Goal: Task Accomplishment & Management: Manage account settings

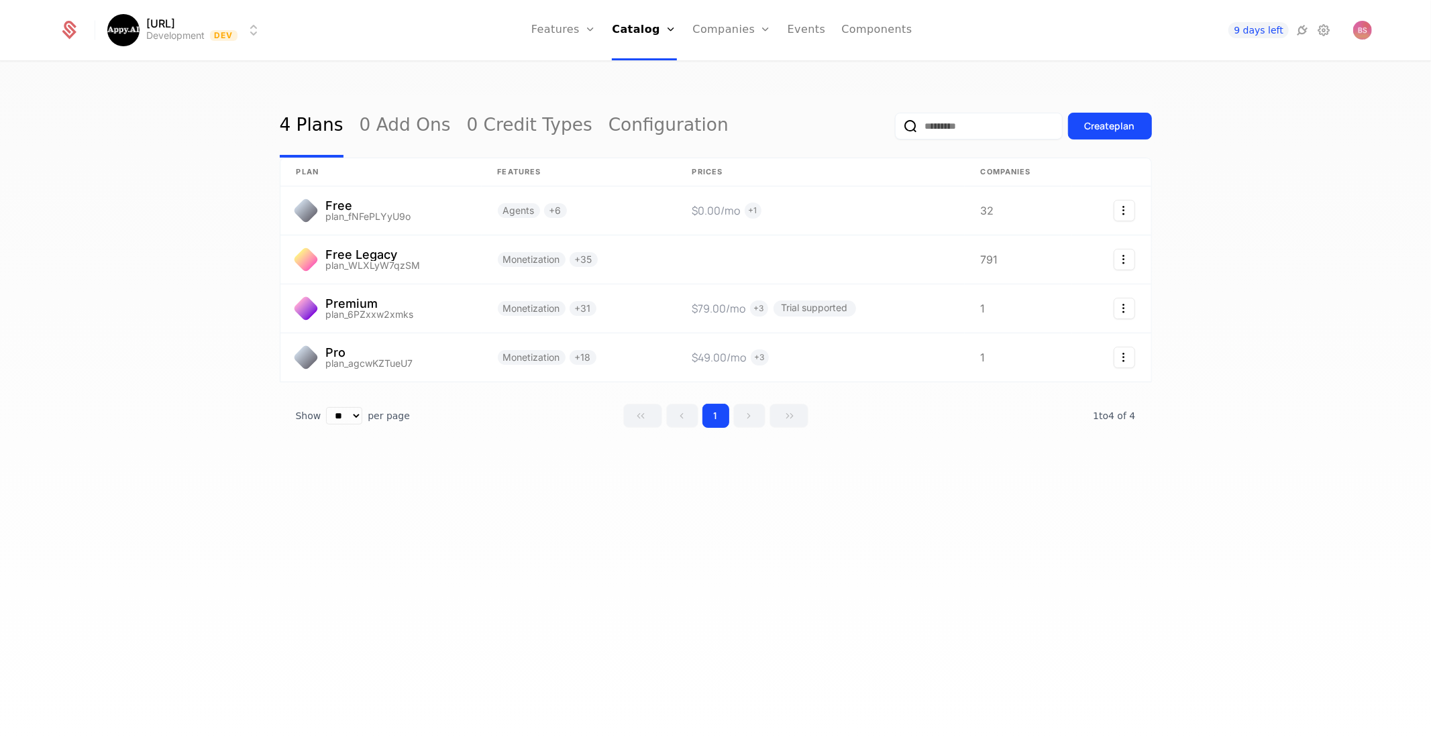
click at [877, 29] on link "Components" at bounding box center [876, 30] width 70 height 60
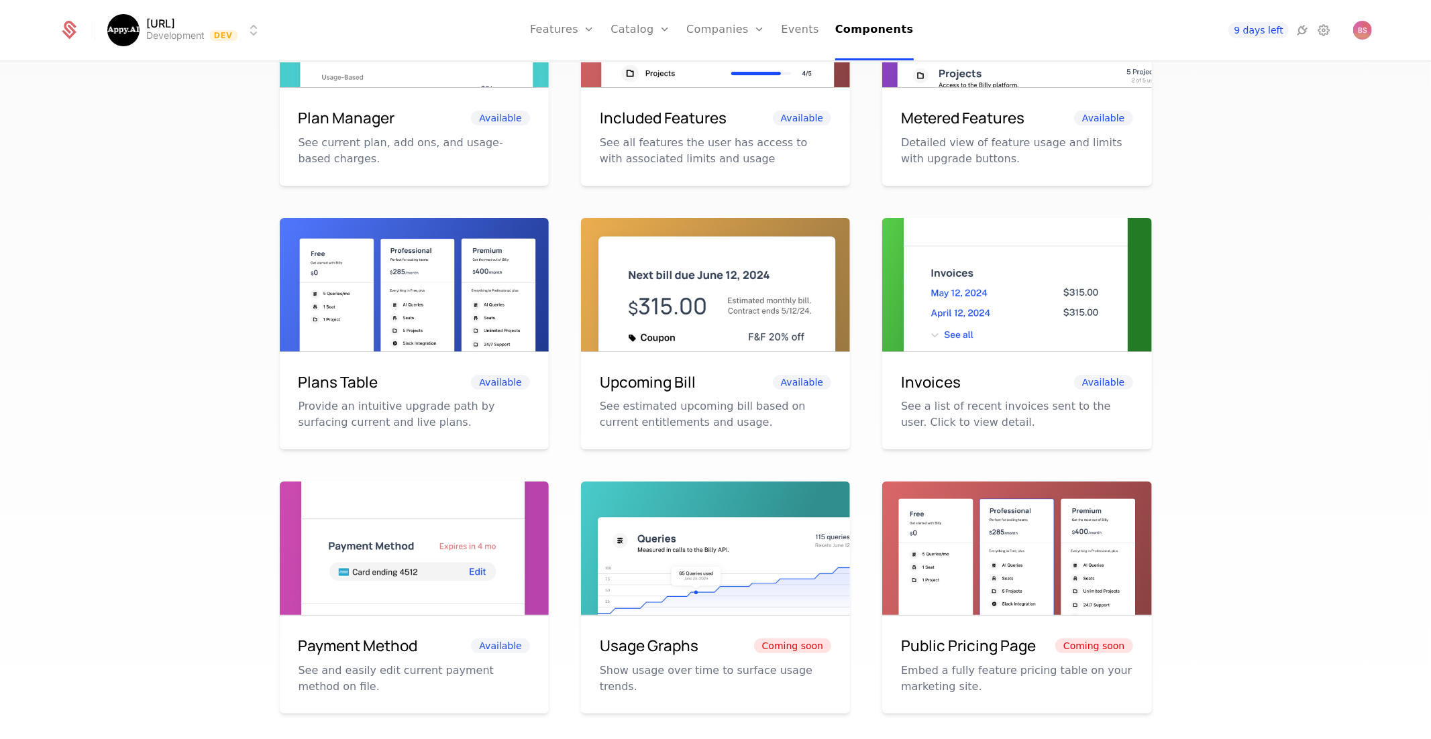
scroll to position [405, 0]
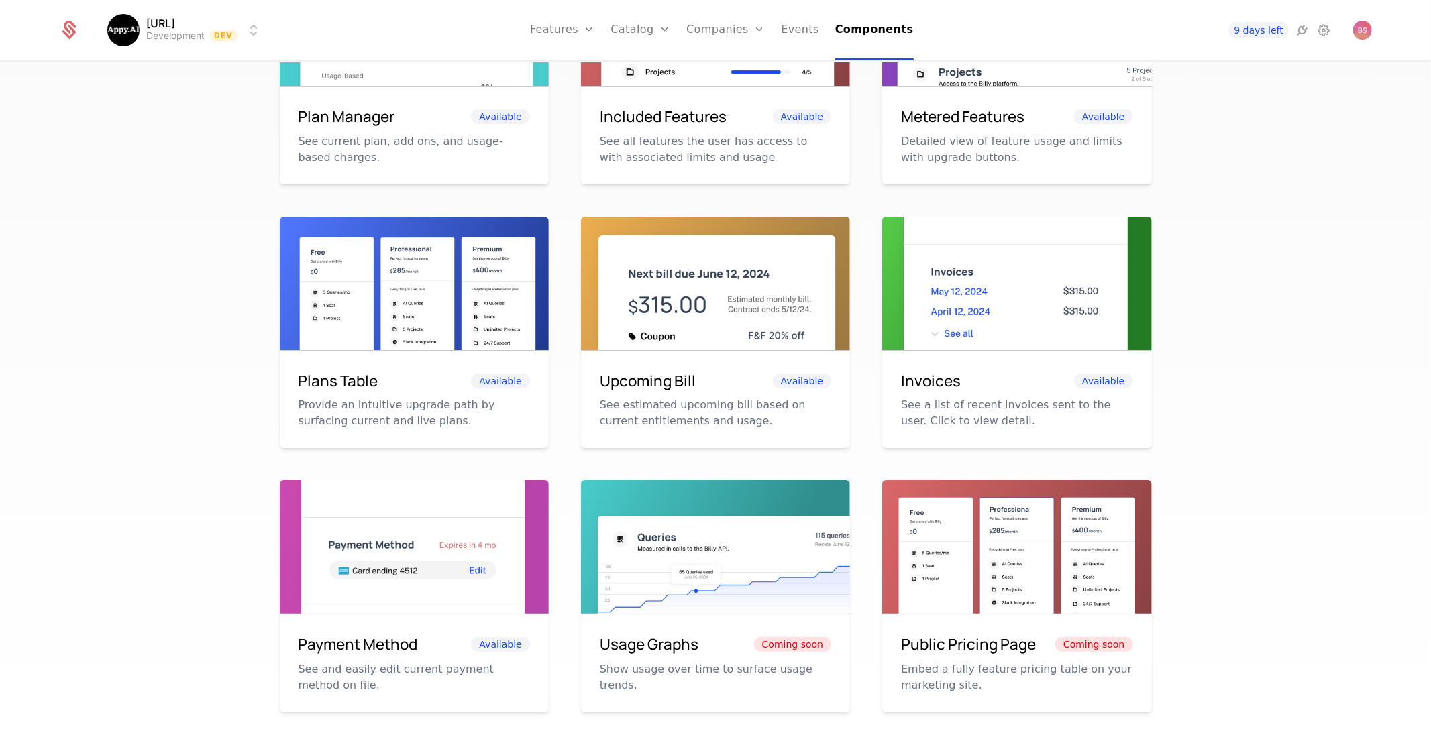
click at [418, 312] on img at bounding box center [414, 302] width 269 height 170
click at [500, 370] on div "Plans Table Available" at bounding box center [414, 381] width 231 height 23
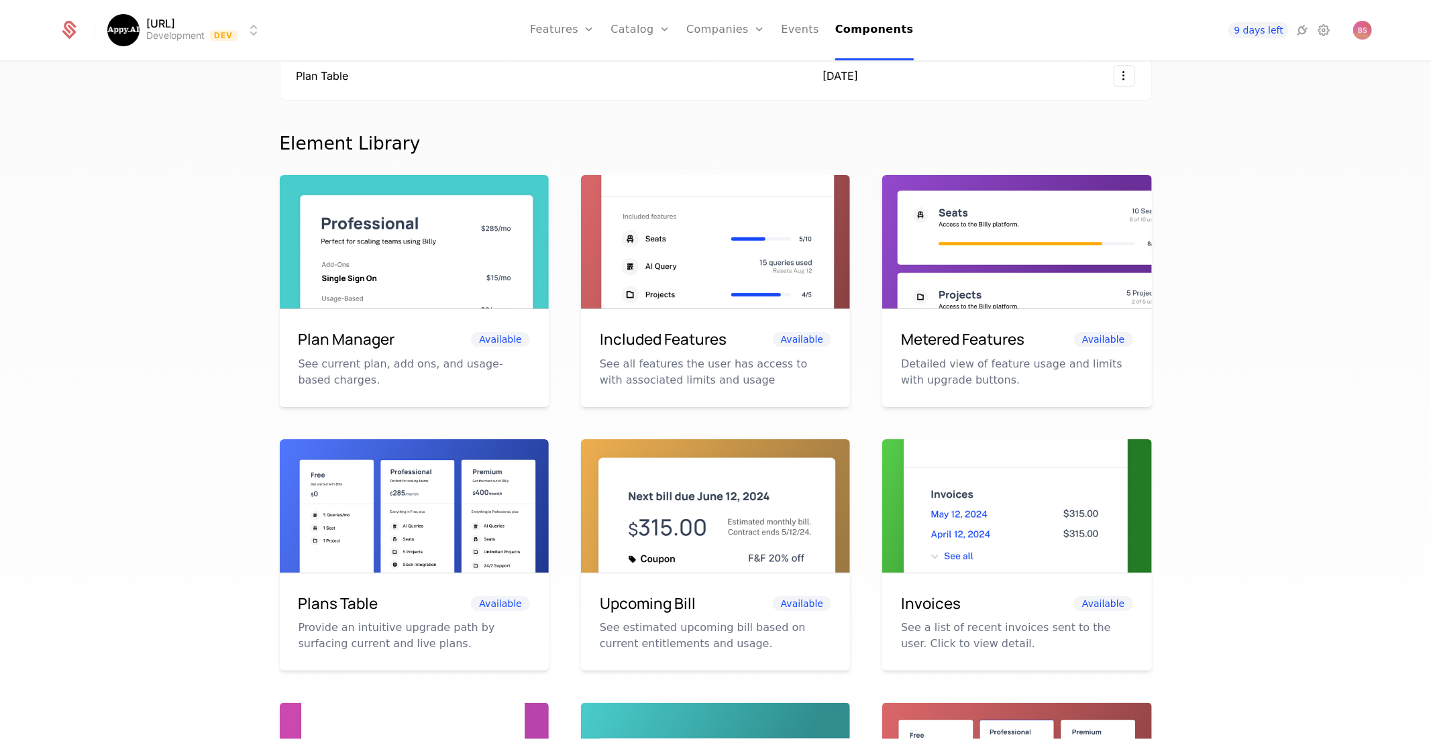
scroll to position [0, 0]
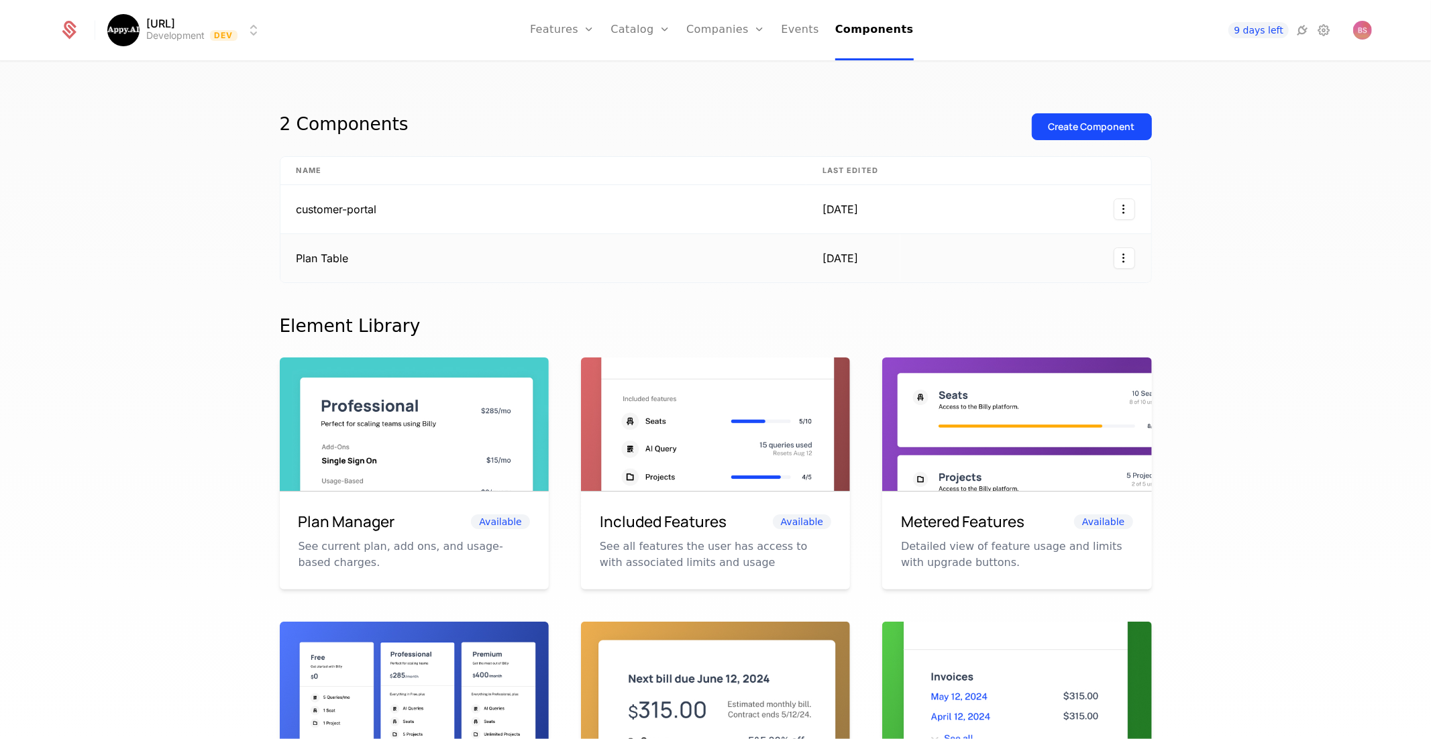
click at [1122, 258] on html "Appy.AI Development Dev Features Features Flags Catalog Plans Add Ons Credits C…" at bounding box center [715, 369] width 1431 height 739
click at [627, 278] on html "Appy.AI Development Dev Features Features Flags Catalog Plans Add Ons Credits C…" at bounding box center [715, 369] width 1431 height 739
click at [608, 262] on td "Plan Table" at bounding box center [543, 258] width 526 height 48
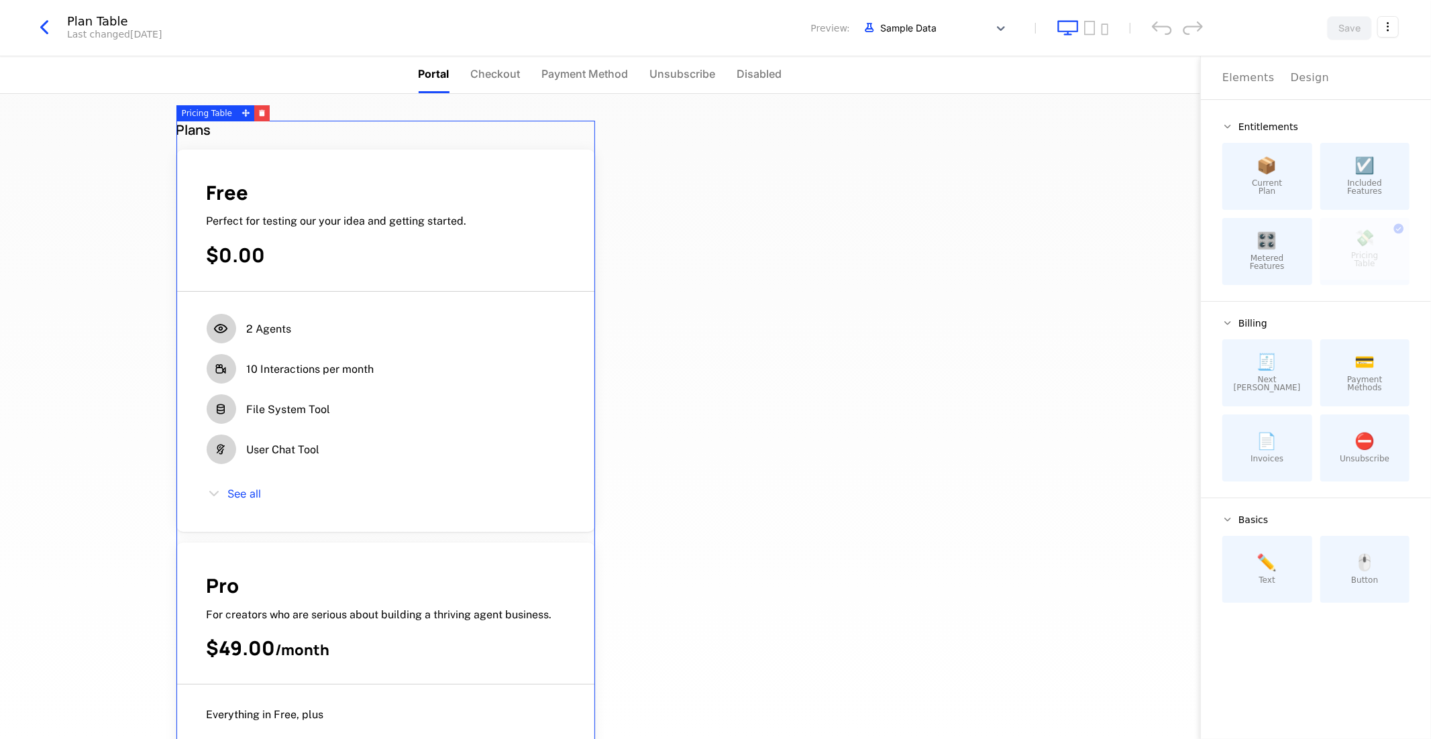
click at [42, 32] on icon "button" at bounding box center [44, 27] width 24 height 24
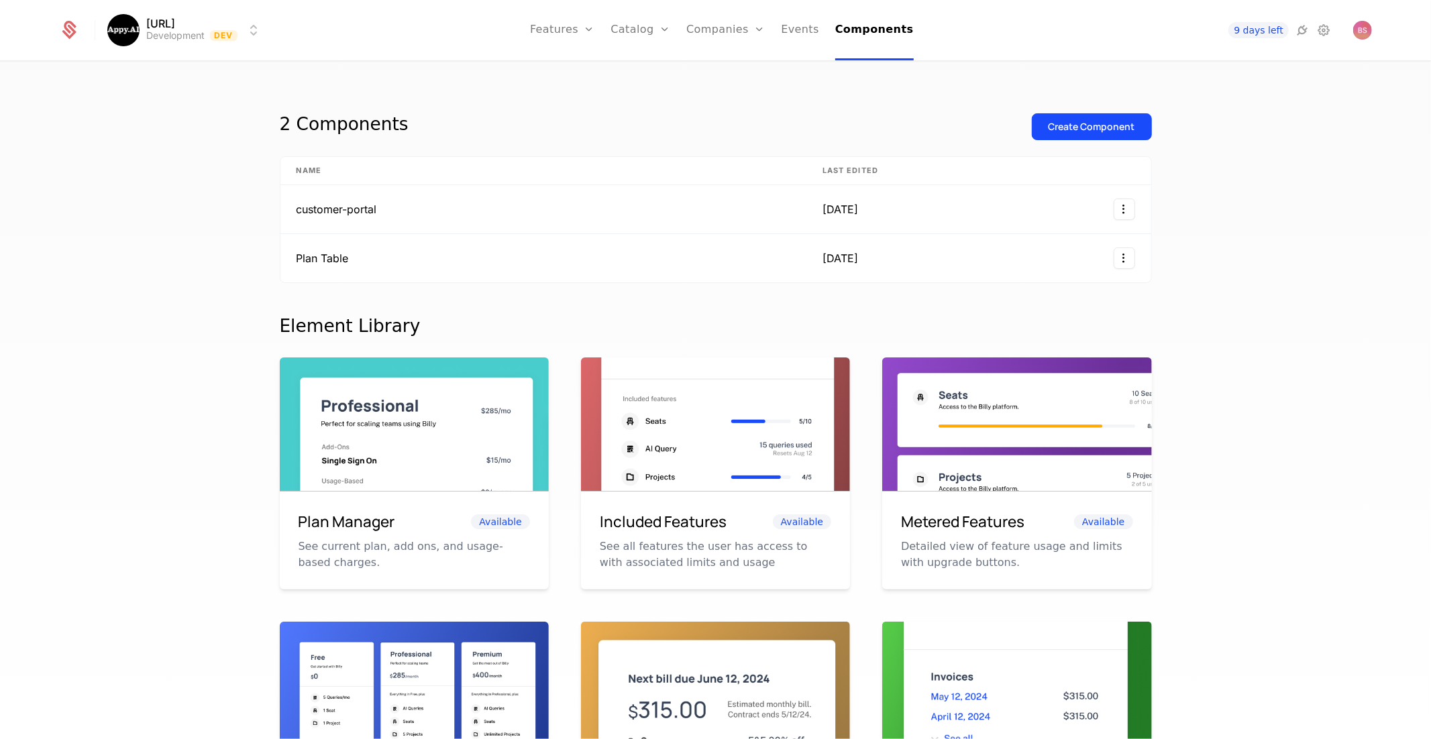
click at [1059, 113] on button "Create Component" at bounding box center [1092, 126] width 120 height 27
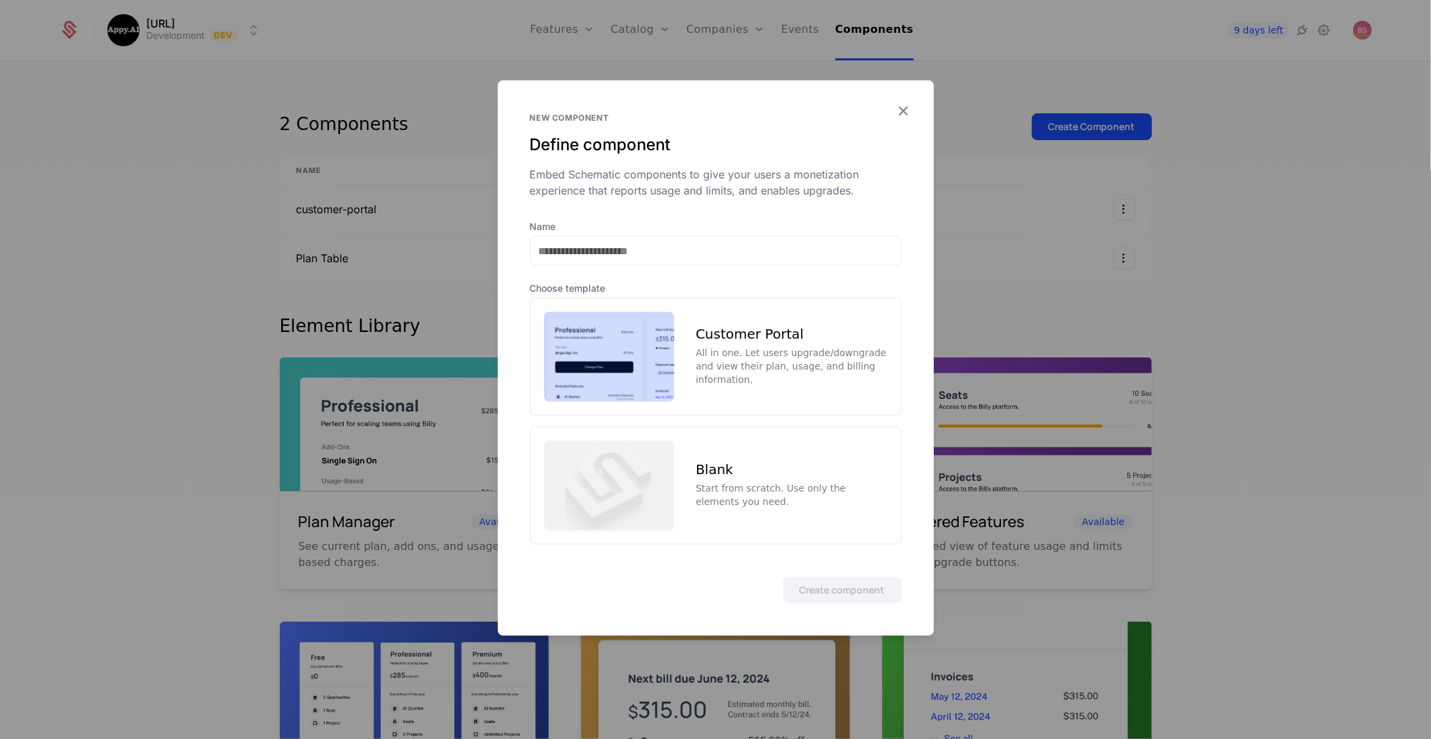
click at [776, 467] on div "Blank" at bounding box center [791, 469] width 191 height 13
click at [845, 596] on button "Create component" at bounding box center [842, 589] width 119 height 27
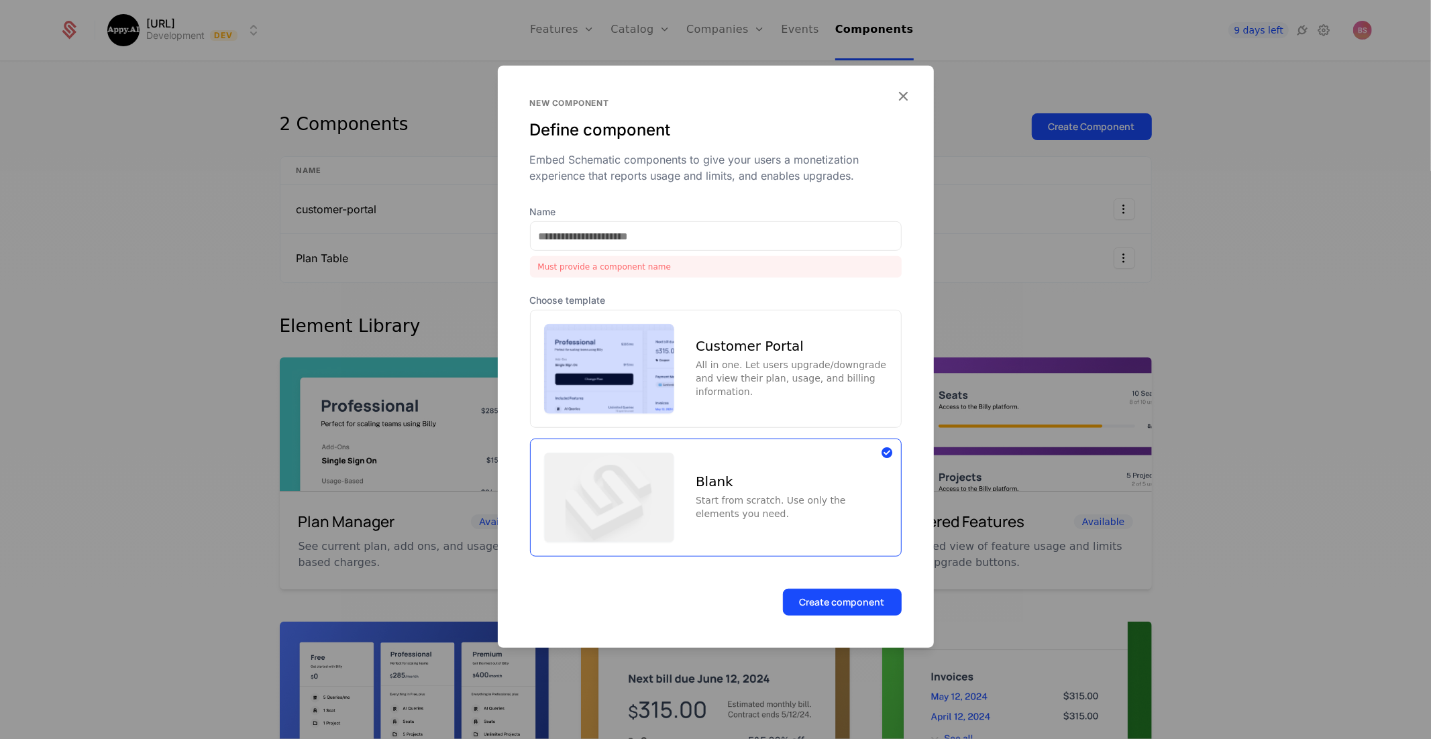
click at [590, 219] on div "Name Must provide a component name" at bounding box center [716, 241] width 372 height 72
click at [586, 228] on input "Name" at bounding box center [716, 236] width 370 height 28
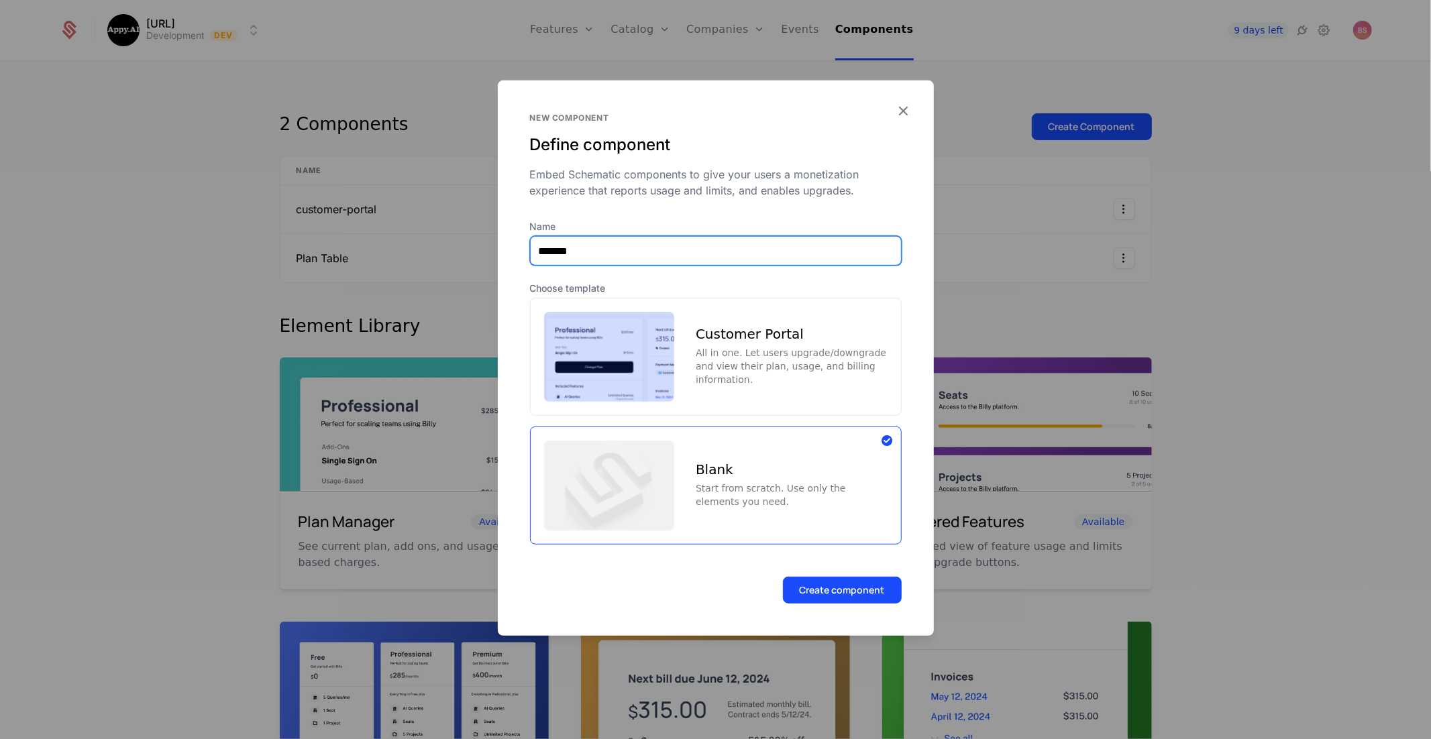
type input "*******"
click at [783, 576] on button "Create component" at bounding box center [842, 589] width 119 height 27
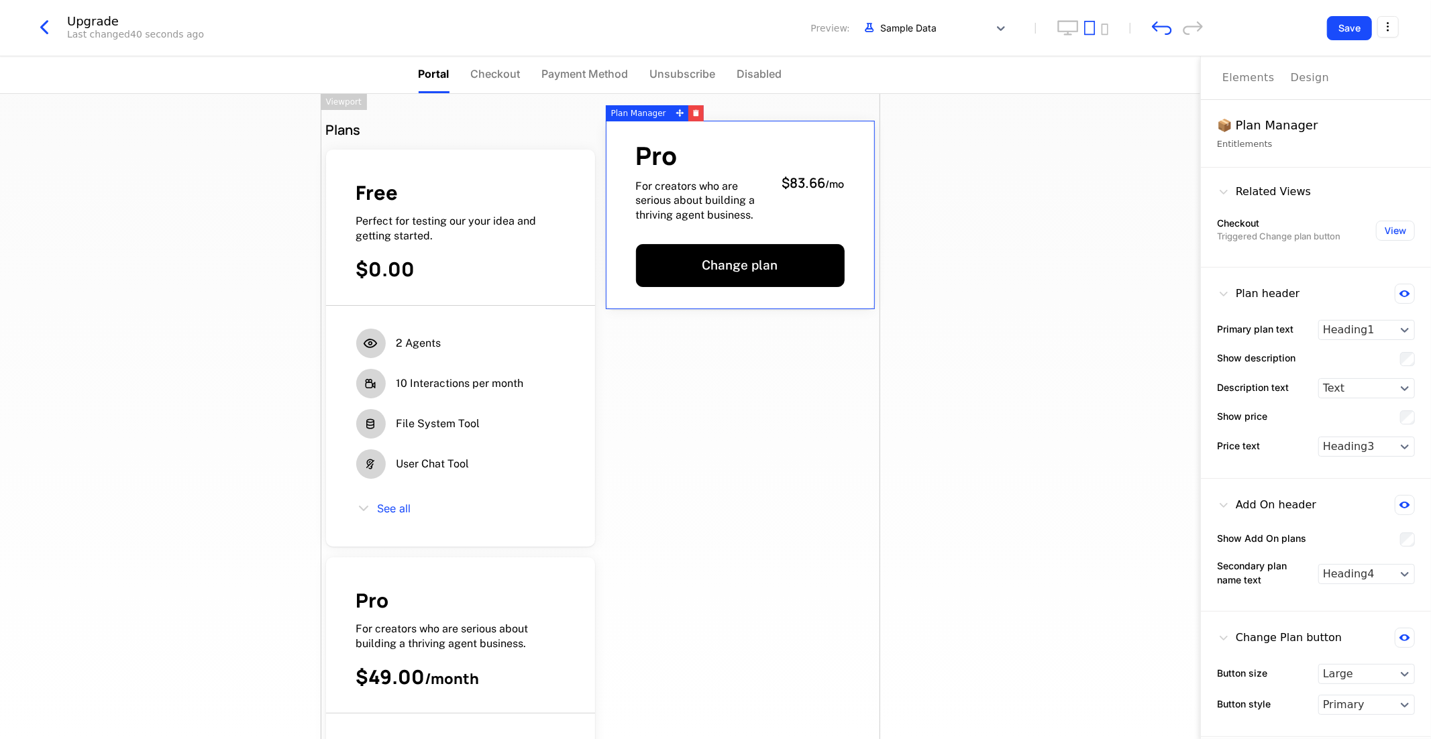
click at [923, 376] on div "Plans Free Perfect for testing our your idea and getting started. $0.00 2 Agent…" at bounding box center [600, 416] width 1200 height 645
click at [985, 347] on div "Plans Free Perfect for testing our your idea and getting started. $0.00 2 Agent…" at bounding box center [600, 416] width 1200 height 645
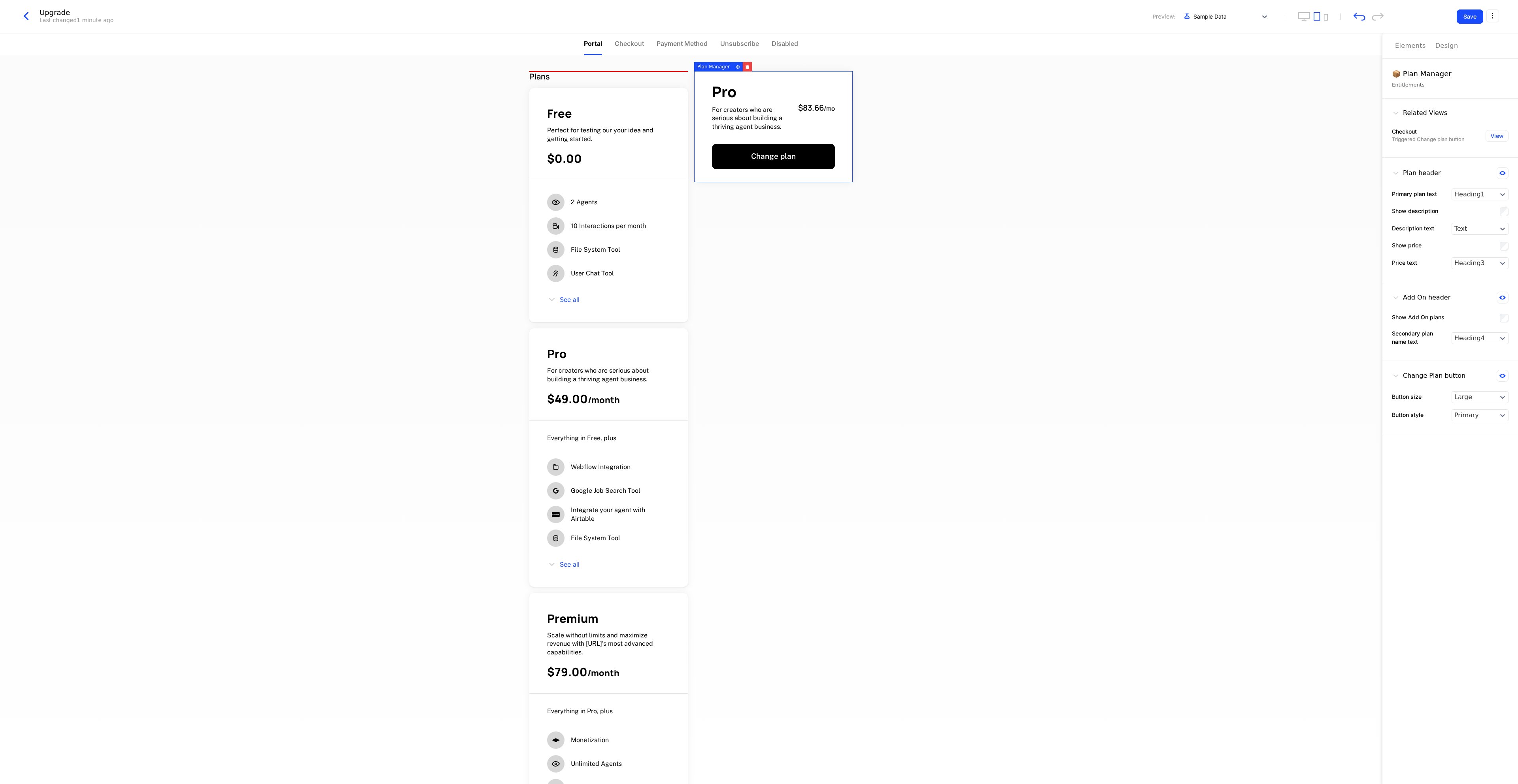
drag, startPoint x: 781, startPoint y: 87, endPoint x: 778, endPoint y: 91, distance: 5.0
click at [591, 156] on div "$0.00" at bounding box center [608, 158] width 123 height 15
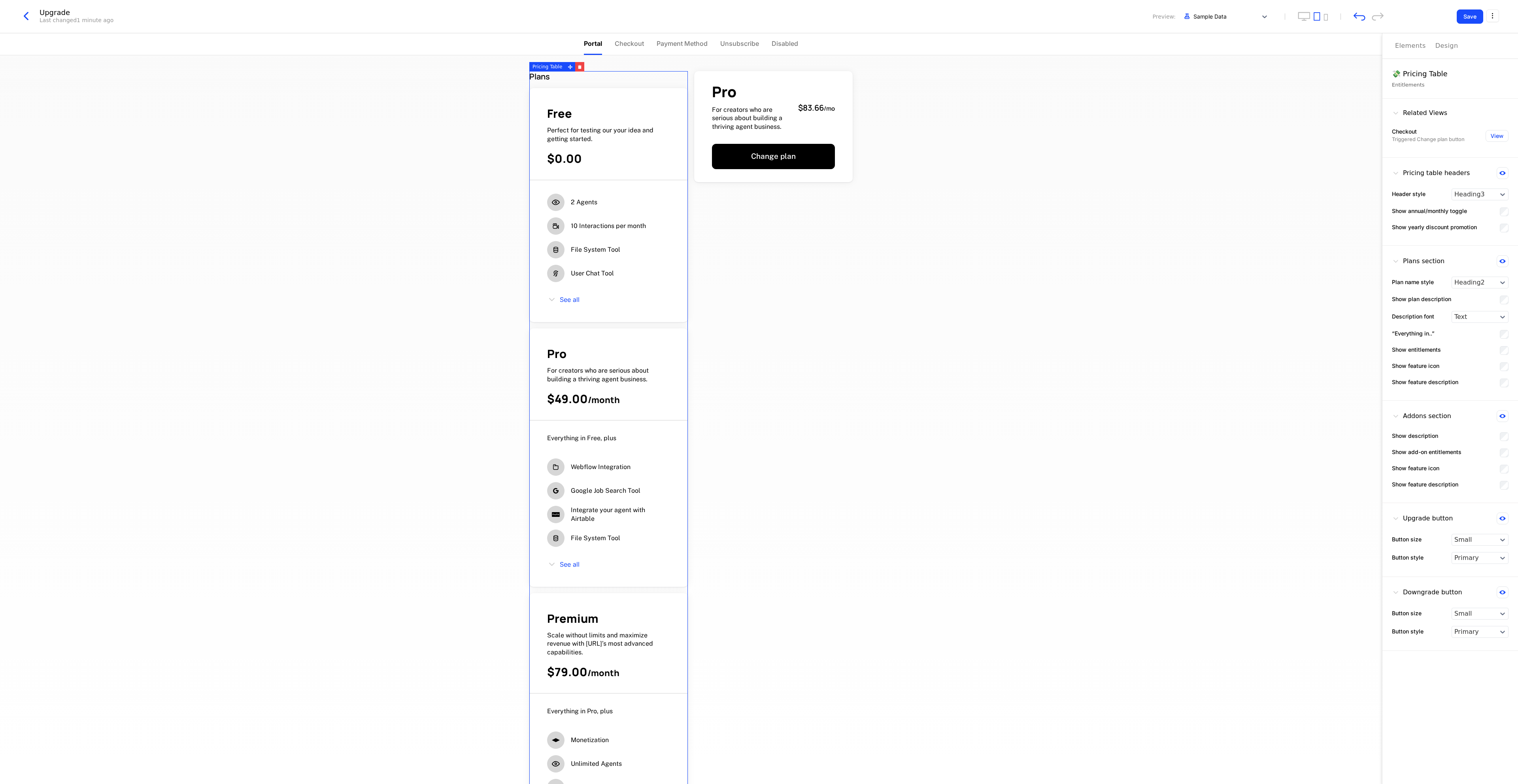
click at [843, 111] on div "Related Views" at bounding box center [1420, 113] width 55 height 9
click at [843, 134] on button "View" at bounding box center [1497, 136] width 23 height 12
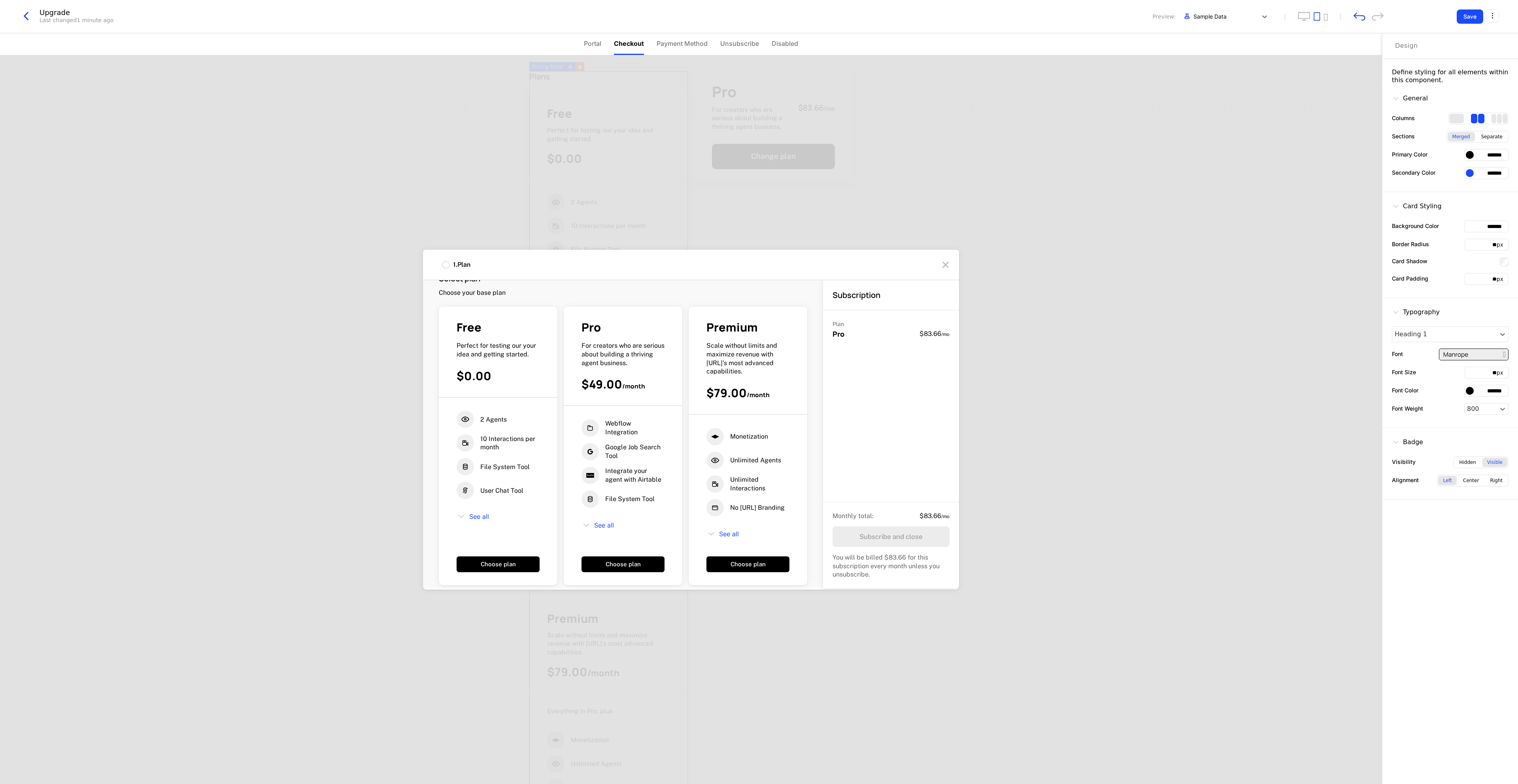
scroll to position [19, 0]
click at [843, 261] on icon at bounding box center [945, 264] width 12 height 12
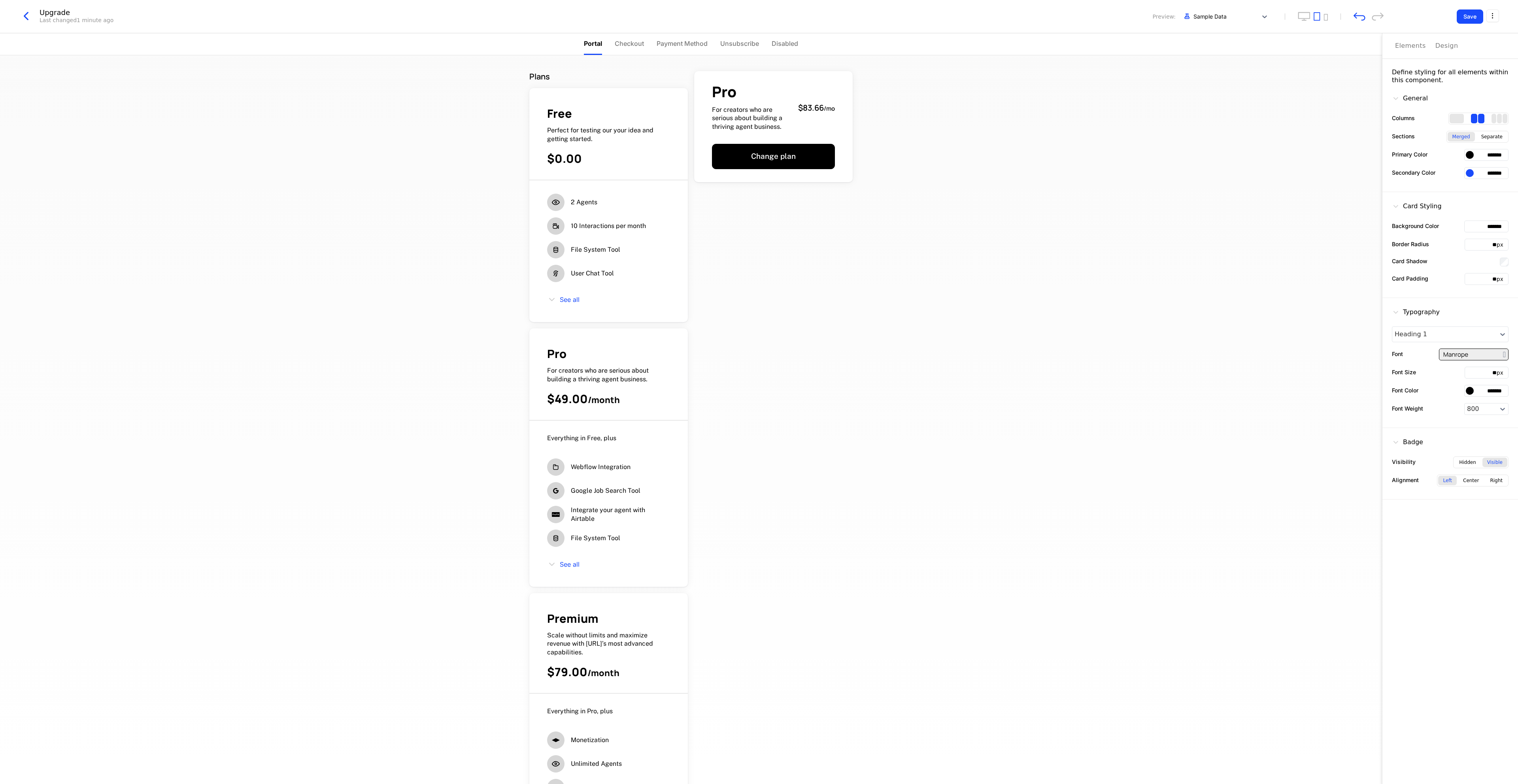
drag, startPoint x: 1173, startPoint y: 204, endPoint x: 988, endPoint y: 217, distance: 185.5
click at [843, 205] on div "Plans Free Perfect for testing our your idea and getting started. $0.00 2 Agent…" at bounding box center [691, 419] width 1382 height 729
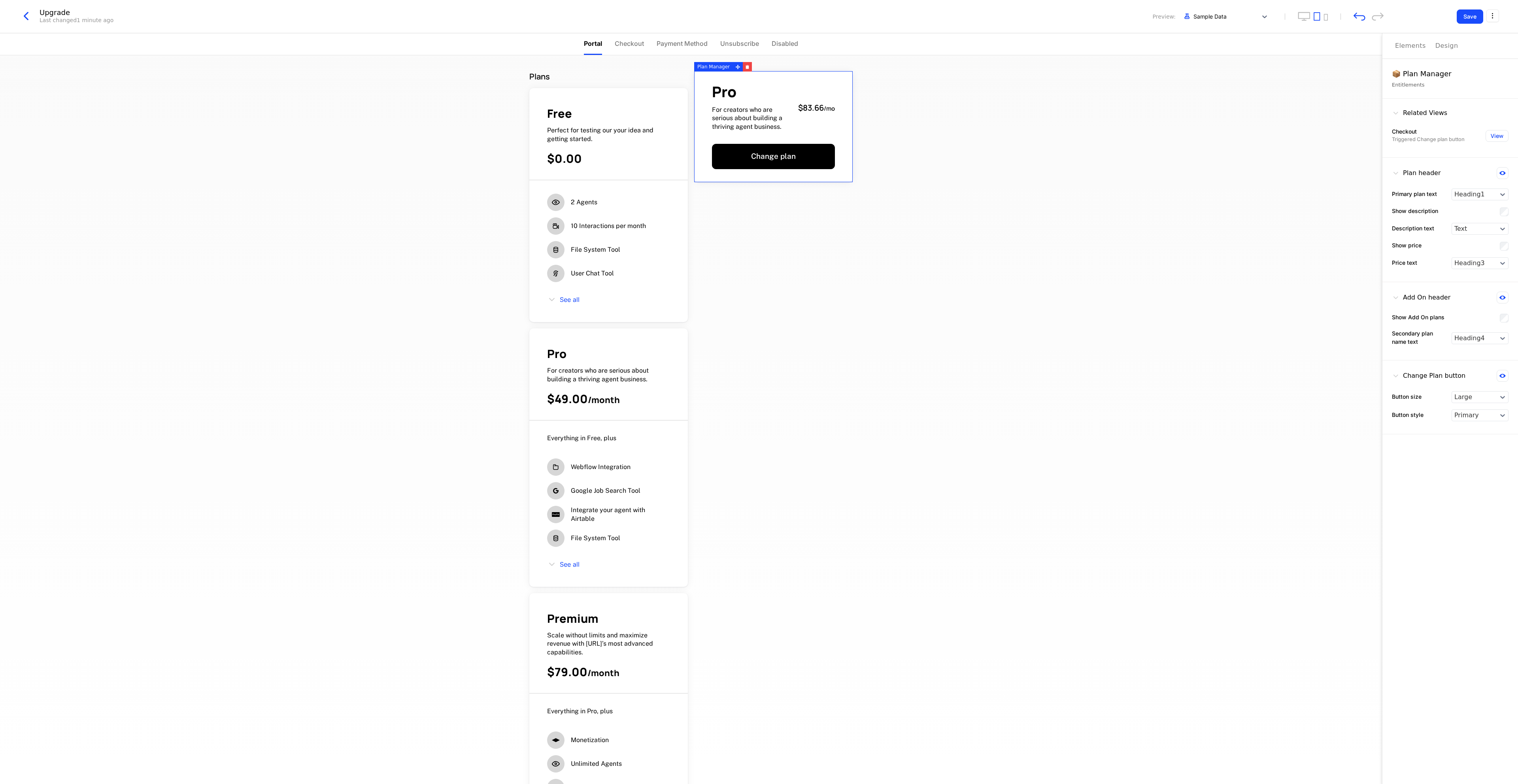
click at [758, 123] on span "For creators who are serious about building a thriving agent business." at bounding box center [752, 118] width 80 height 26
click at [745, 67] on icon "button" at bounding box center [747, 67] width 4 height 4
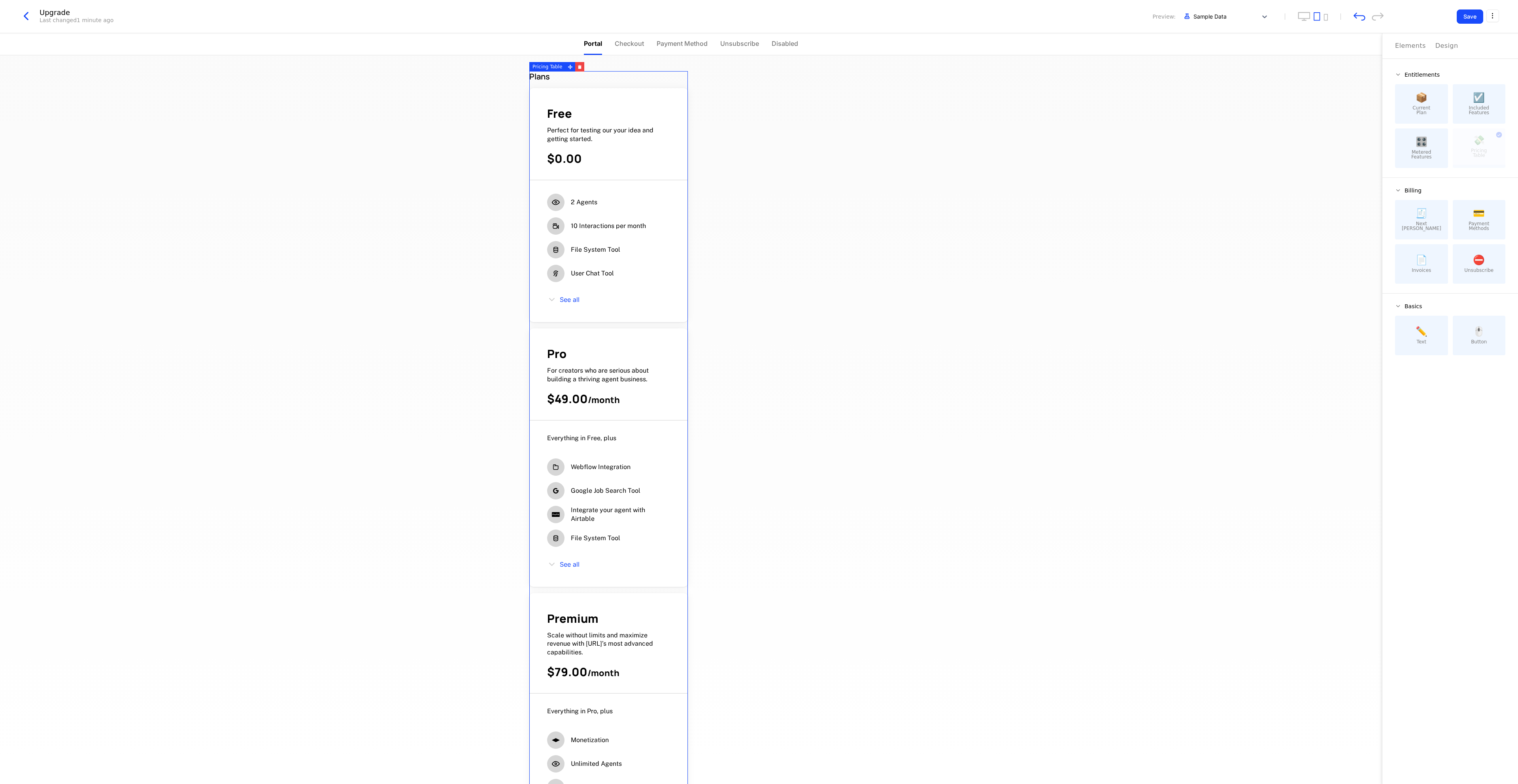
click at [637, 160] on div "$0.00" at bounding box center [608, 158] width 123 height 15
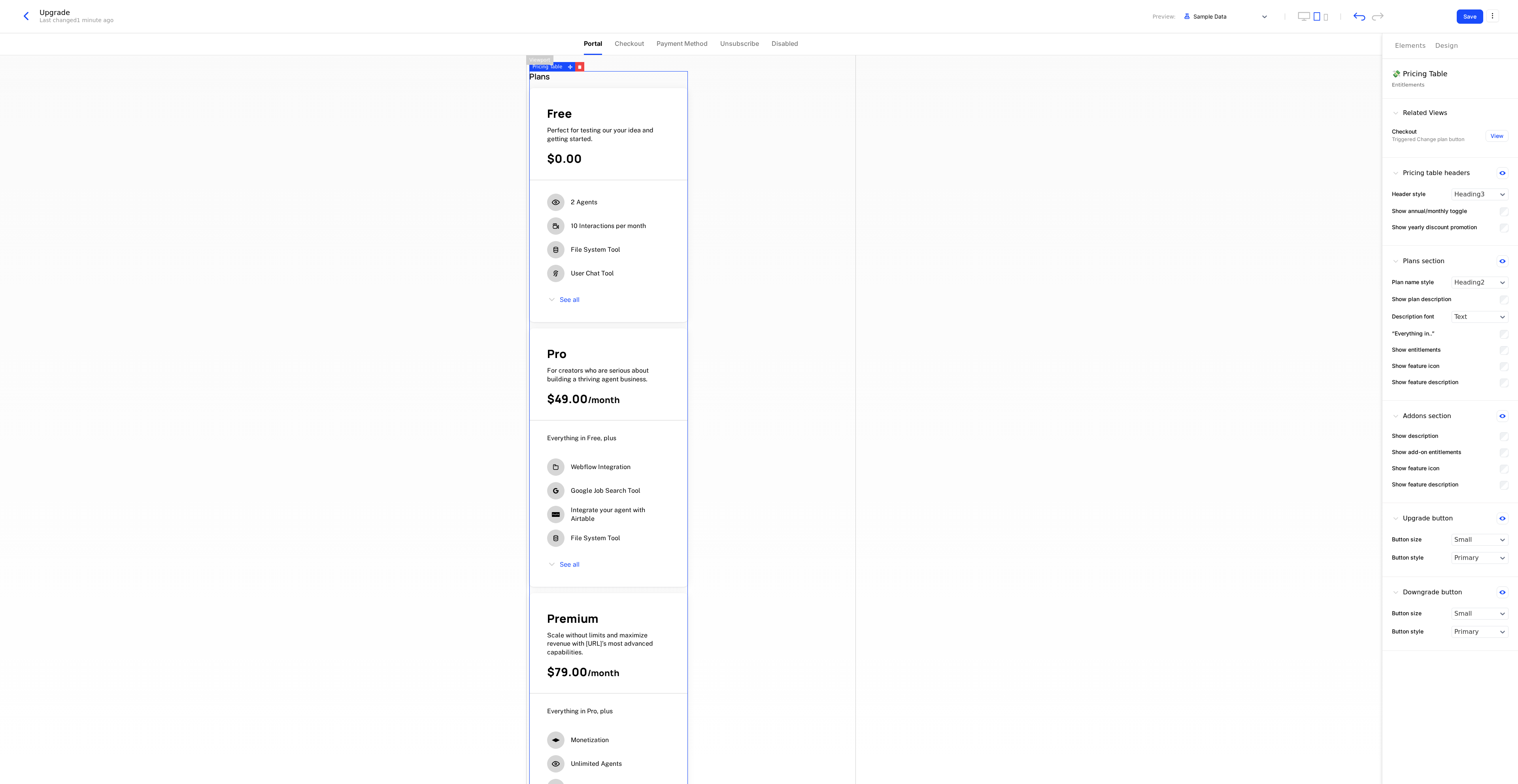
click at [843, 113] on icon at bounding box center [1395, 113] width 8 height 8
click at [843, 111] on icon at bounding box center [1395, 113] width 8 height 8
click at [843, 175] on icon at bounding box center [1395, 173] width 8 height 8
click at [843, 435] on div "Small" at bounding box center [1474, 540] width 45 height 11
click at [843, 435] on div "Large" at bounding box center [1480, 581] width 57 height 12
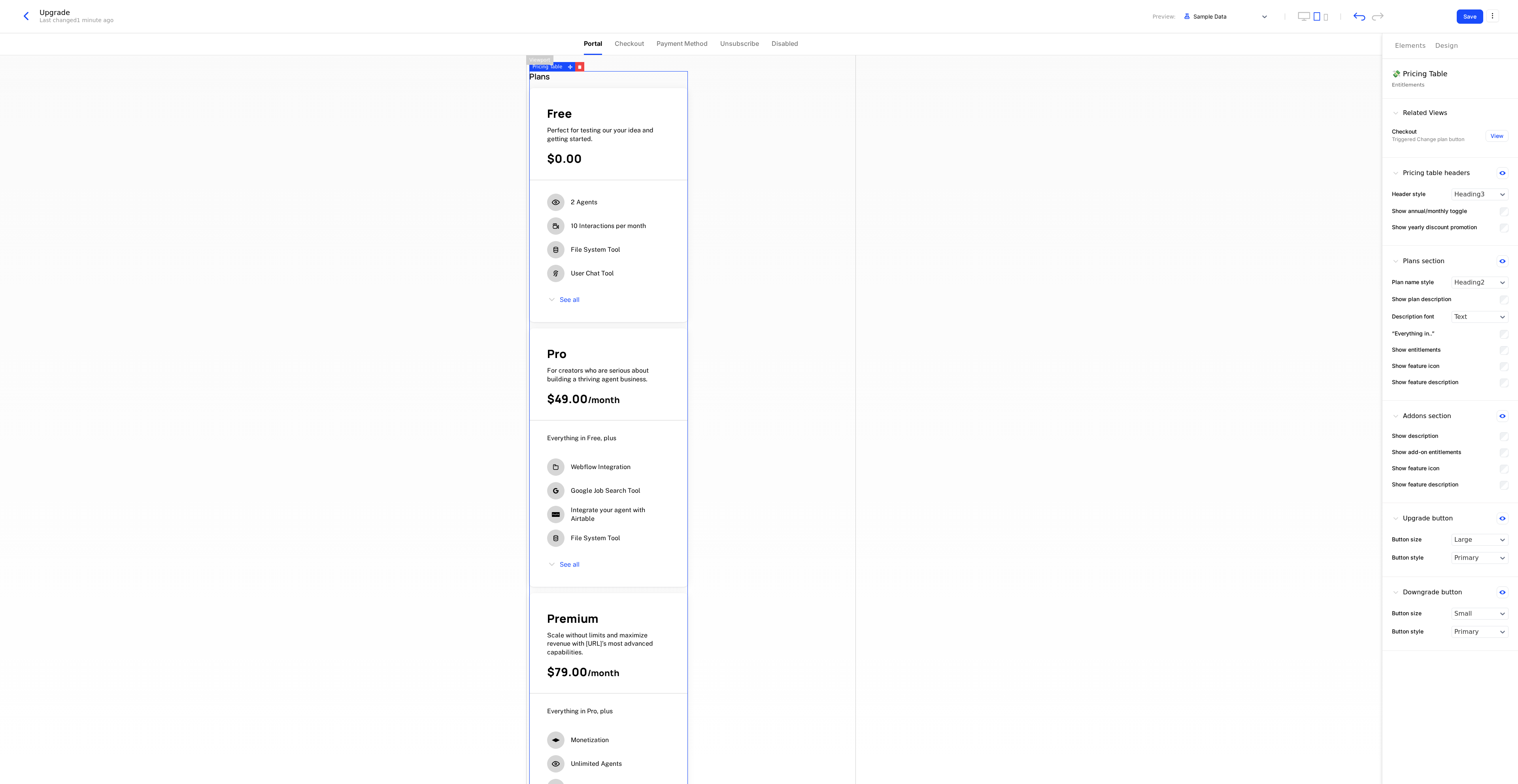
click at [843, 435] on icon at bounding box center [1502, 592] width 6 height 4
click at [843, 140] on button "View" at bounding box center [1497, 136] width 23 height 12
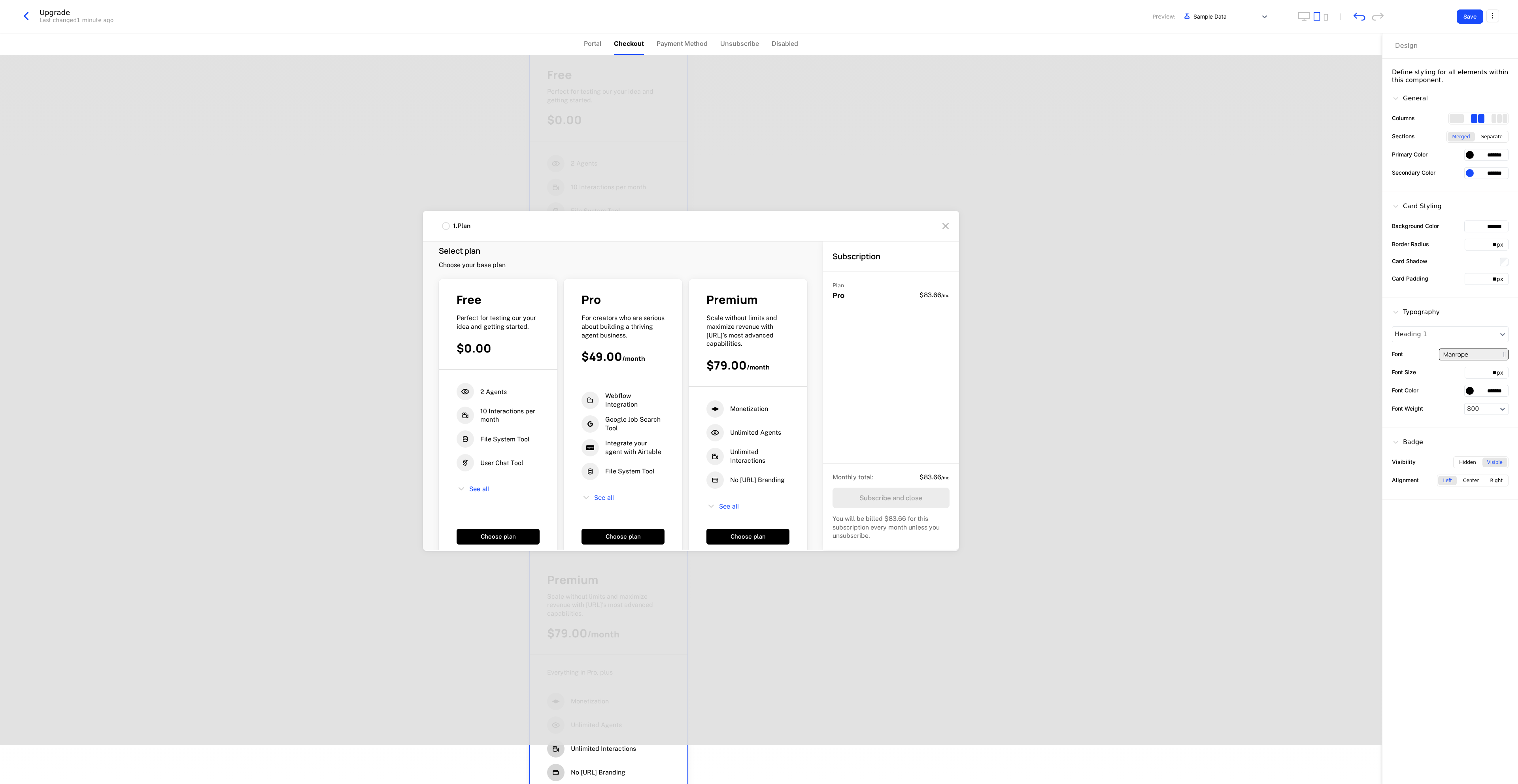
scroll to position [18, 0]
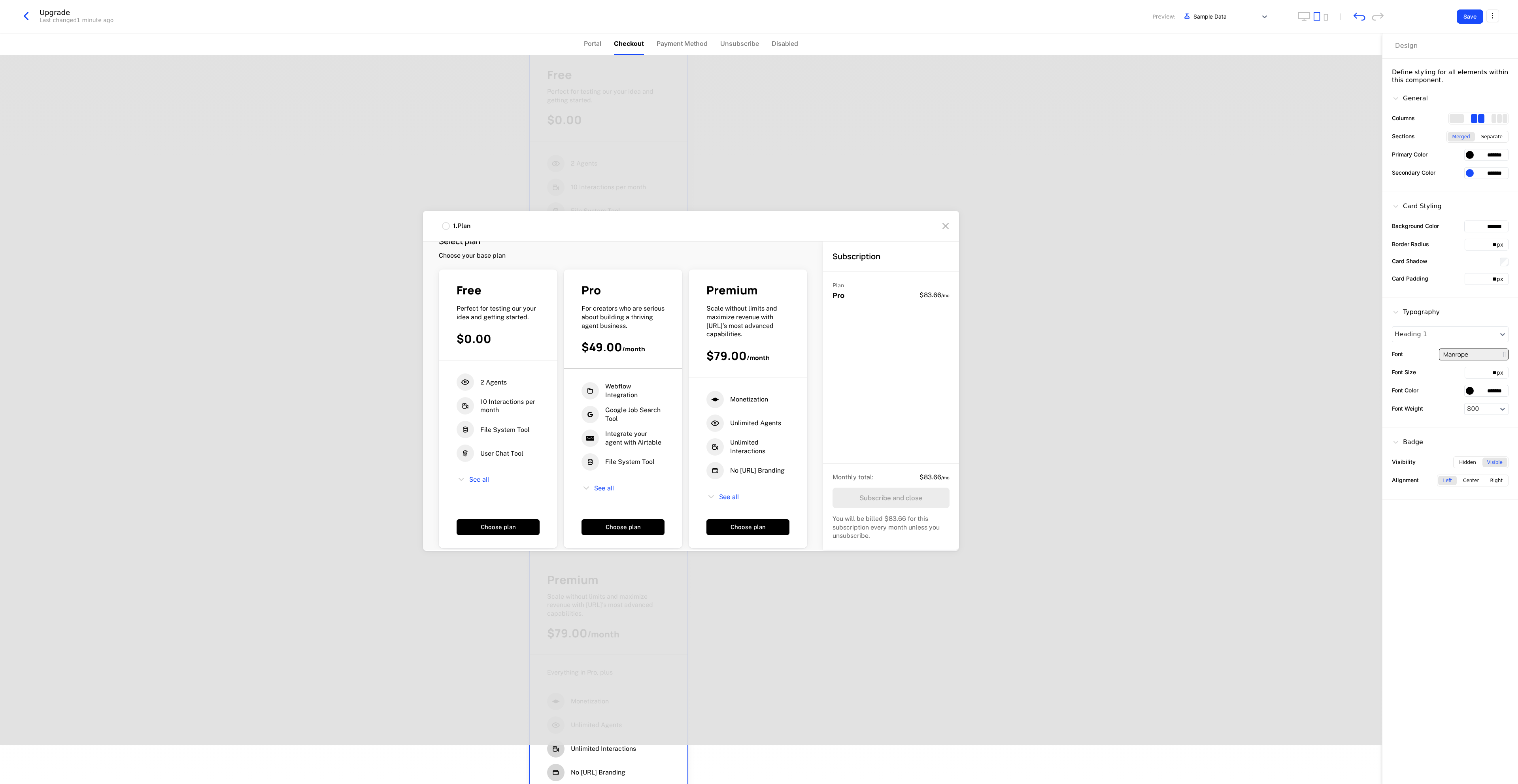
click at [843, 230] on icon at bounding box center [945, 226] width 12 height 12
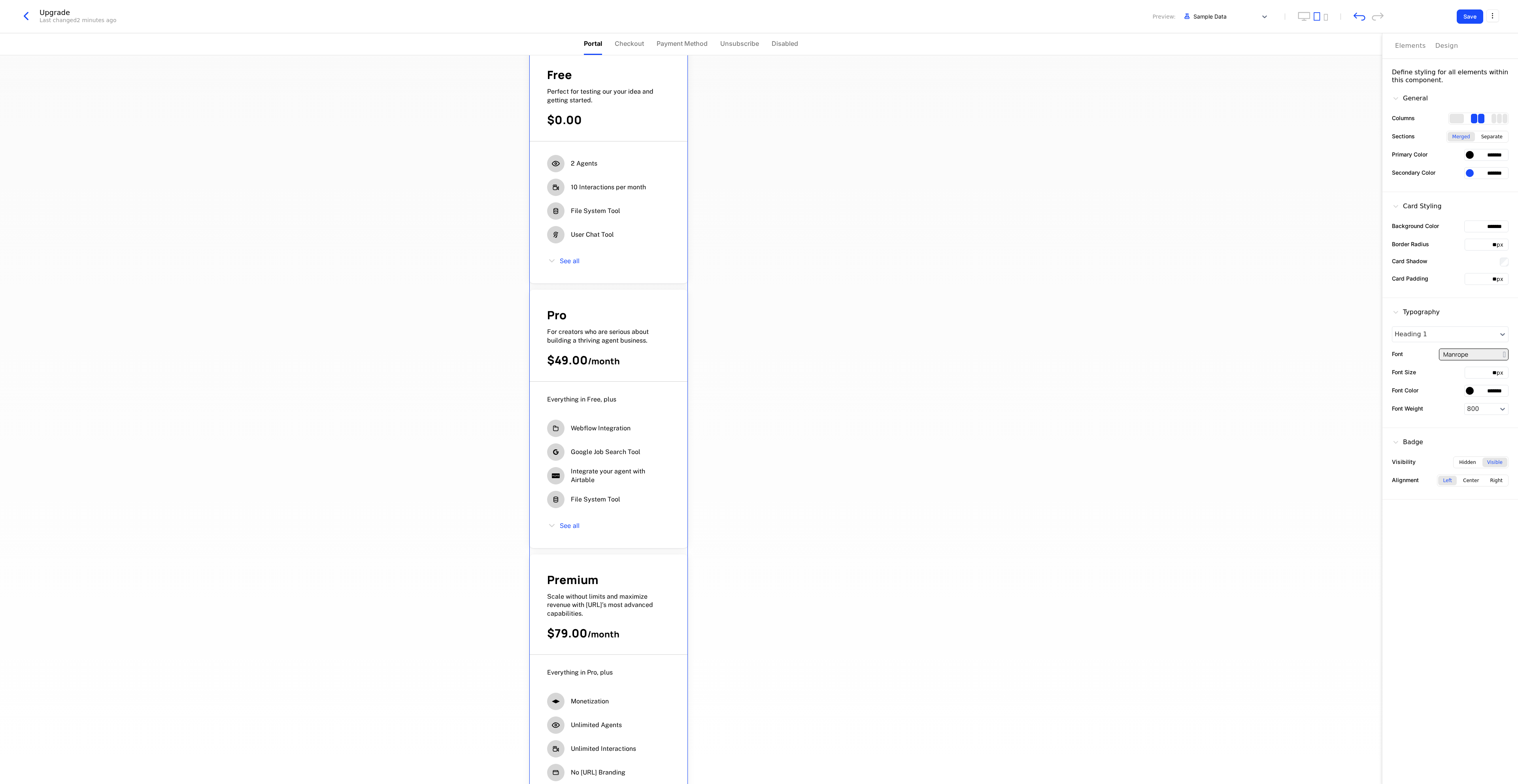
click at [626, 45] on span "Checkout" at bounding box center [629, 44] width 29 height 9
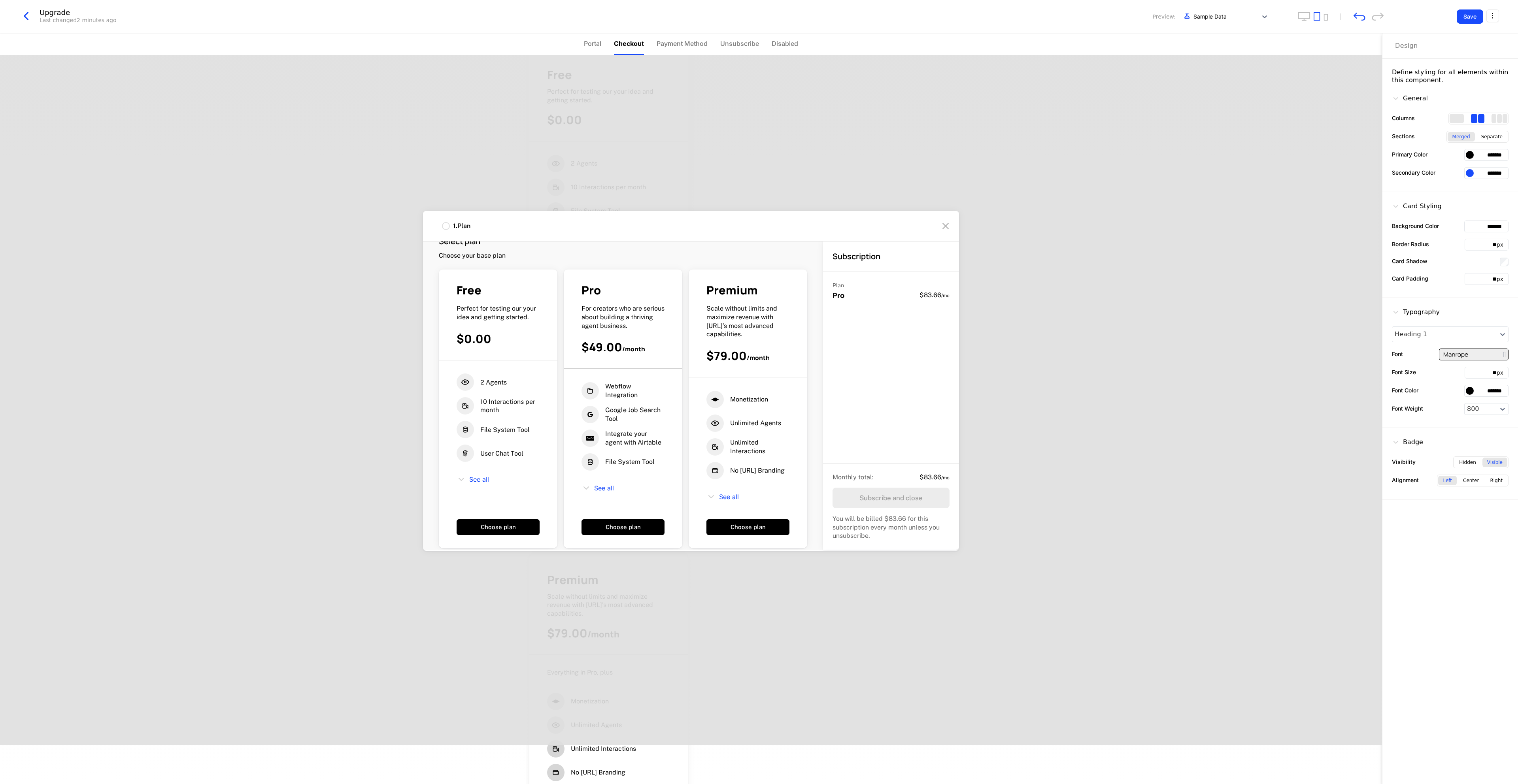
scroll to position [31, 0]
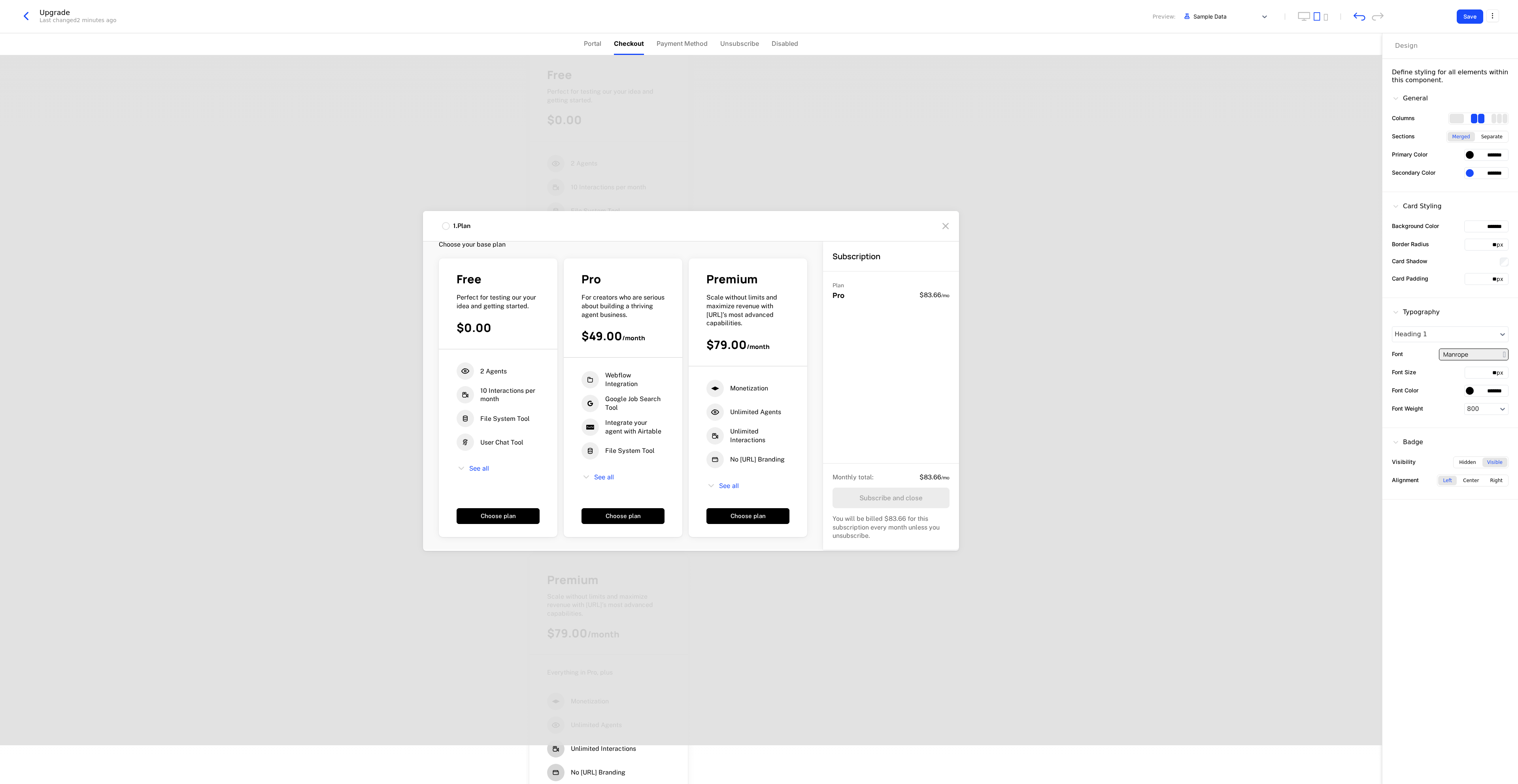
click at [825, 166] on div "1 . Plan Select plan Choose your base plan Free Perfect for testing our your id…" at bounding box center [691, 381] width 1382 height 729
click at [843, 225] on icon at bounding box center [945, 226] width 12 height 12
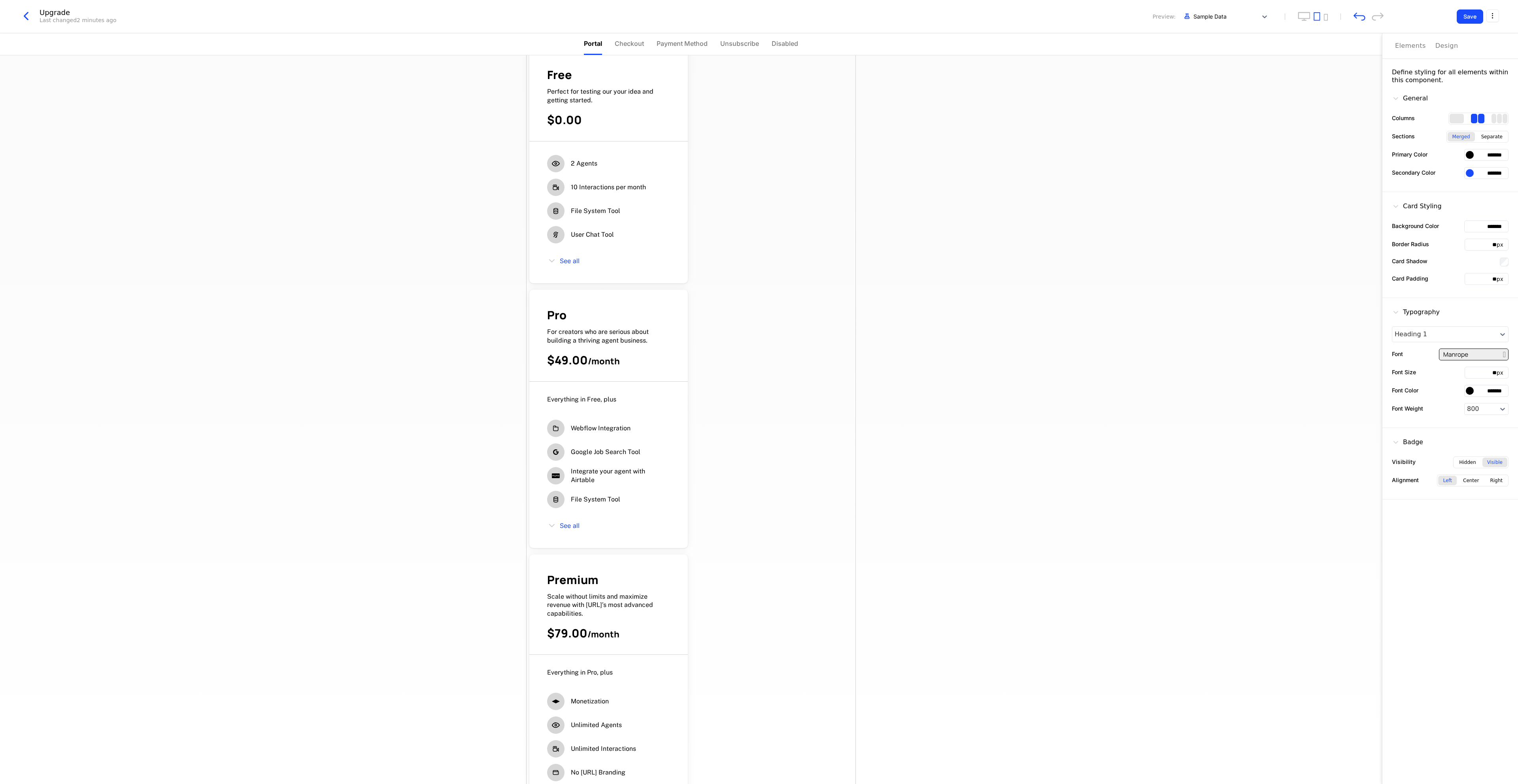
scroll to position [0, 0]
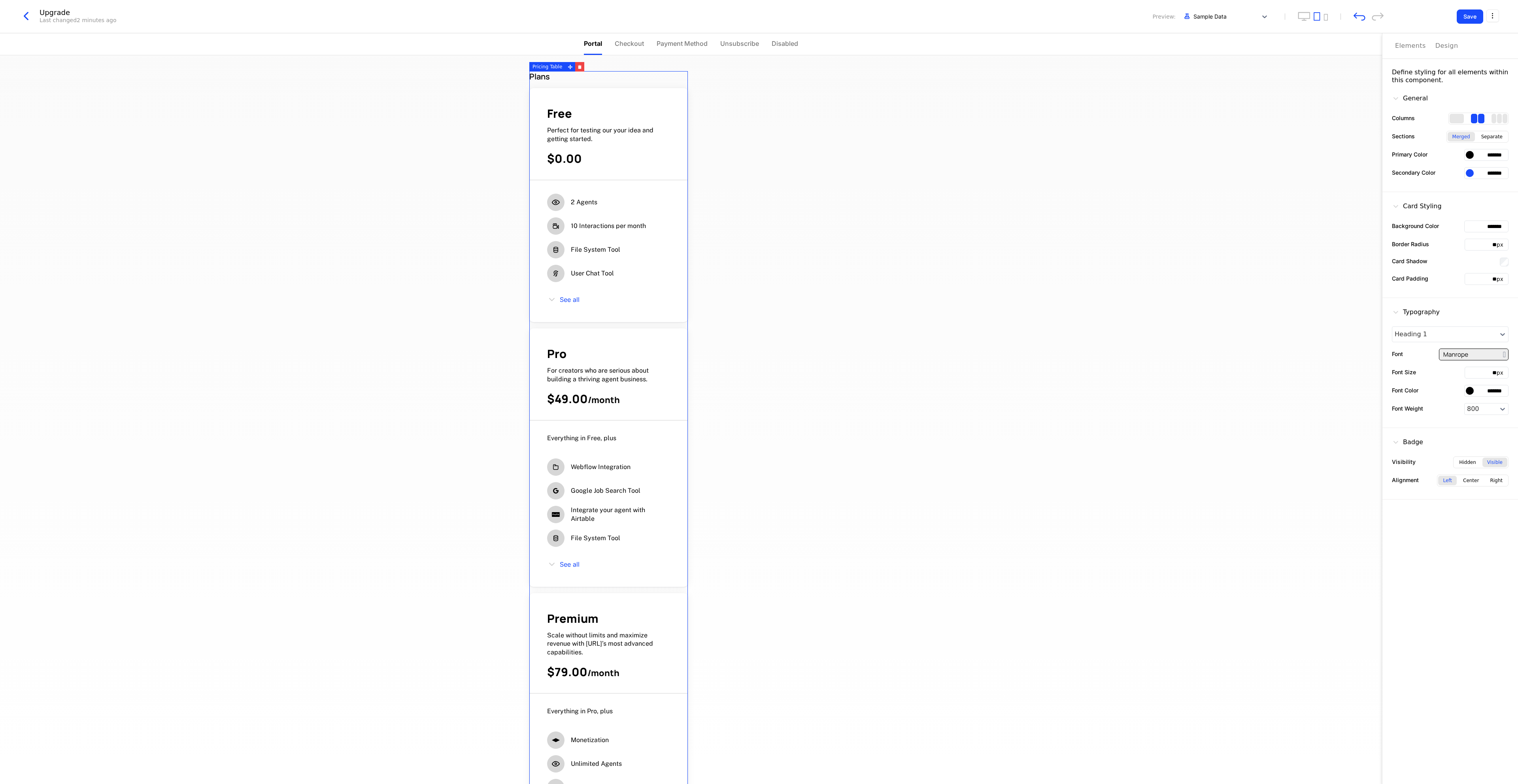
click at [24, 15] on icon "button" at bounding box center [26, 16] width 14 height 14
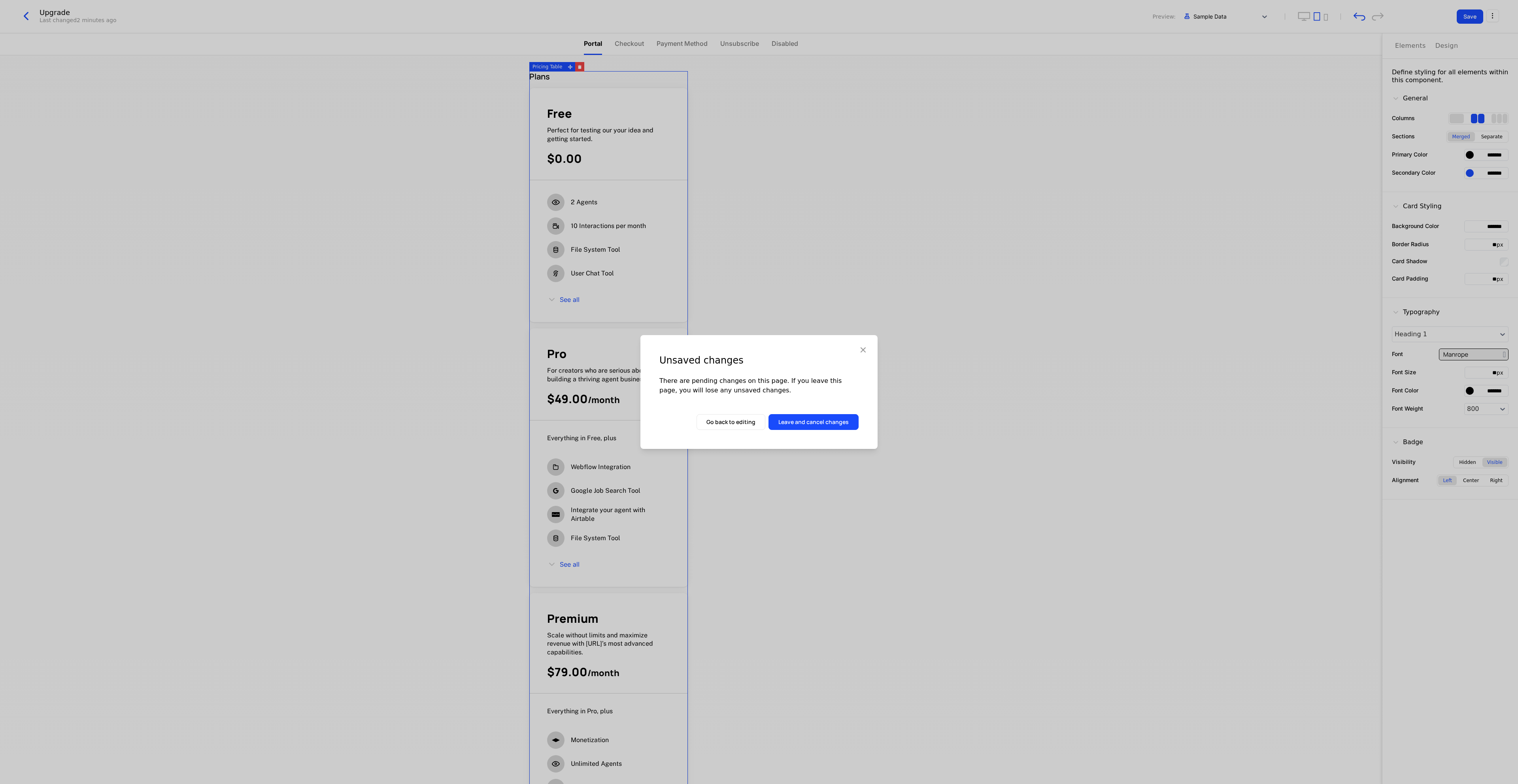
click at [742, 423] on button "Go back to editing" at bounding box center [731, 422] width 69 height 16
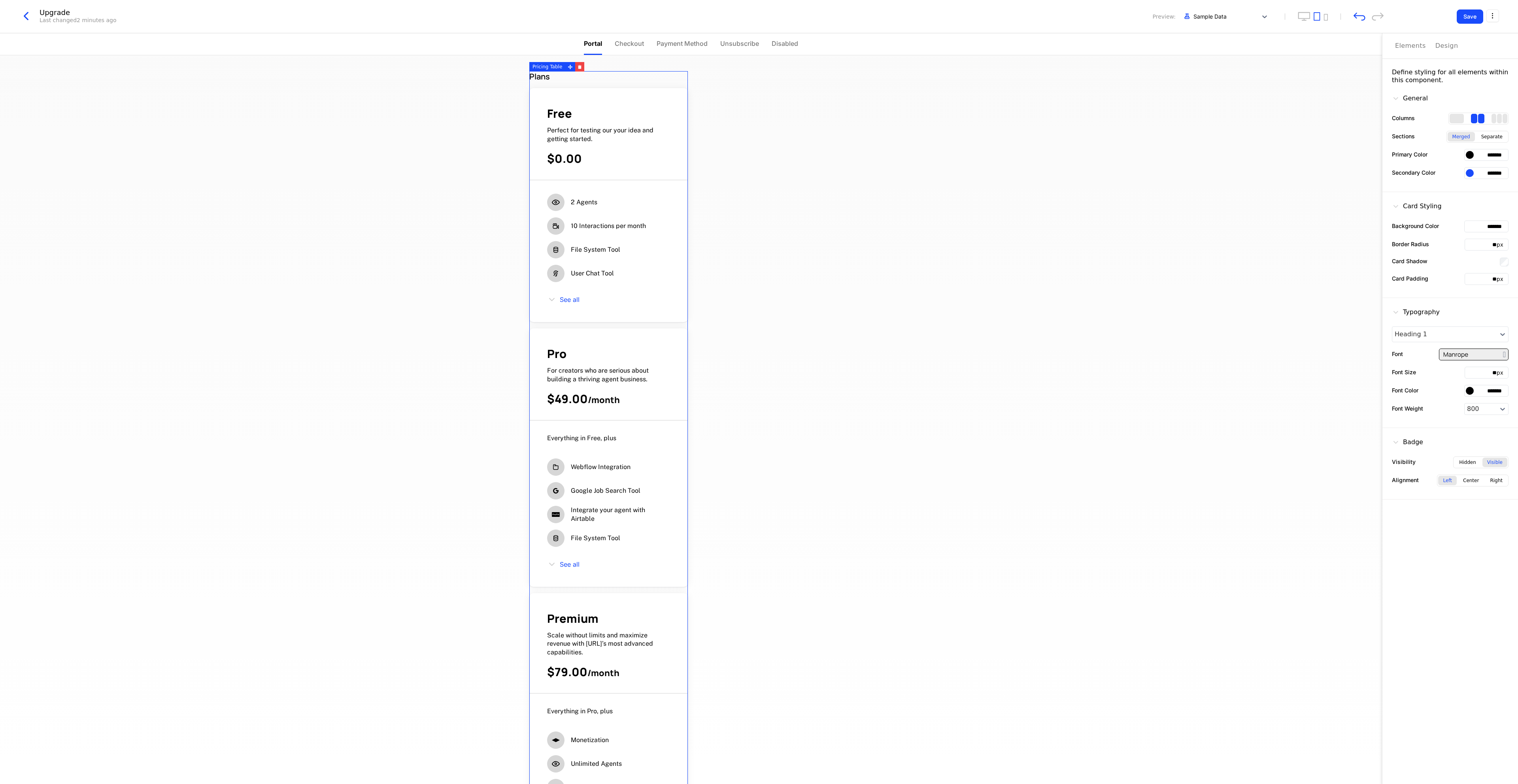
click at [27, 18] on icon "button" at bounding box center [26, 16] width 14 height 14
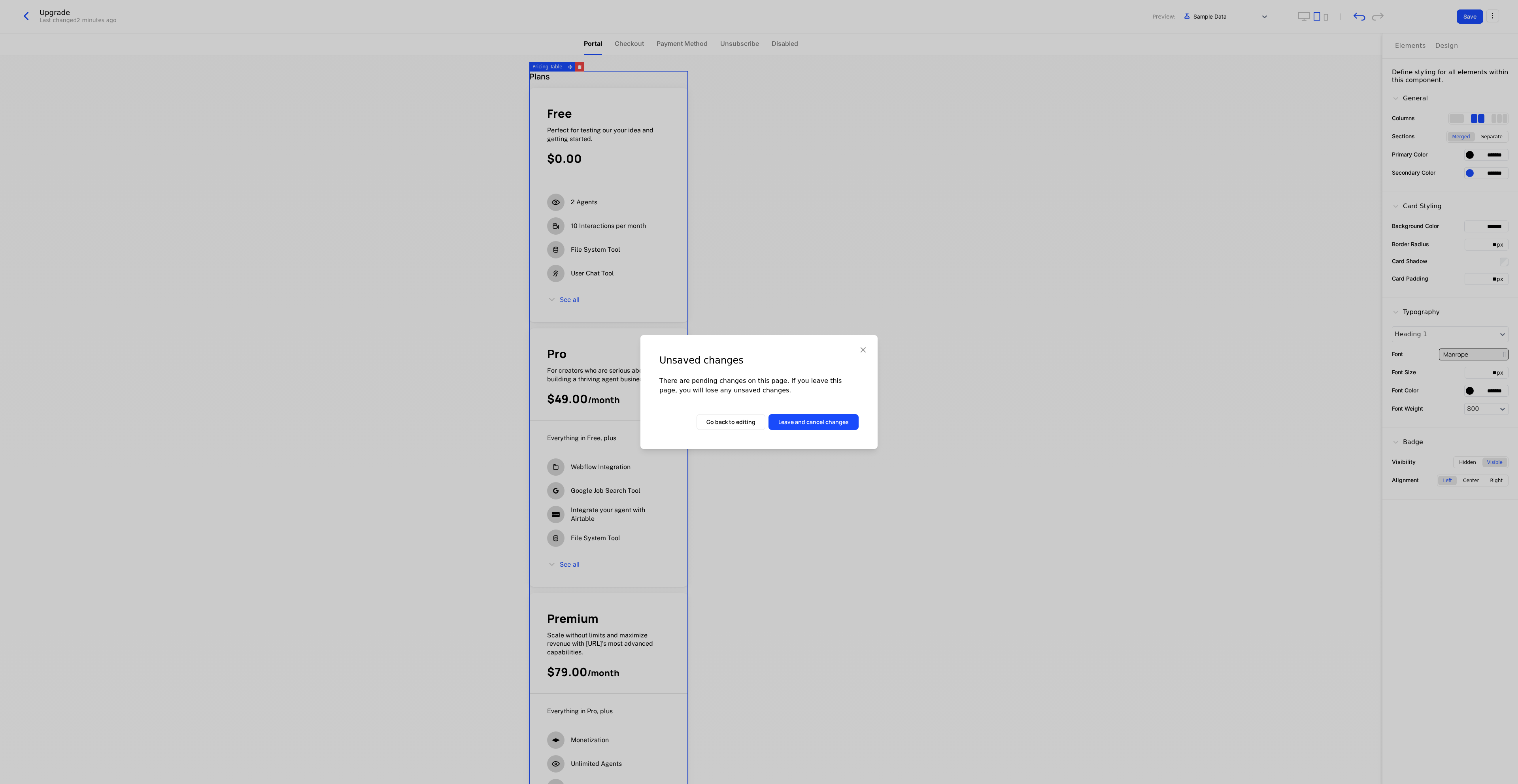
click at [831, 426] on button "Leave and cancel changes" at bounding box center [813, 422] width 90 height 16
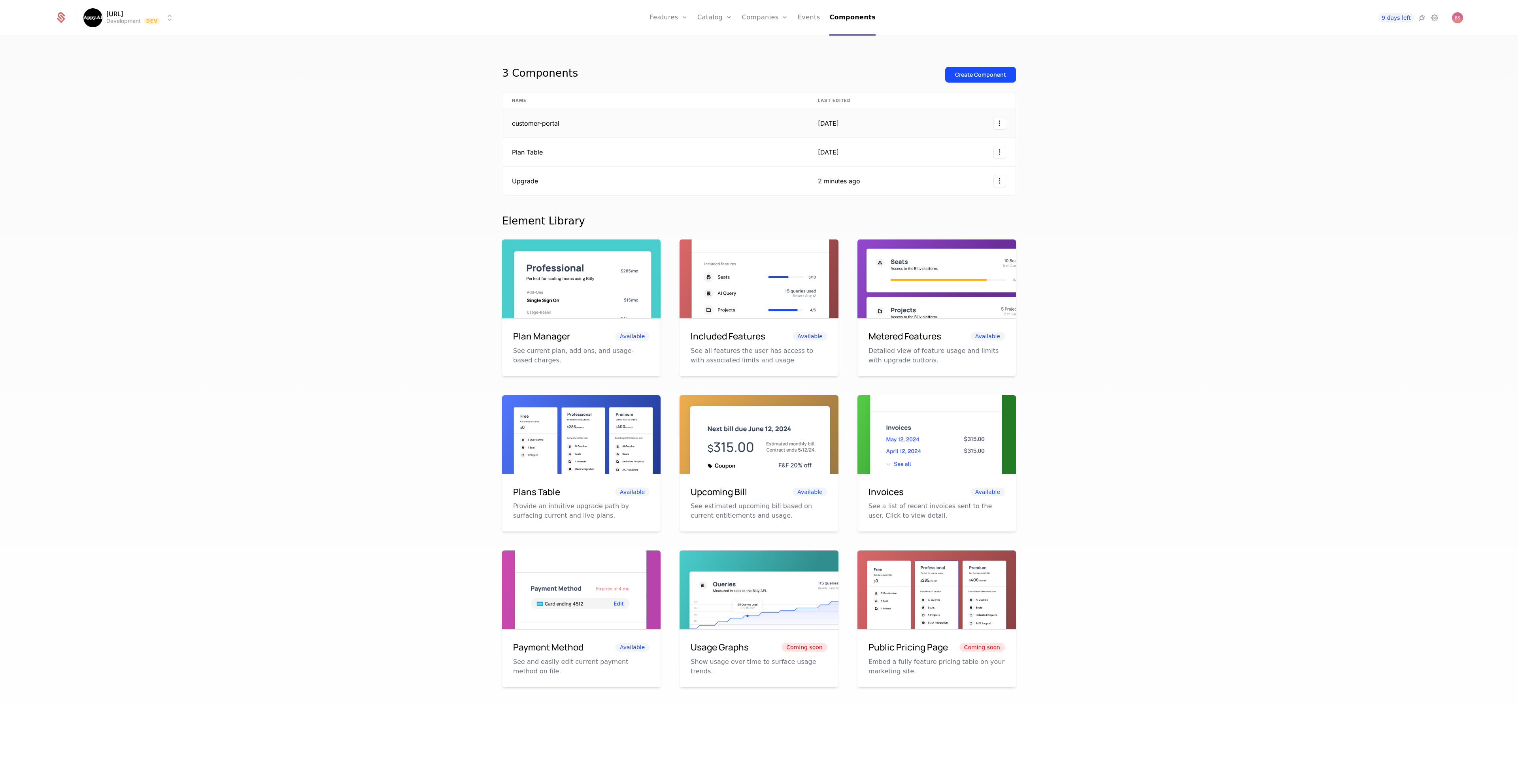
click at [605, 120] on td "customer-portal" at bounding box center [655, 123] width 306 height 29
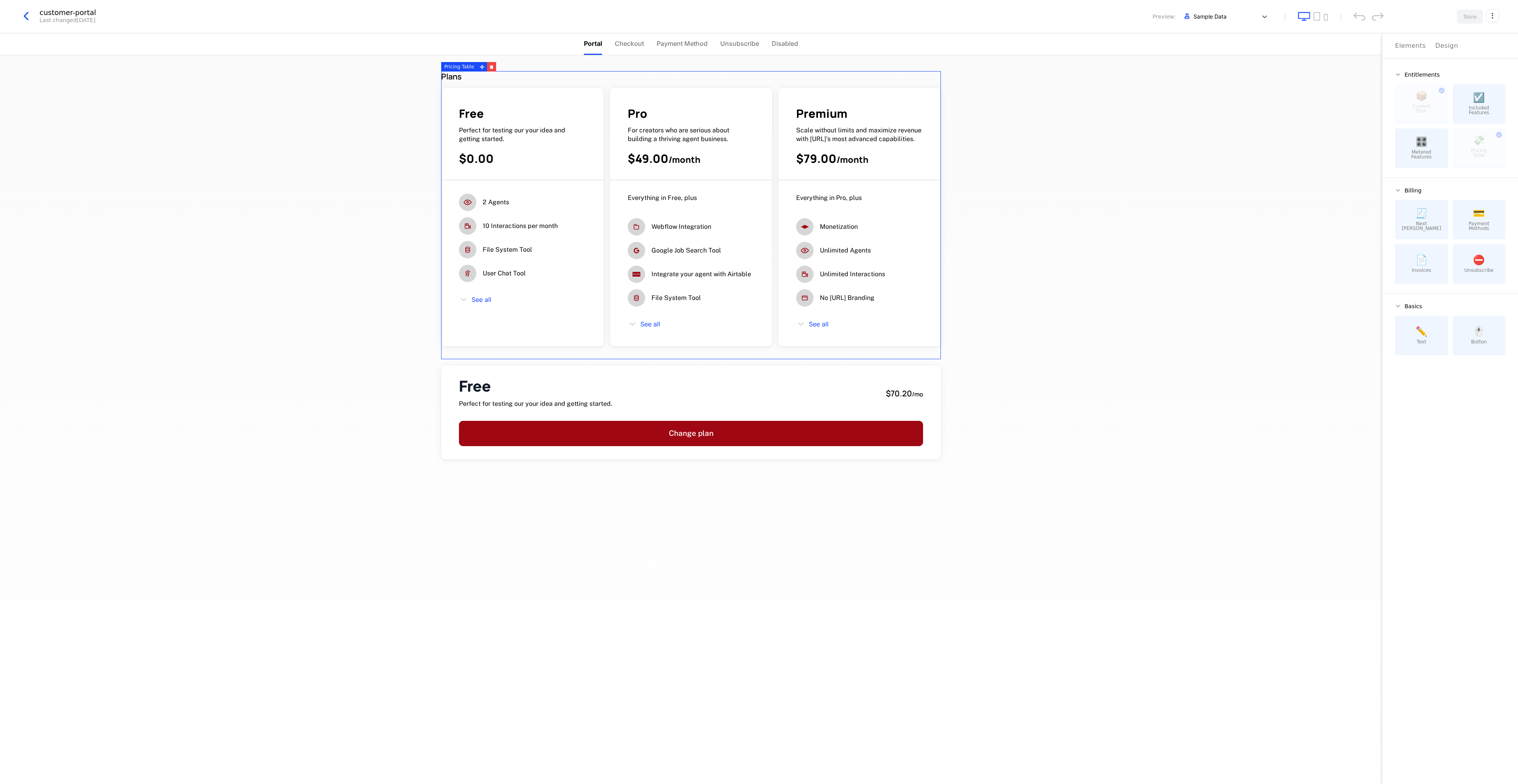
click at [24, 16] on icon "button" at bounding box center [26, 16] width 14 height 14
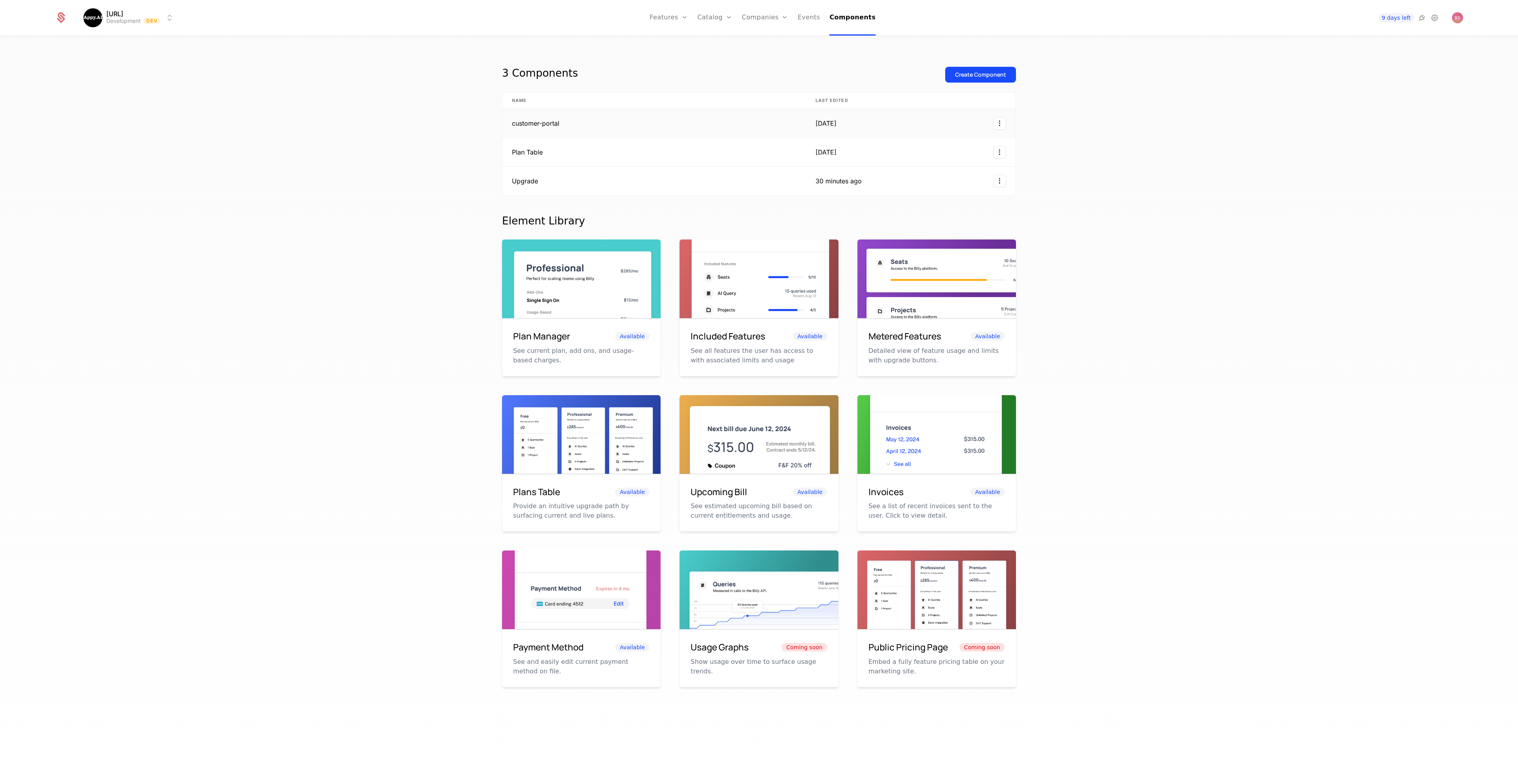
click at [575, 117] on td "customer-portal" at bounding box center [654, 123] width 303 height 29
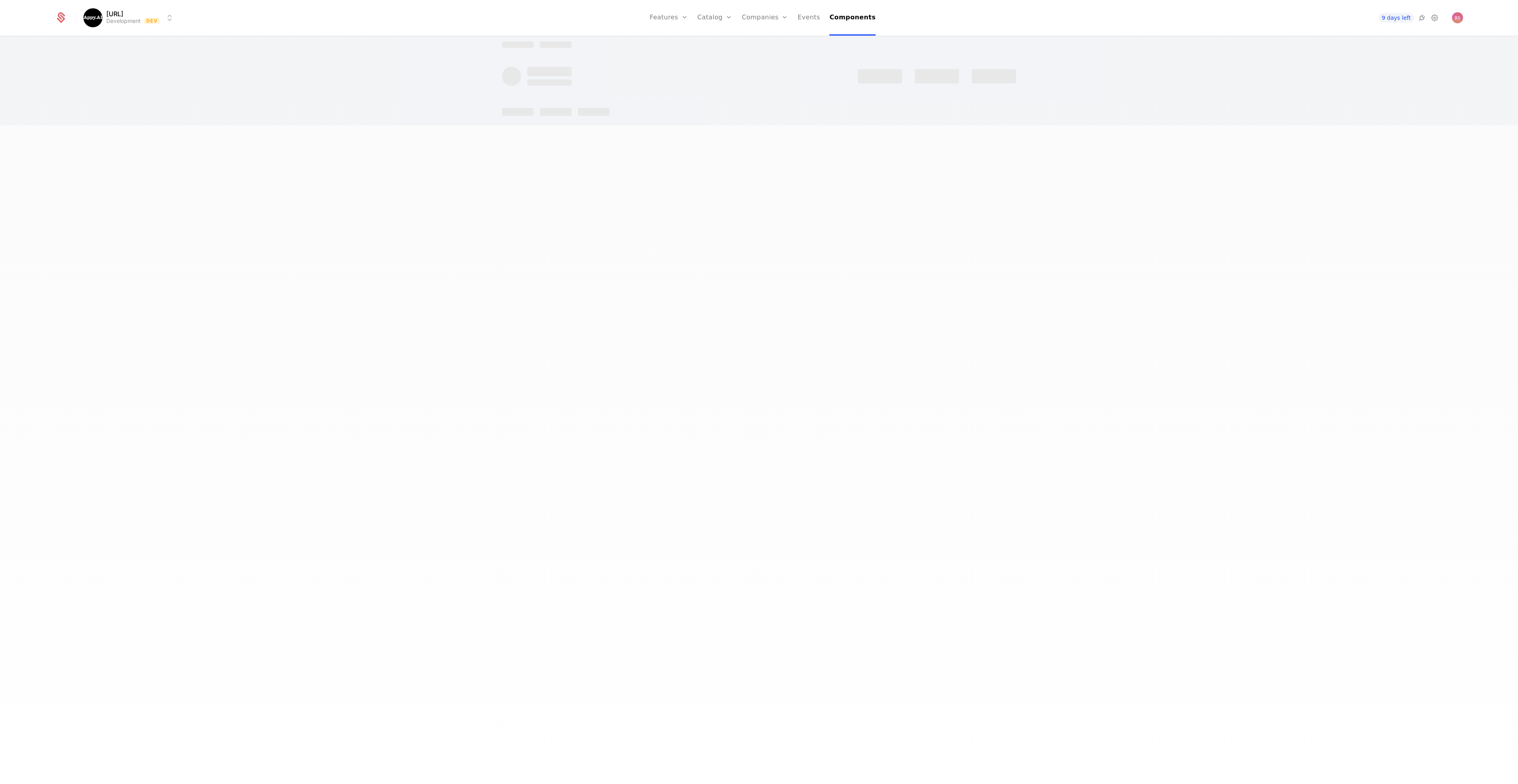
click at [566, 123] on div at bounding box center [759, 78] width 514 height 93
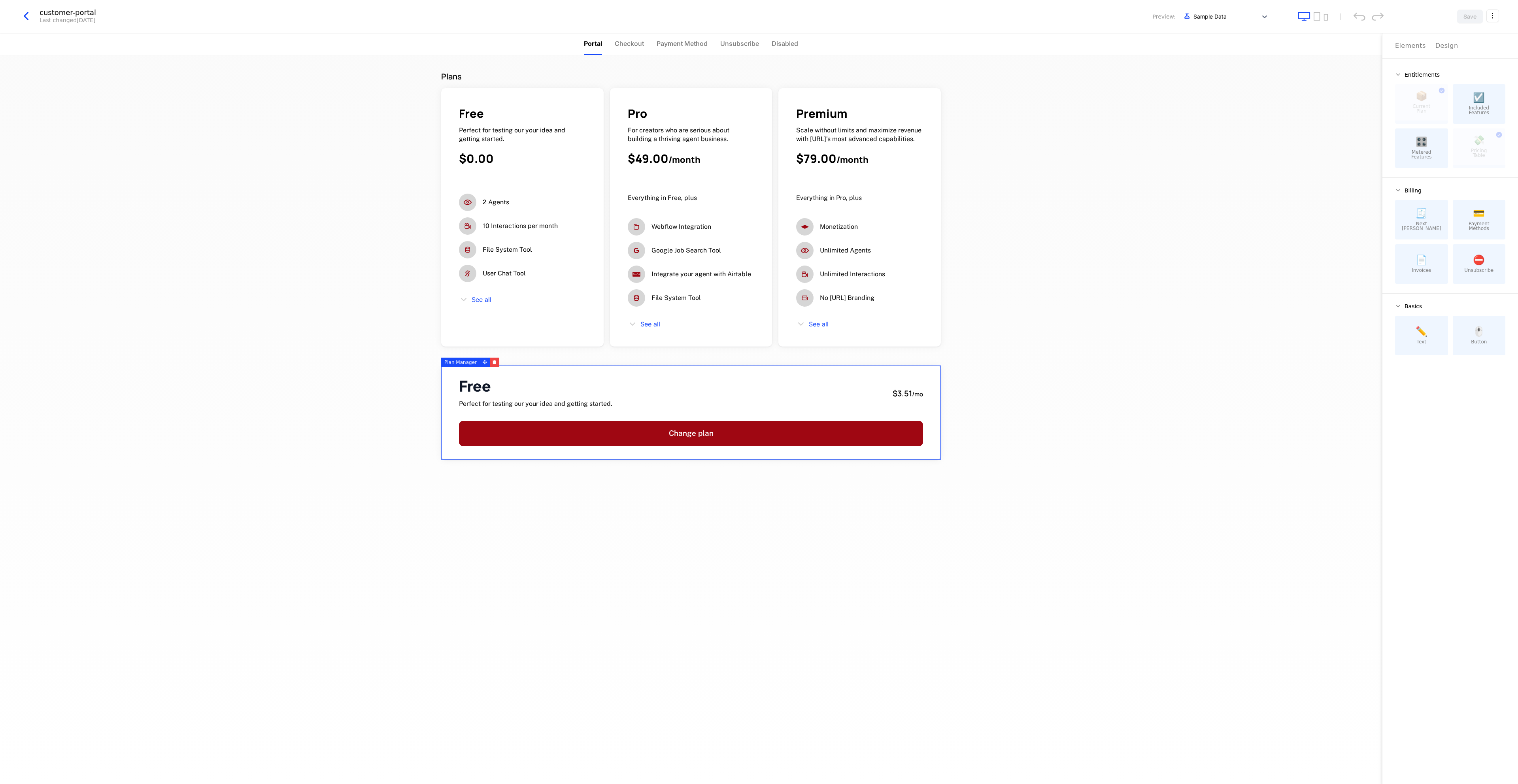
click at [843, 119] on div "Plans Free Perfect for testing our your idea and getting started. $0.00 2 Agent…" at bounding box center [691, 419] width 1382 height 729
click at [22, 18] on icon "button" at bounding box center [26, 16] width 14 height 14
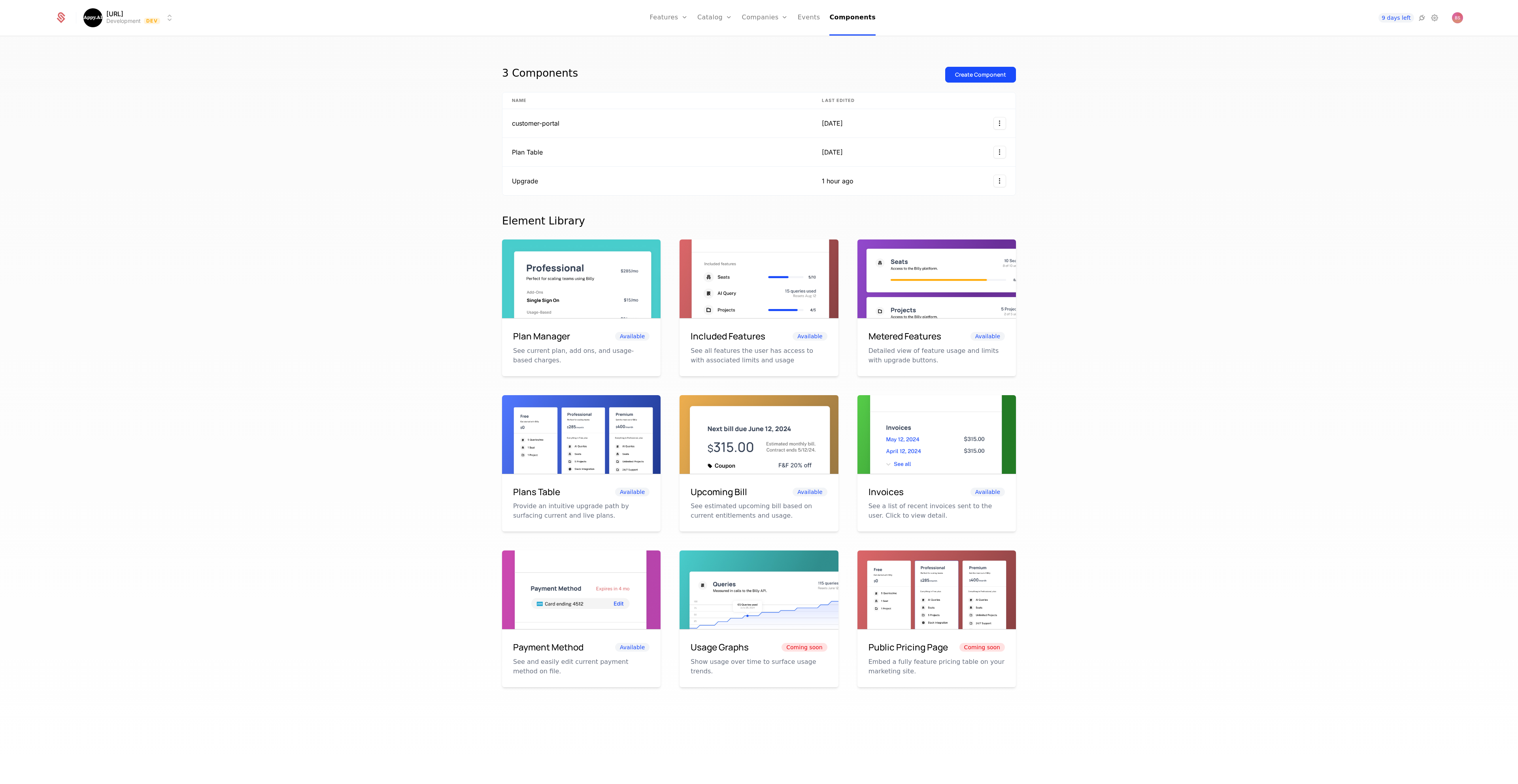
click at [1272, 254] on div "3 Components Create Component Name Last edited customer-portal yesterday Plan T…" at bounding box center [759, 412] width 1518 height 752
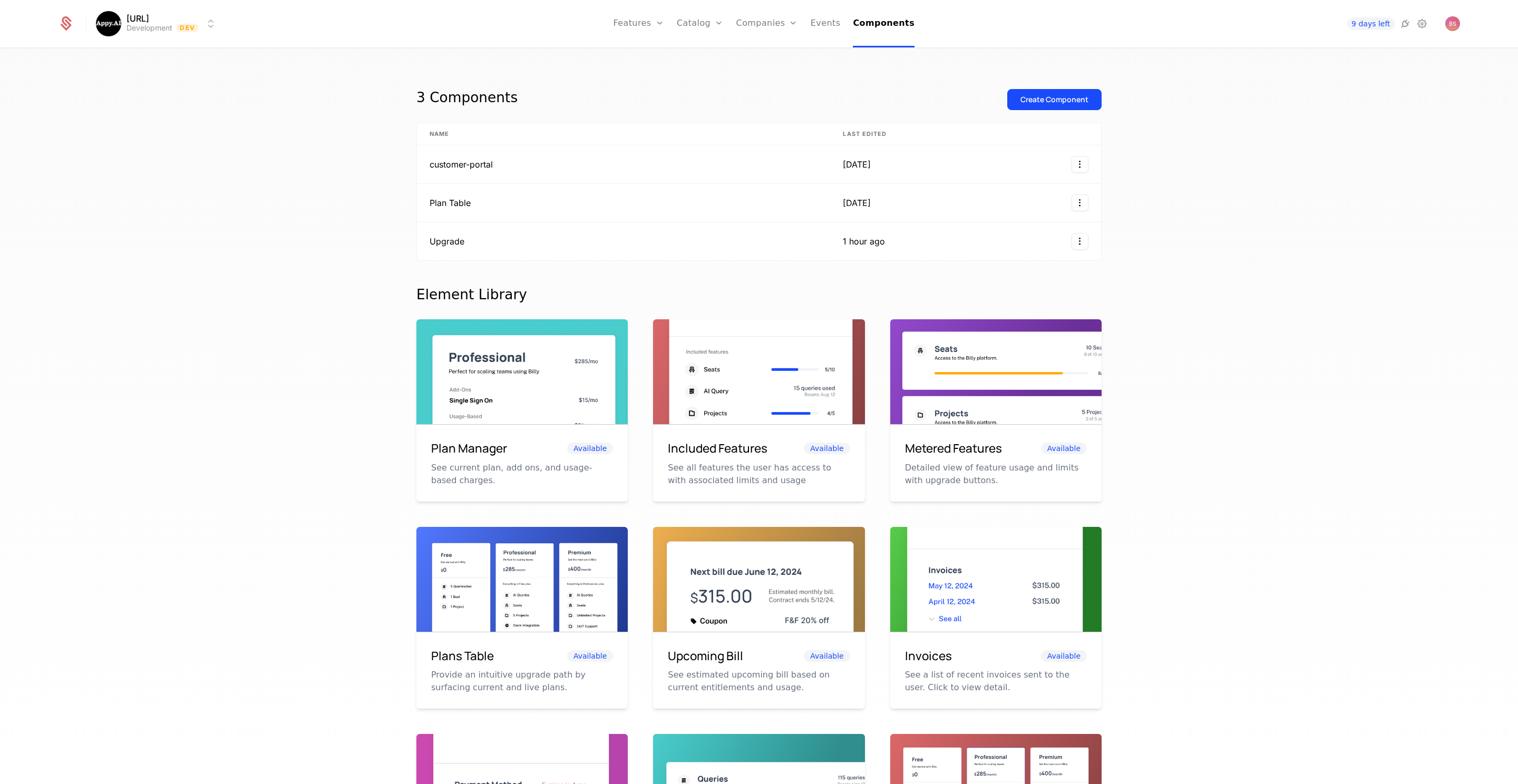
click at [770, 20] on link "Companies" at bounding box center [767, 24] width 61 height 47
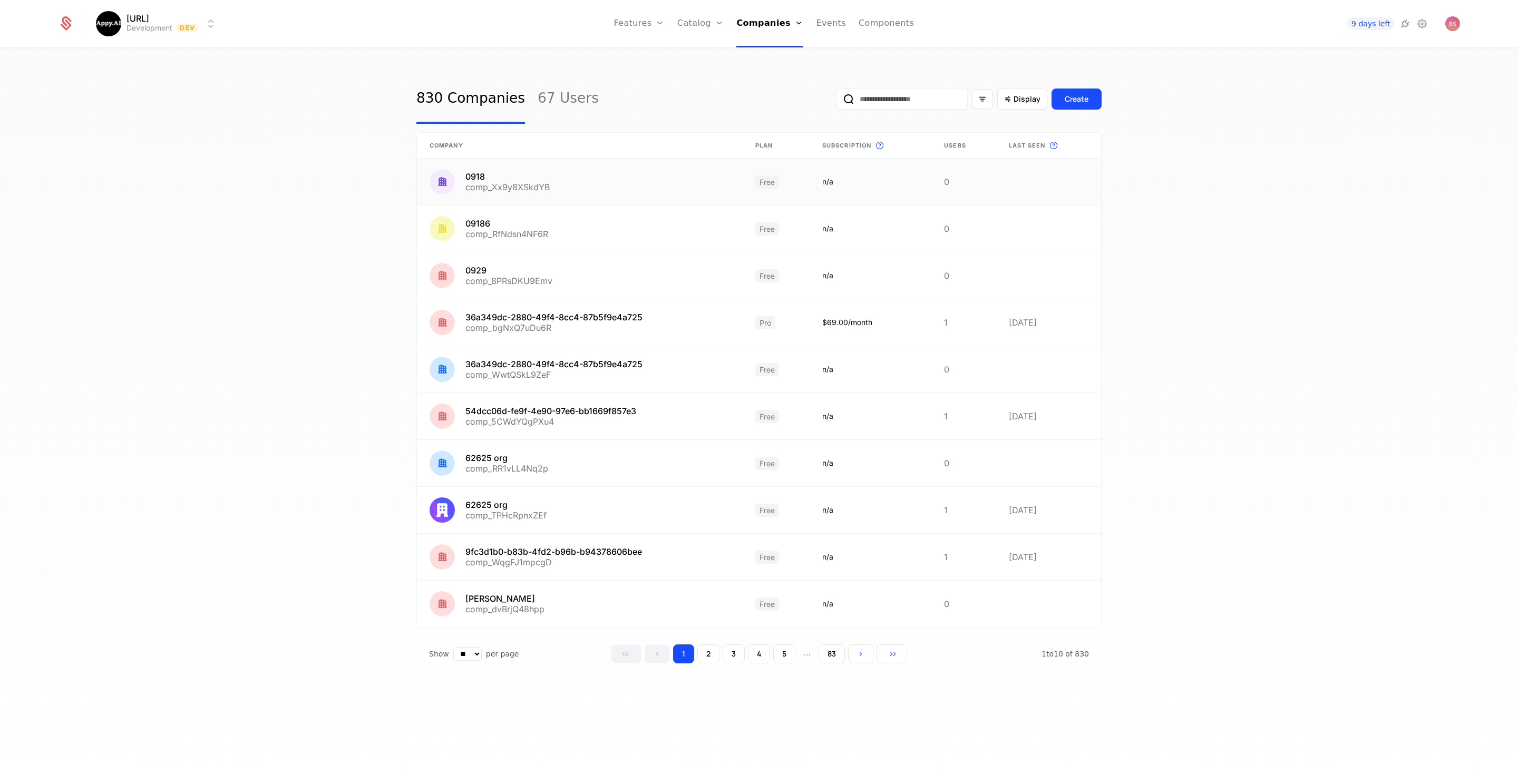
click at [633, 179] on link at bounding box center [580, 181] width 326 height 46
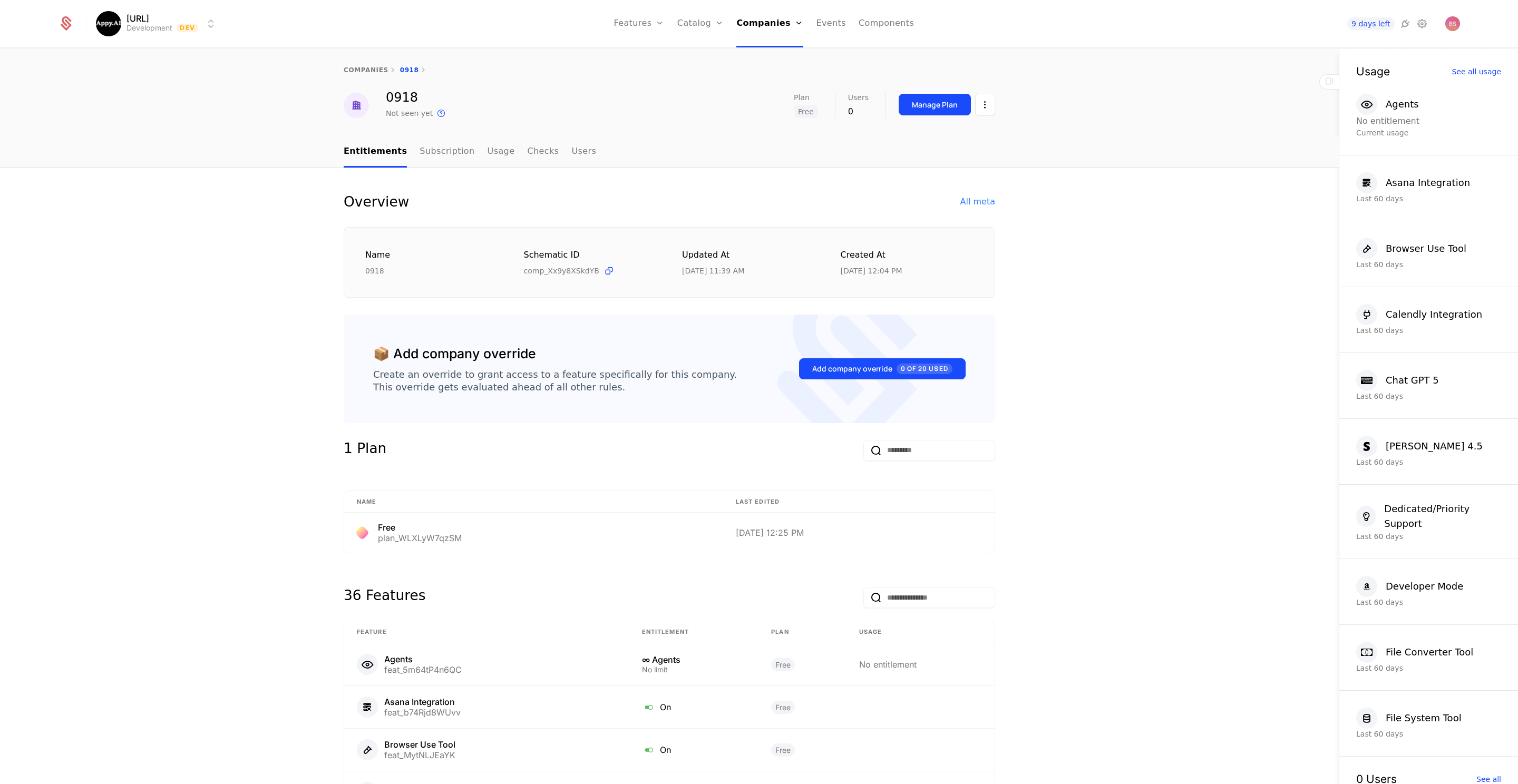
click at [856, 370] on div "Add company override 0 of 20 Used" at bounding box center [882, 368] width 140 height 10
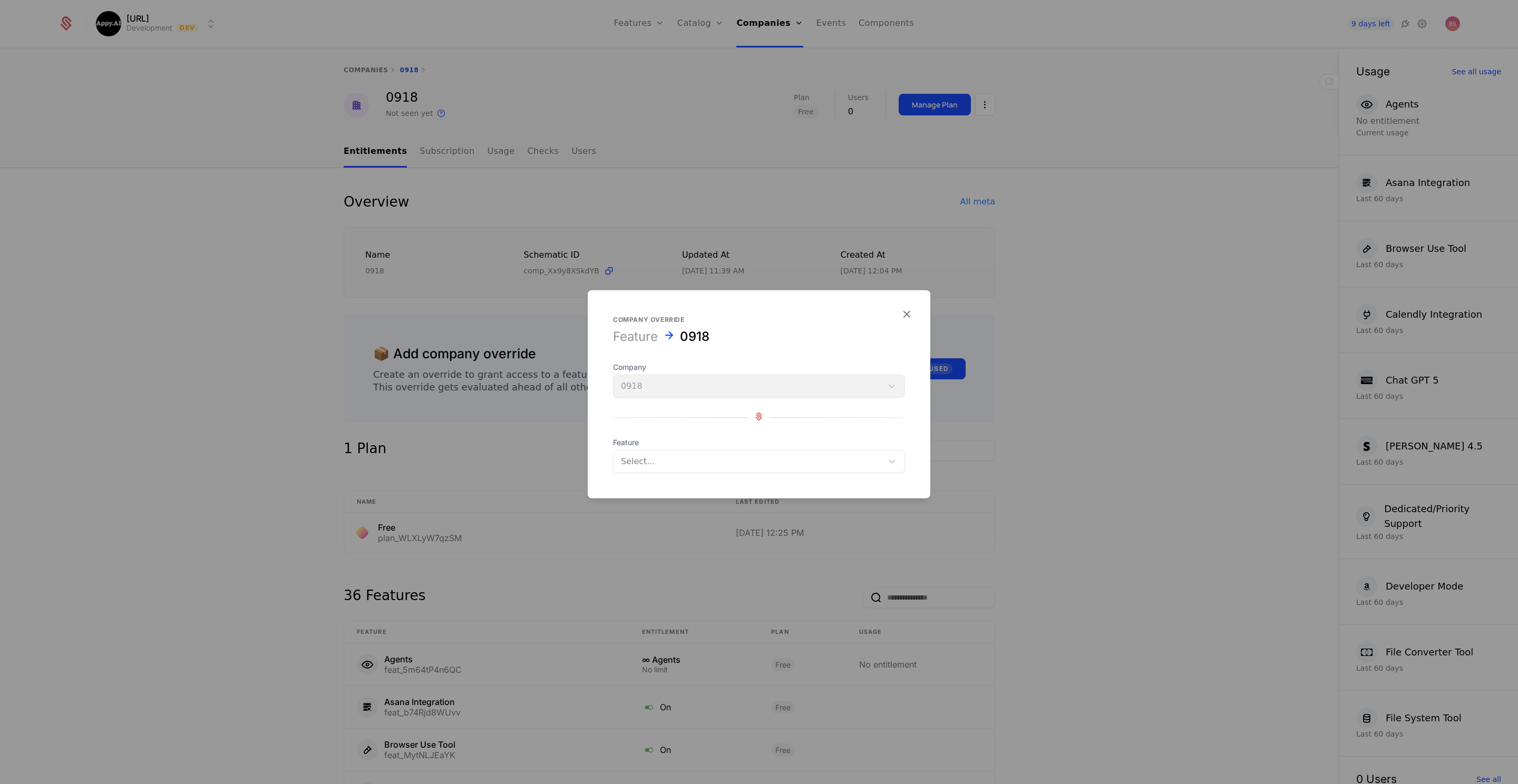
click at [790, 460] on div at bounding box center [747, 461] width 254 height 15
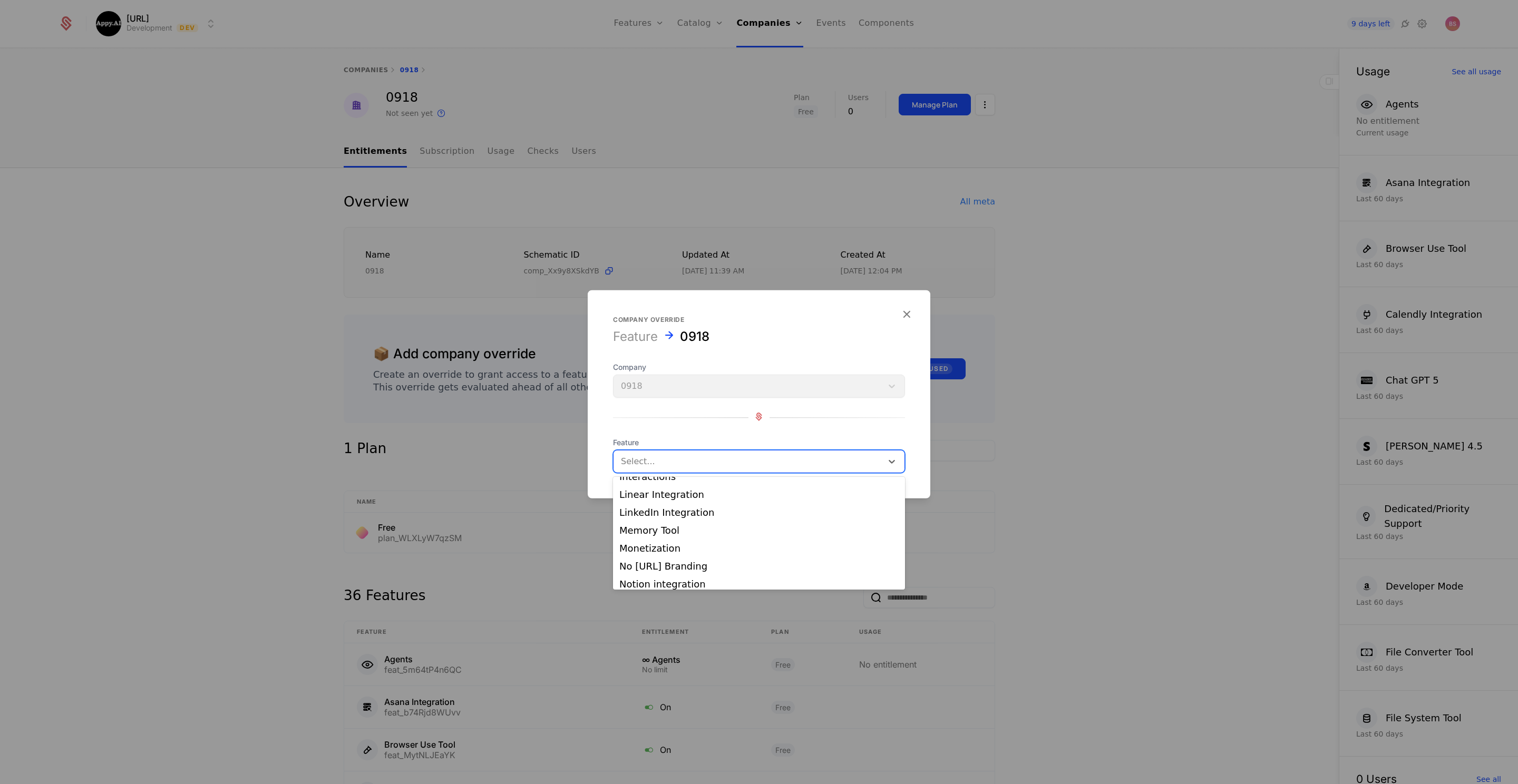
scroll to position [446, 0]
click at [1179, 448] on div at bounding box center [759, 392] width 1518 height 784
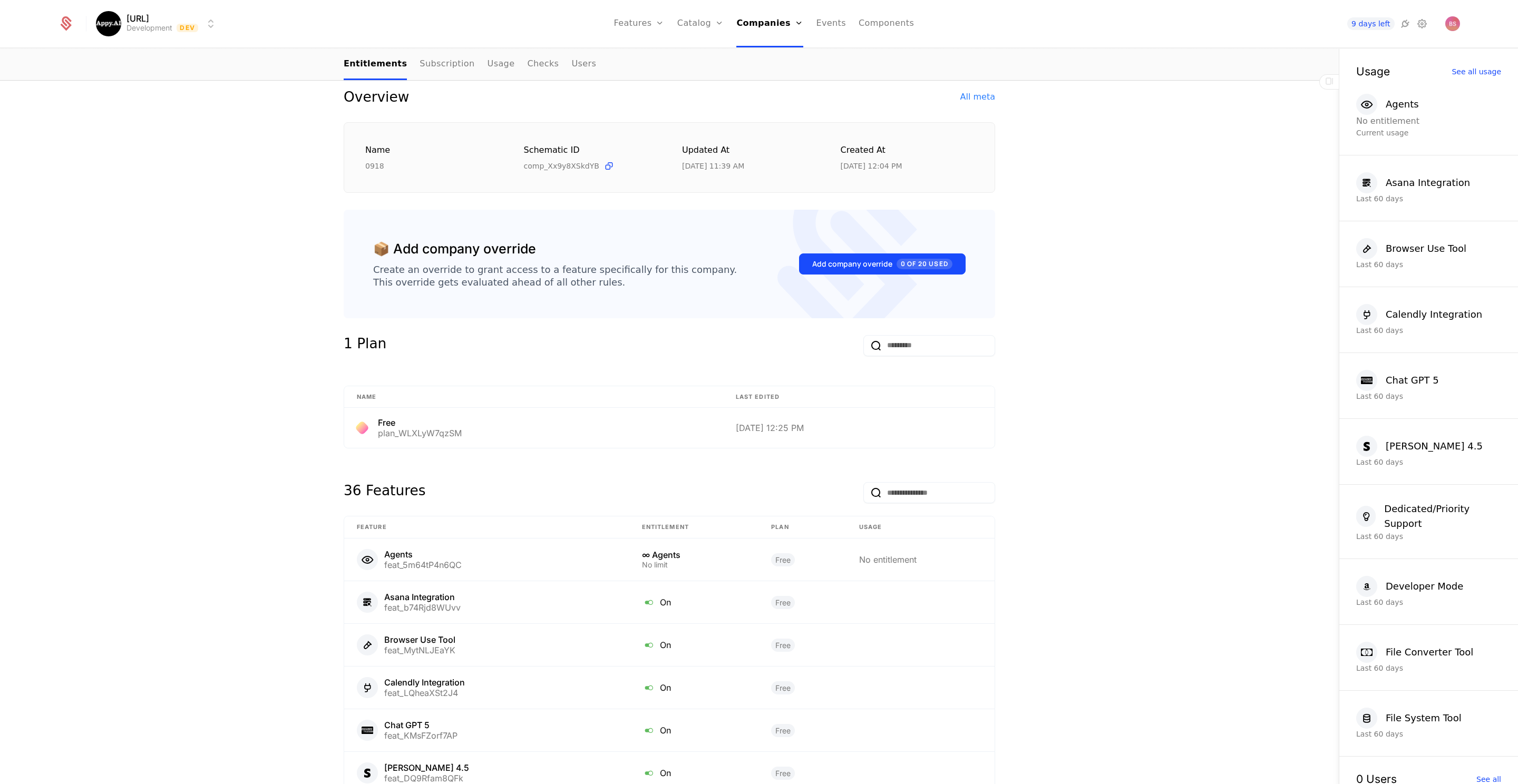
scroll to position [0, 0]
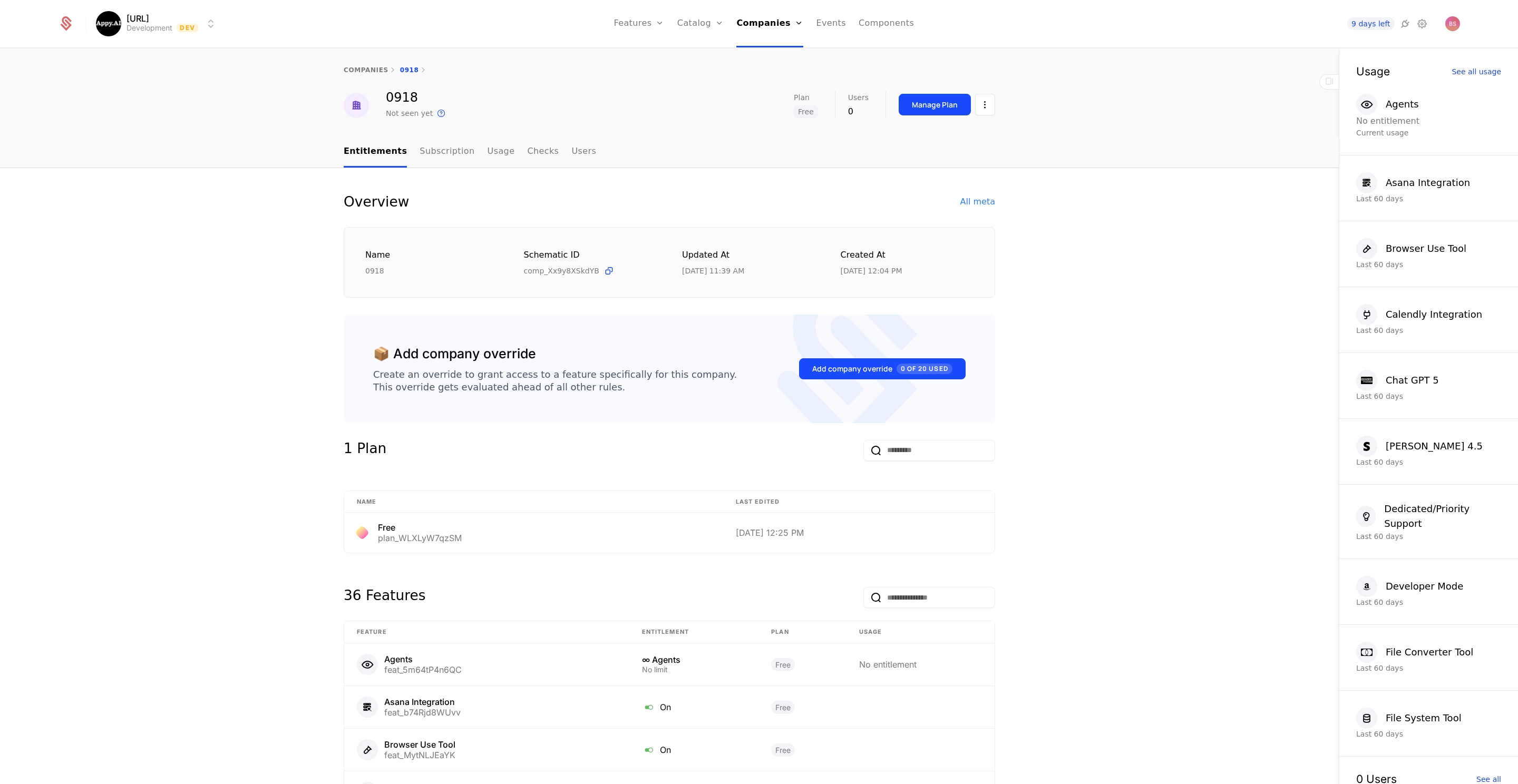
click at [447, 156] on link "Subscription" at bounding box center [447, 152] width 55 height 31
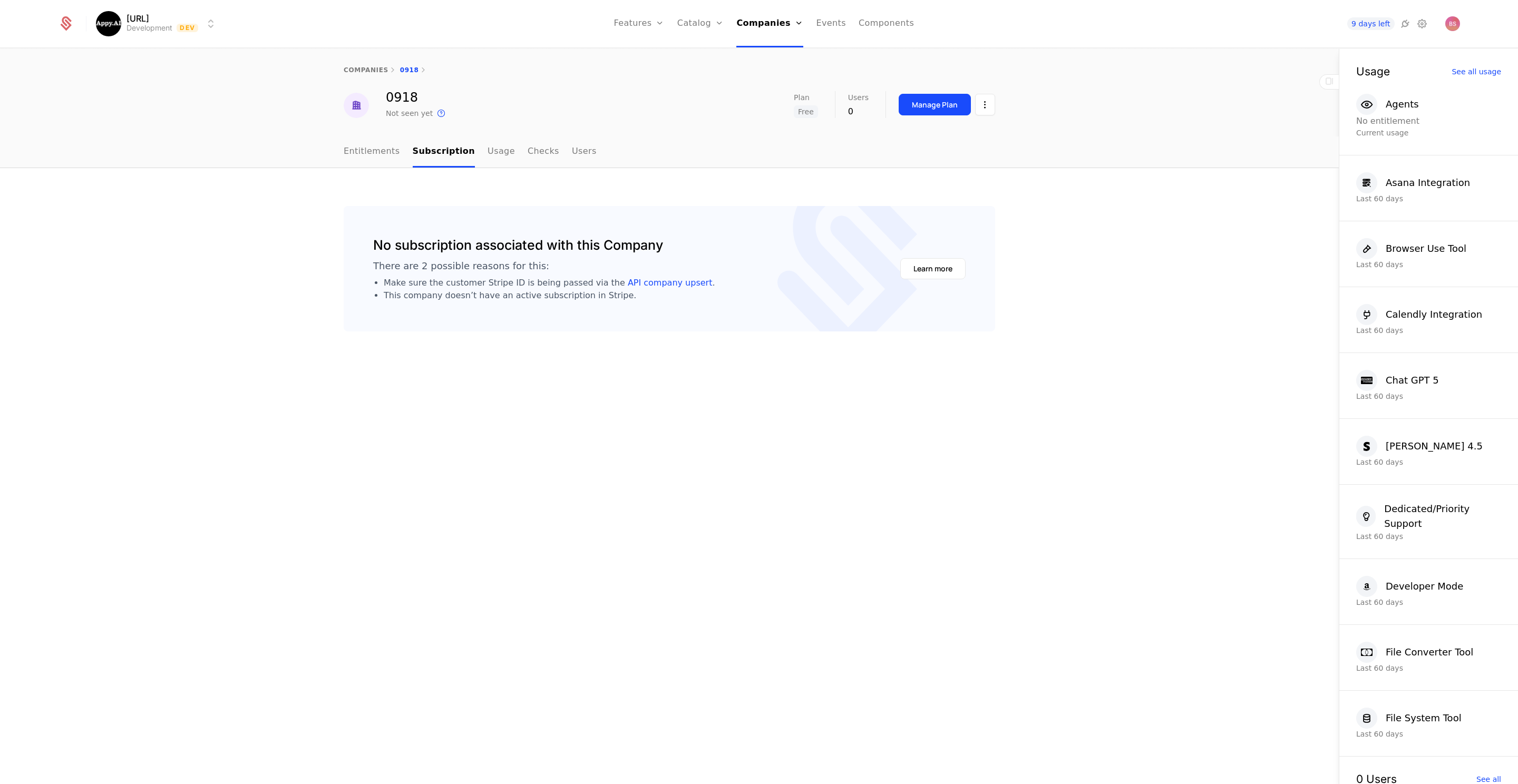
click at [356, 153] on link "Entitlements" at bounding box center [372, 152] width 57 height 31
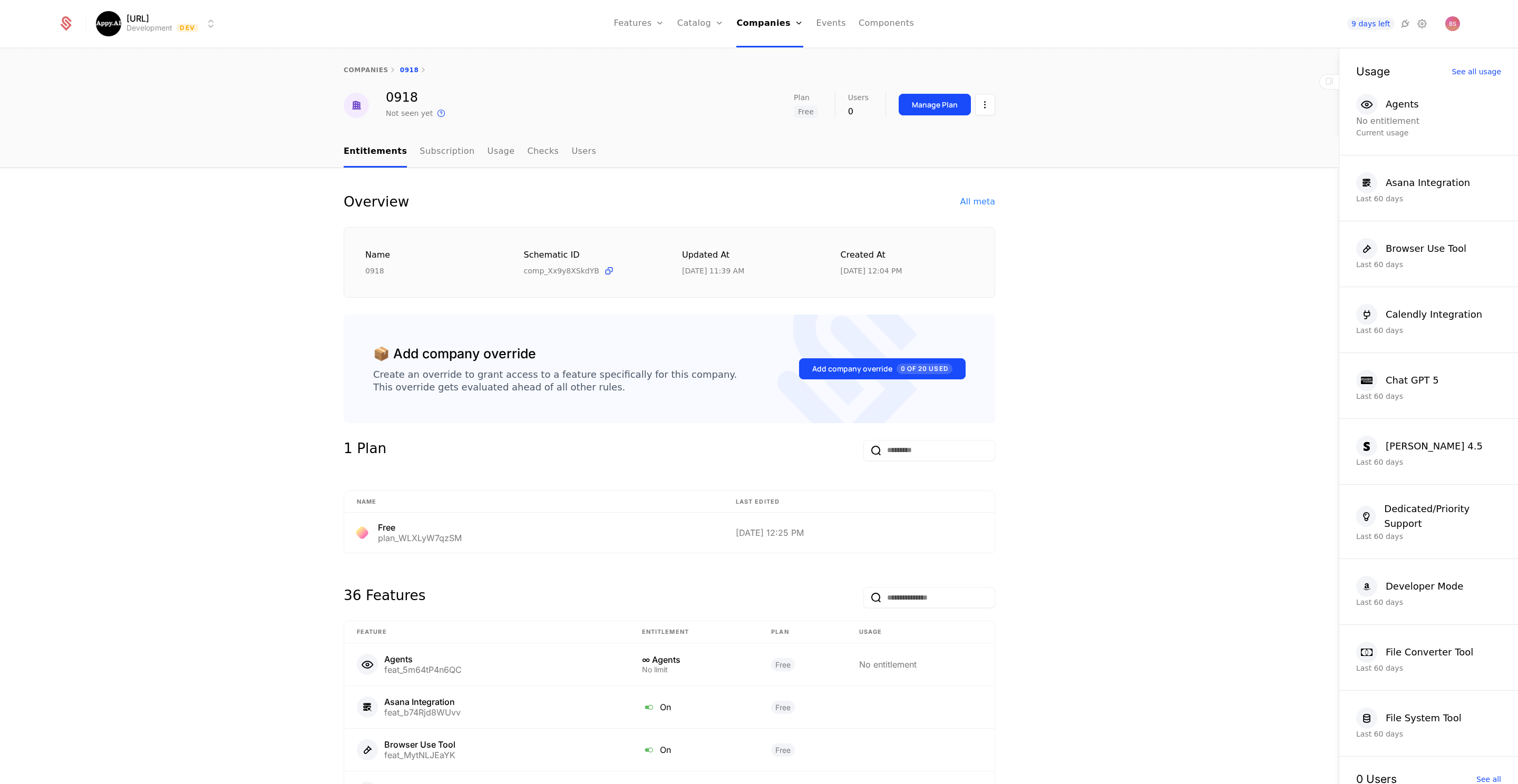
click at [838, 22] on link "Events" at bounding box center [830, 24] width 30 height 47
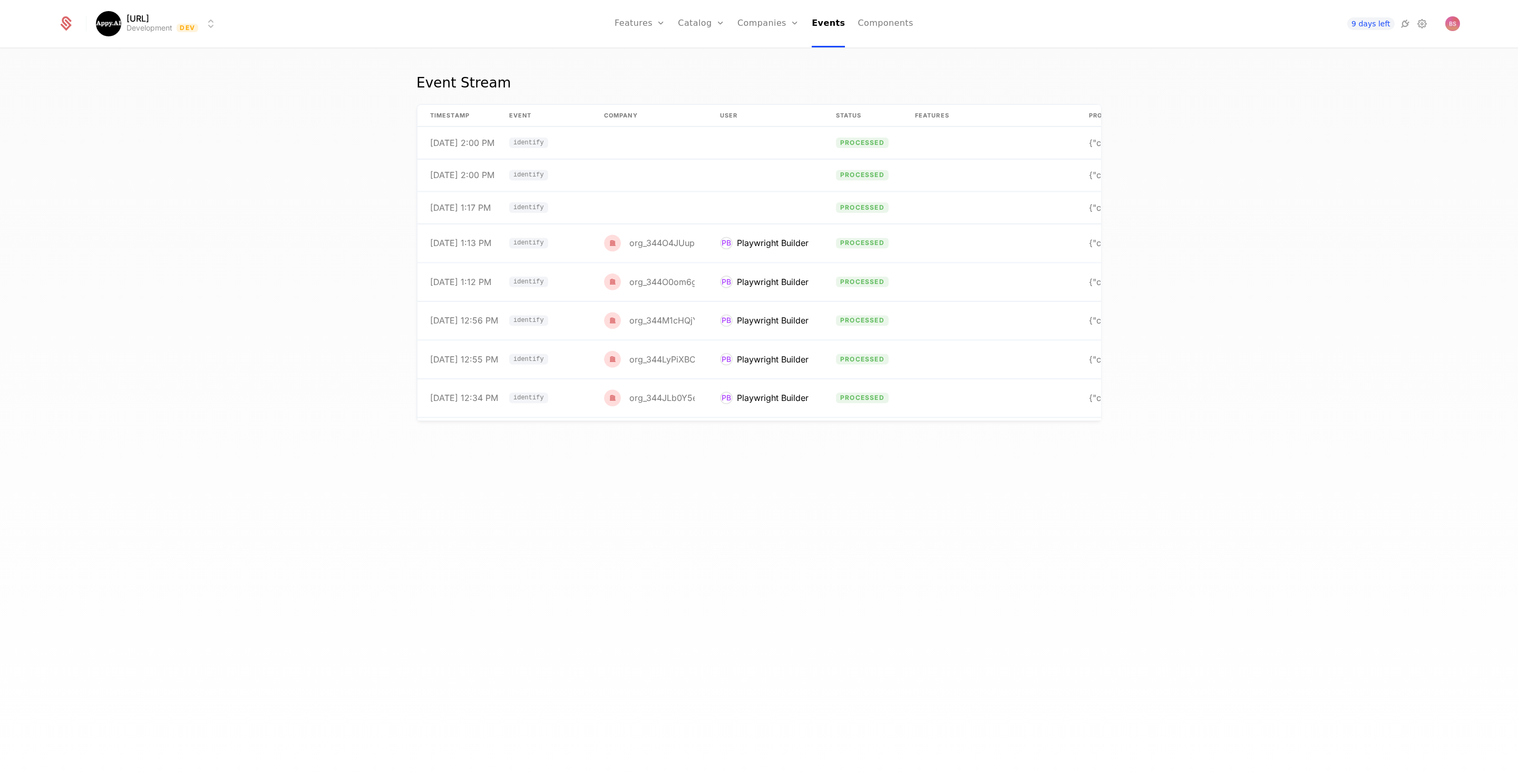
click at [754, 27] on link "Companies" at bounding box center [768, 24] width 61 height 47
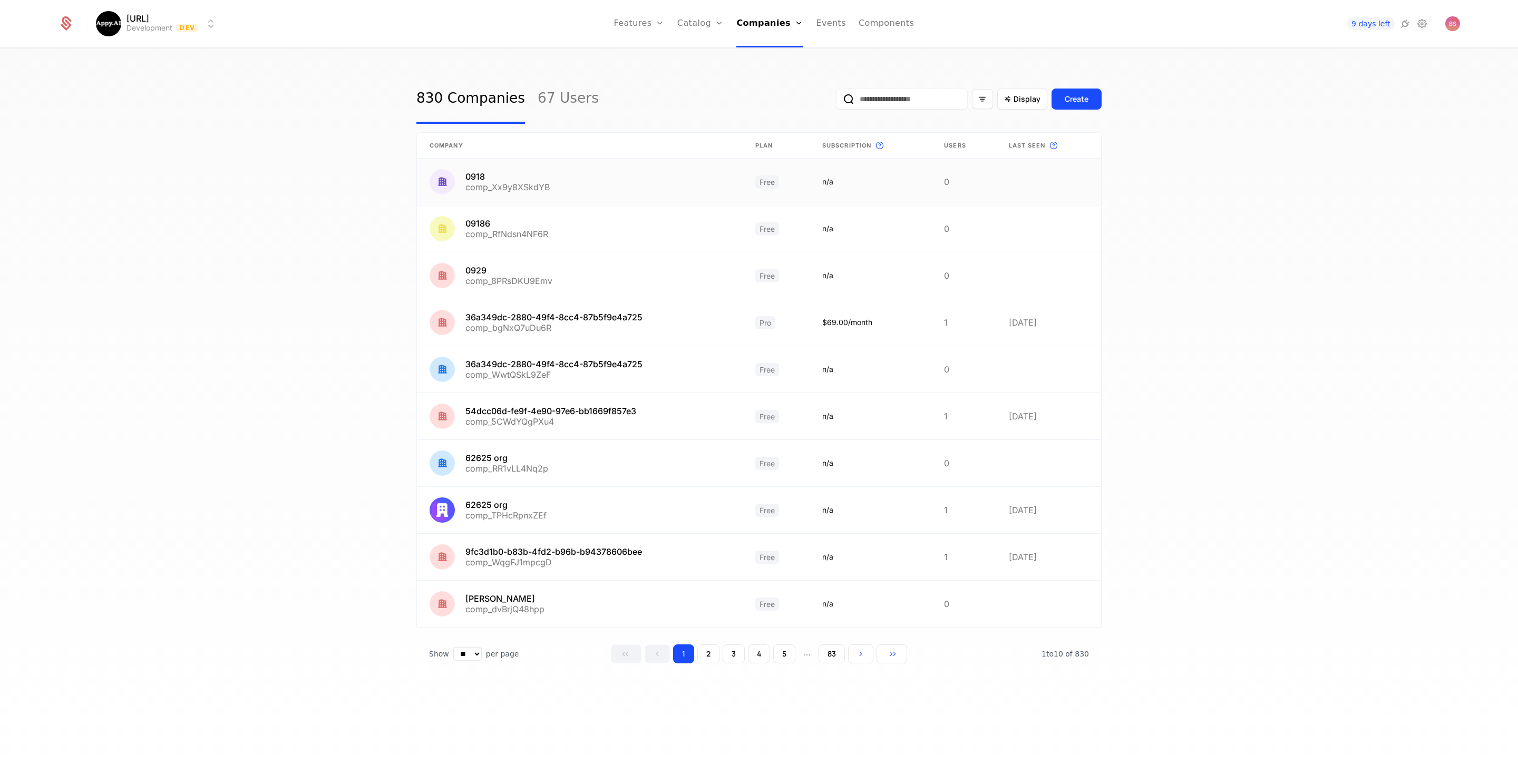
click at [618, 170] on link at bounding box center [580, 181] width 326 height 46
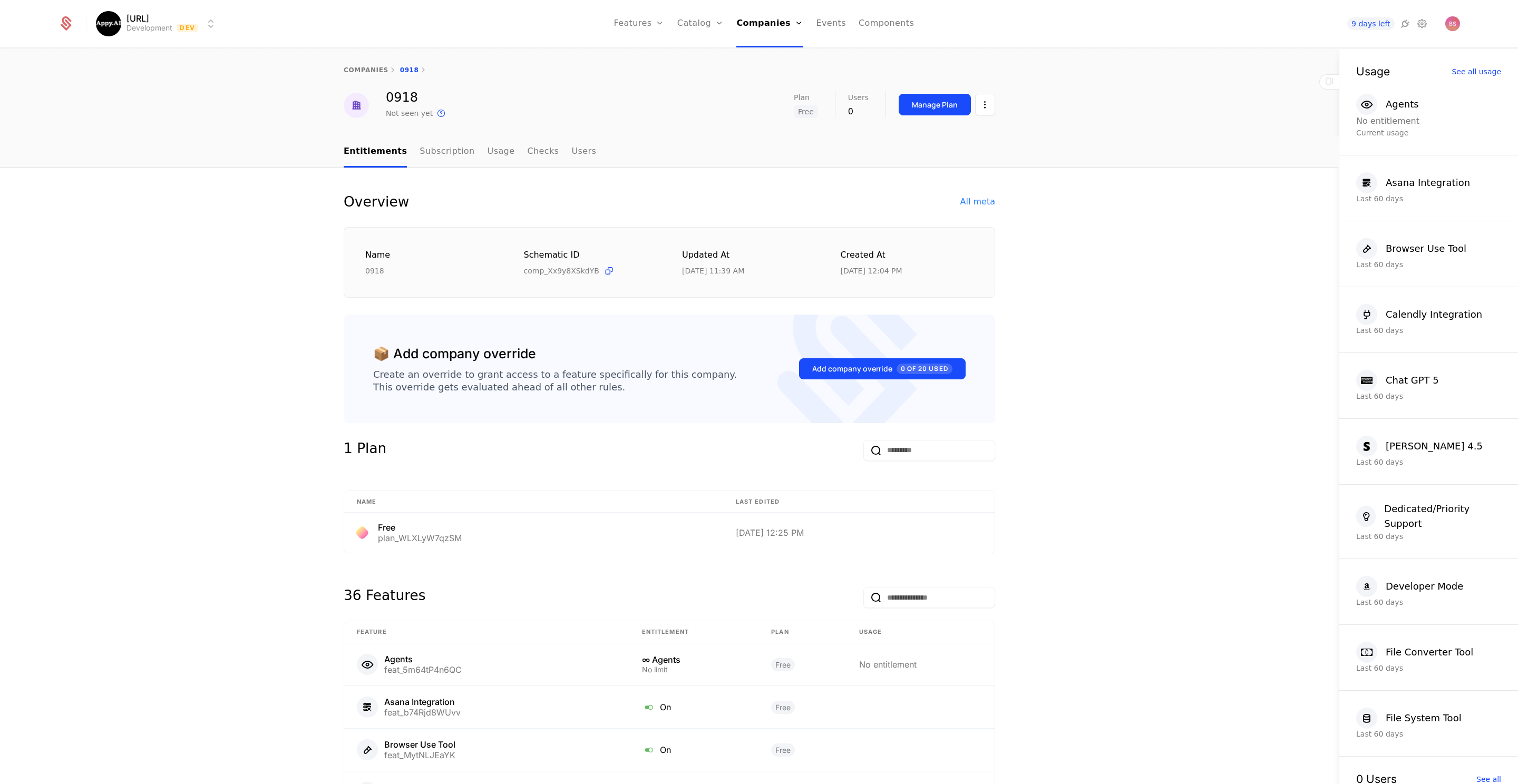
click at [988, 105] on html "Appy.AI Development Dev Features Features Flags Catalog Plans Add Ons Credits C…" at bounding box center [759, 392] width 1518 height 784
click at [1036, 112] on html "Appy.AI Development Dev Features Features Flags Catalog Plans Add Ons Credits C…" at bounding box center [759, 392] width 1518 height 784
click at [926, 107] on div "Manage Plan" at bounding box center [935, 104] width 46 height 10
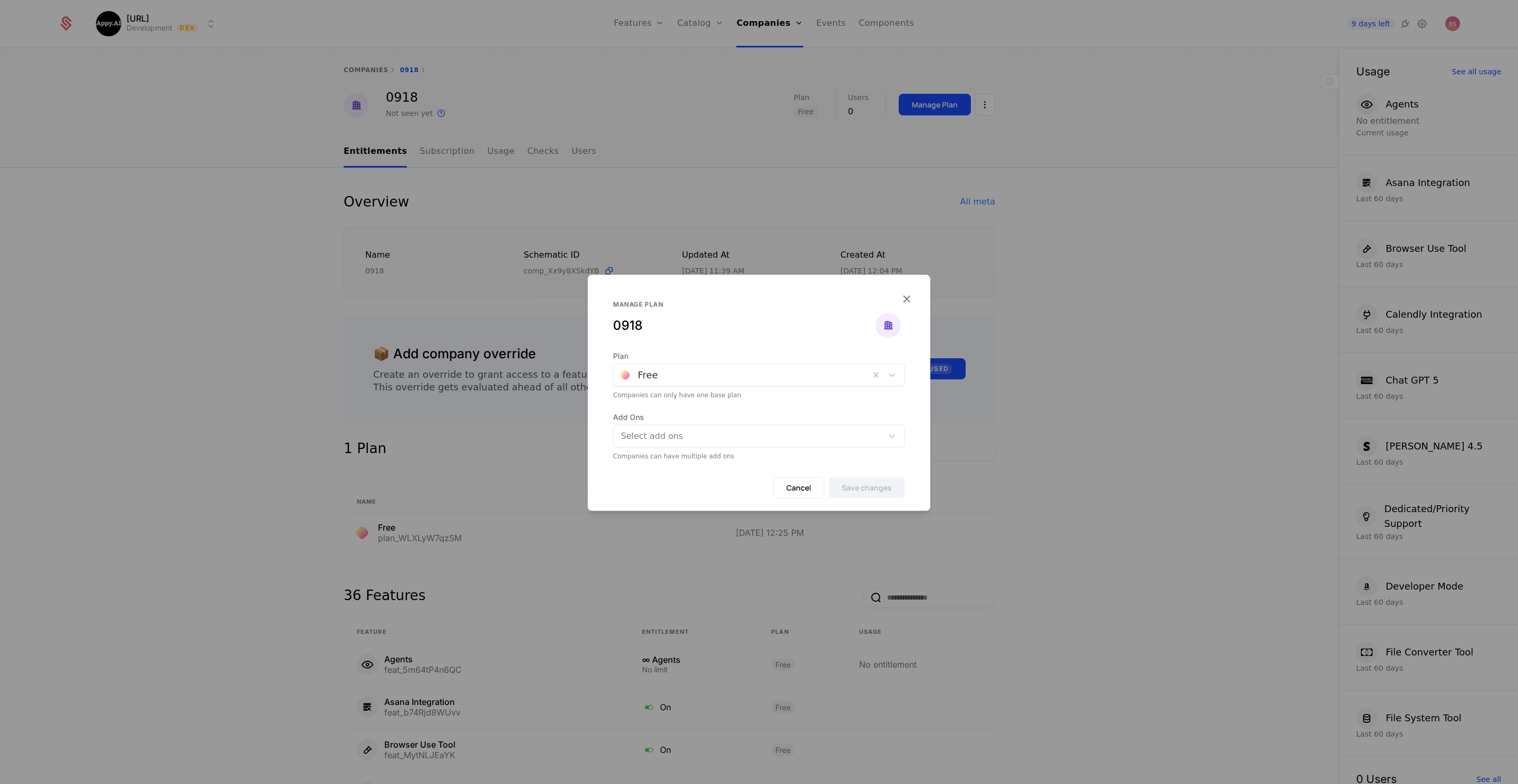
click at [805, 488] on button "Cancel" at bounding box center [798, 488] width 51 height 21
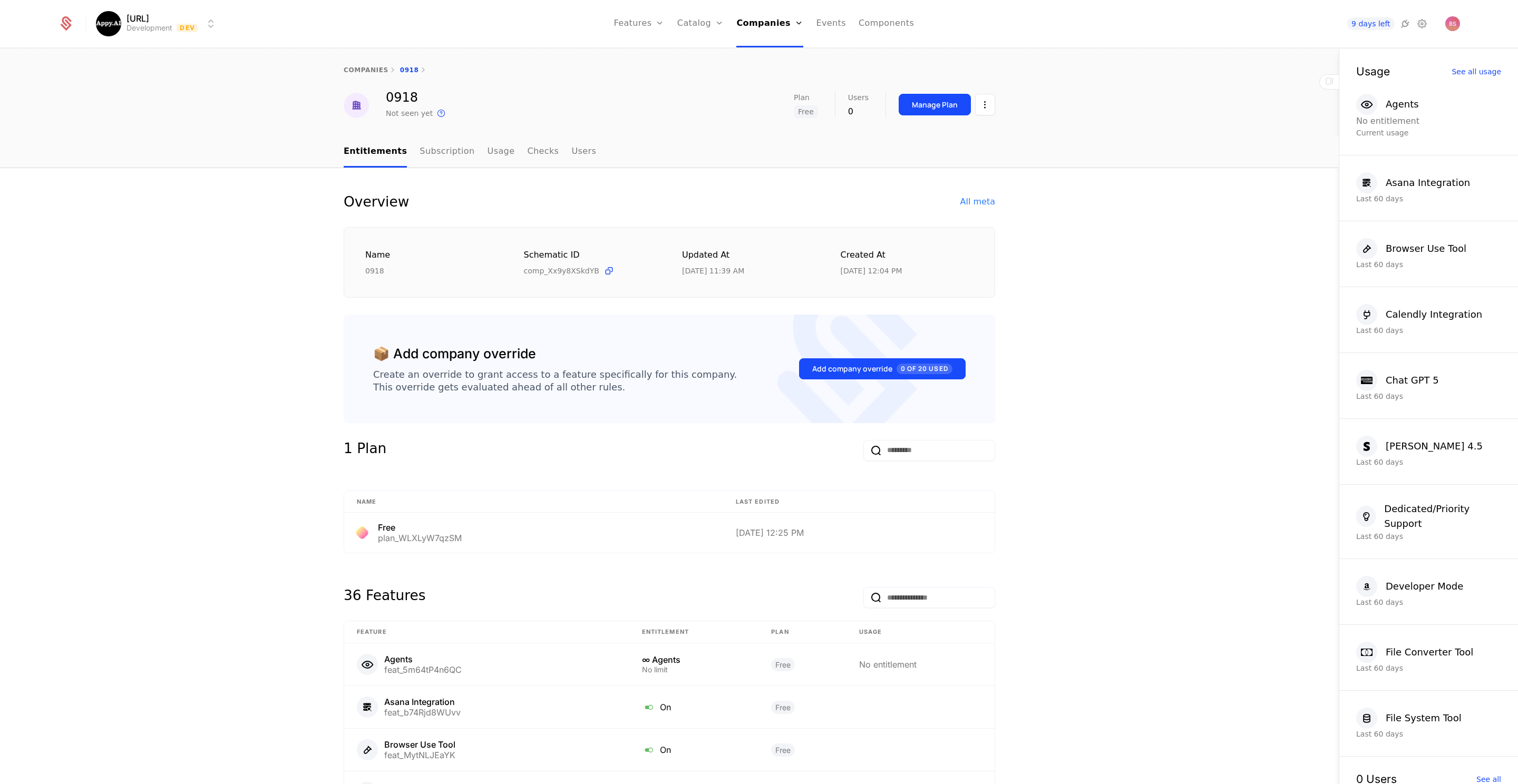
click at [710, 53] on link "Plans" at bounding box center [717, 51] width 54 height 9
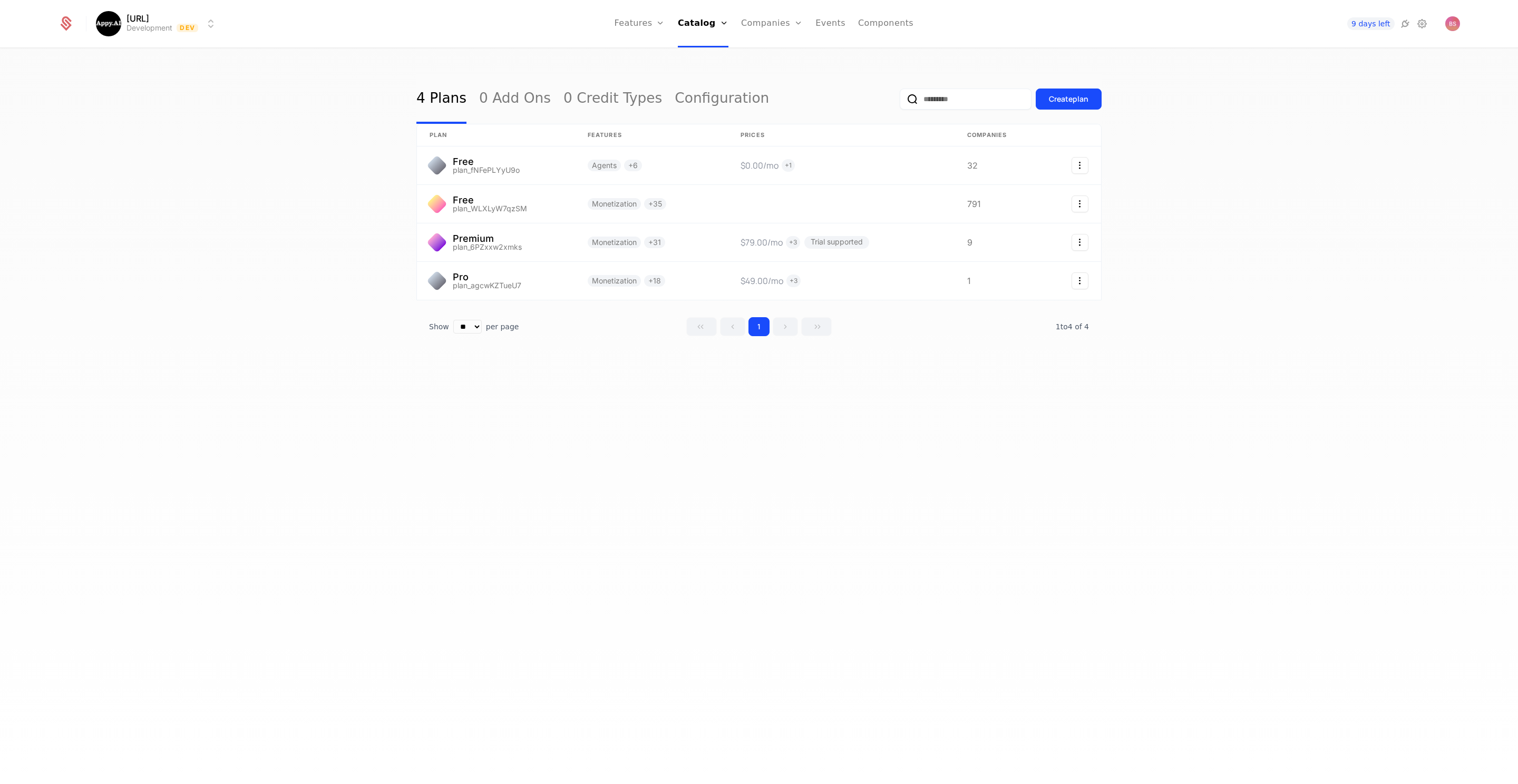
click at [889, 16] on link "Components" at bounding box center [886, 24] width 55 height 47
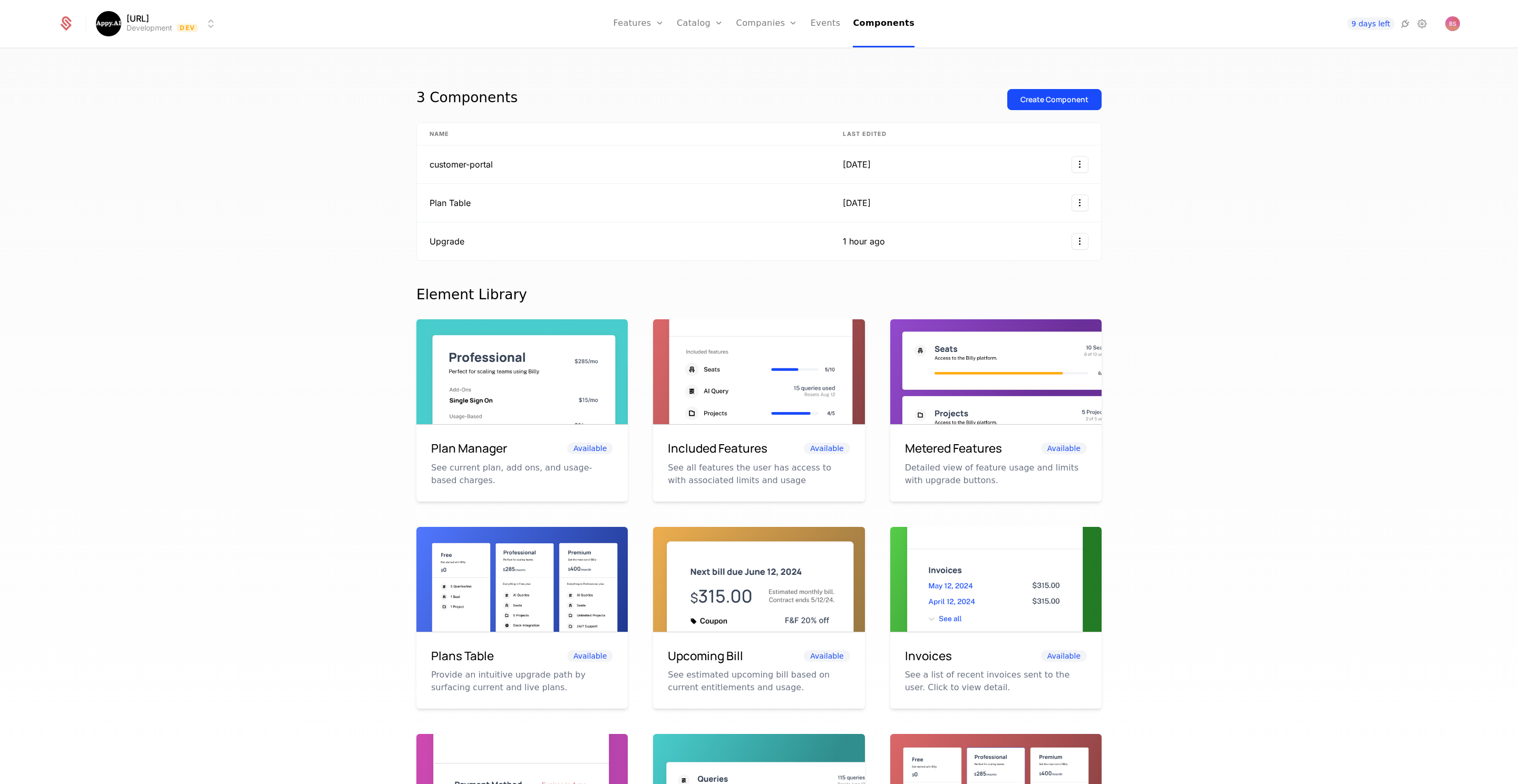
click at [963, 368] on img at bounding box center [996, 387] width 211 height 134
click at [955, 376] on img at bounding box center [996, 387] width 211 height 134
click at [936, 452] on h6 "Metered Features" at bounding box center [953, 448] width 97 height 18
click at [613, 252] on td "Upgrade" at bounding box center [624, 241] width 413 height 38
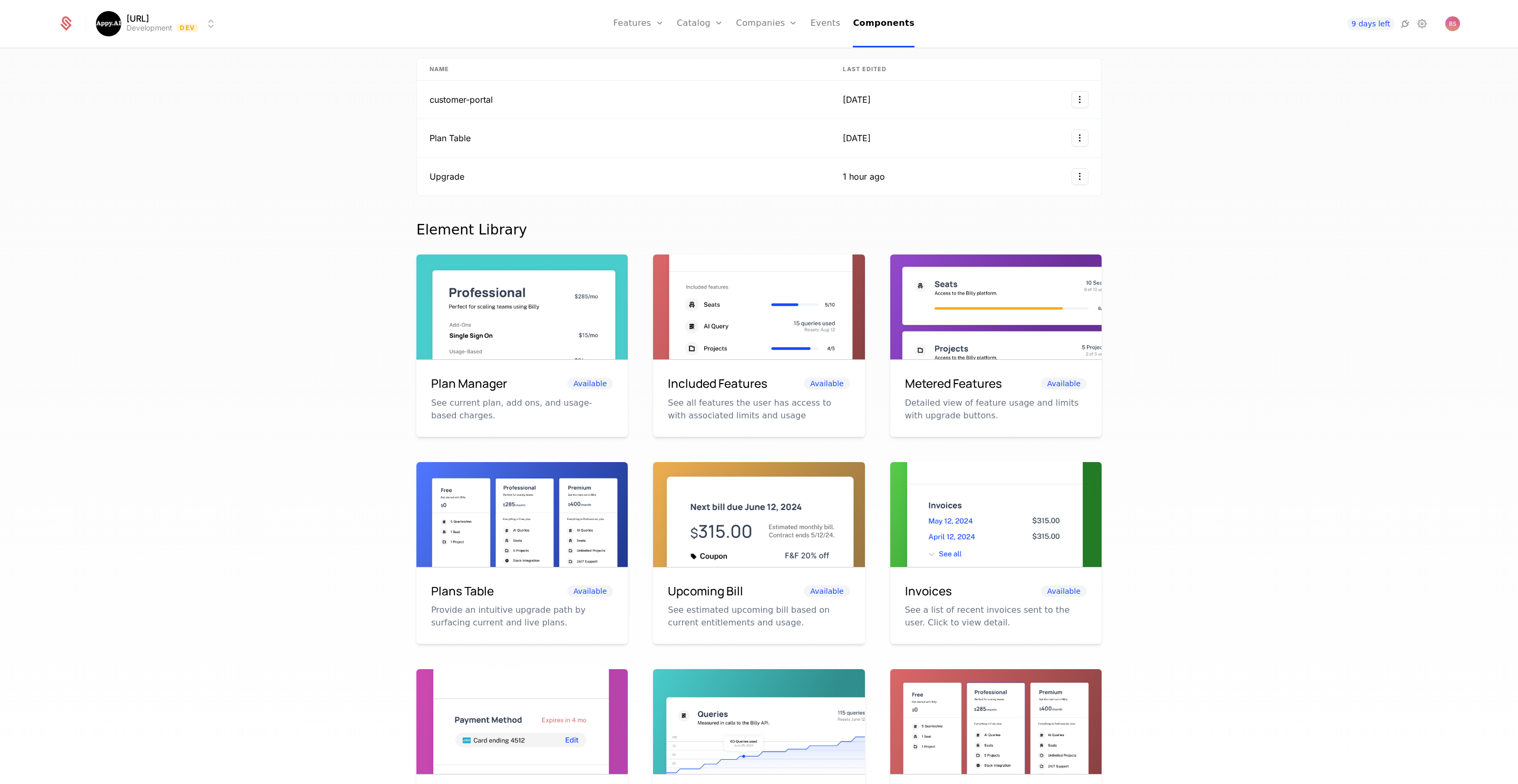
scroll to position [70, 0]
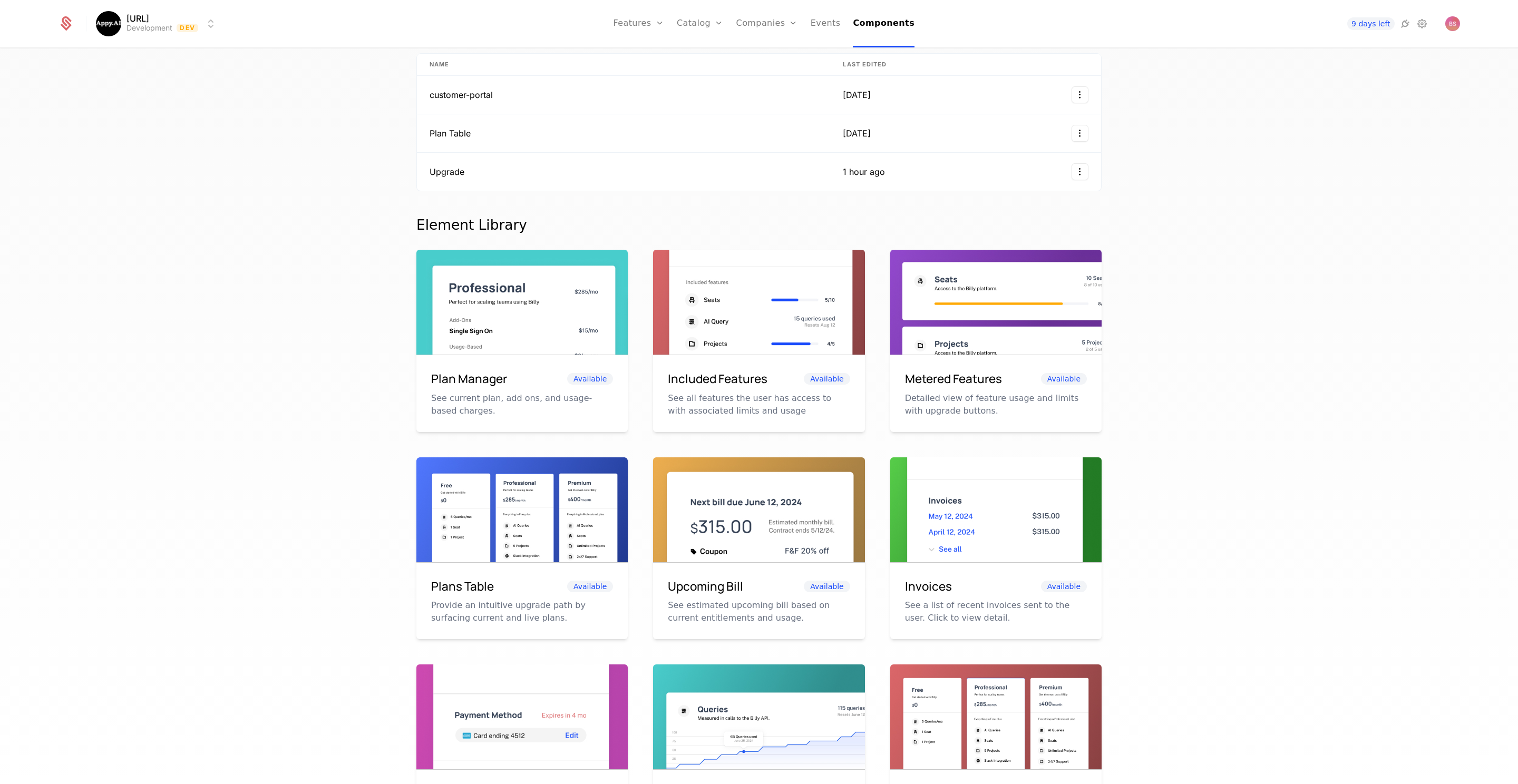
click at [1076, 368] on div "Metered Features Available Detailed view of feature usage and limits with upgra…" at bounding box center [996, 394] width 211 height 77
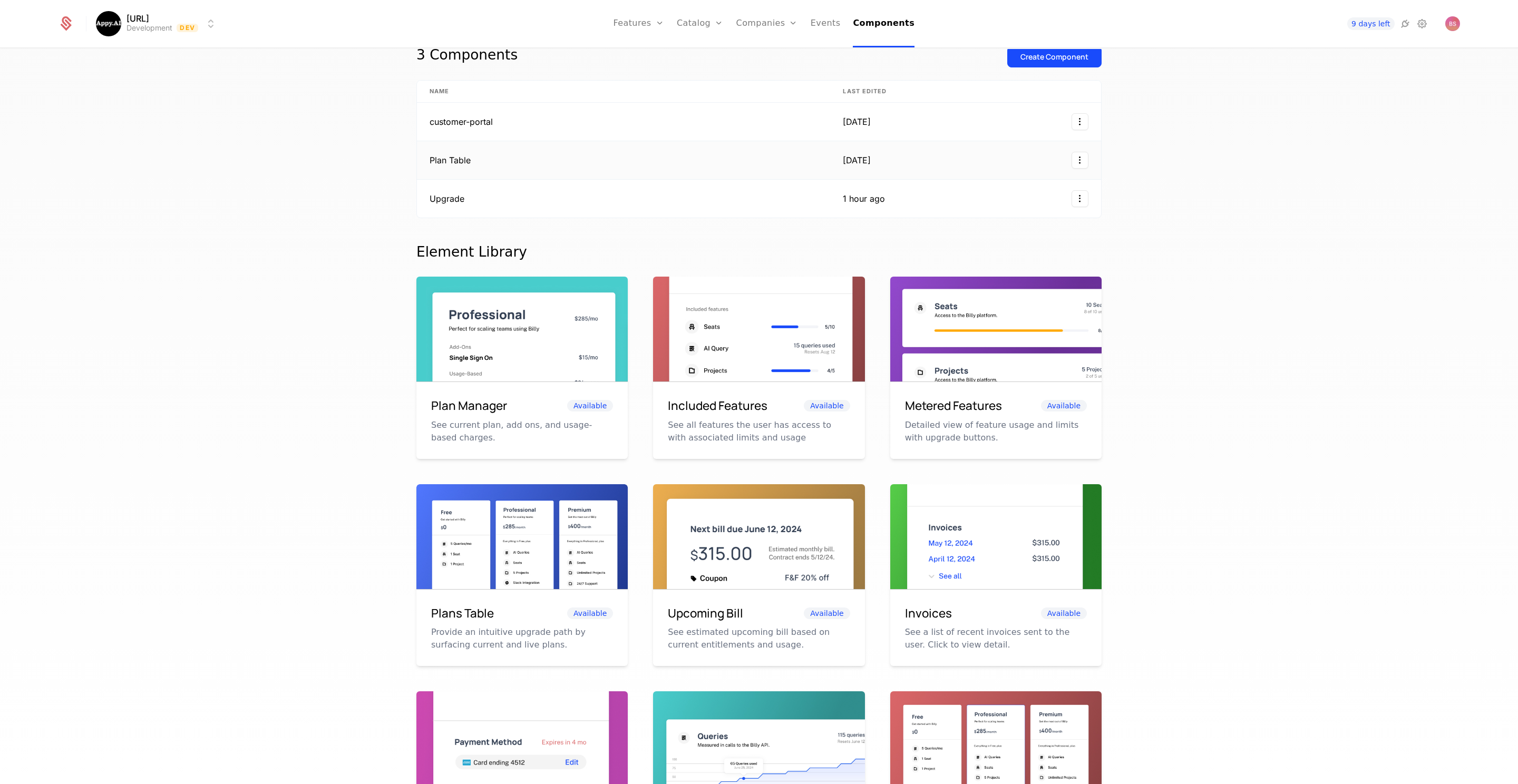
scroll to position [13, 0]
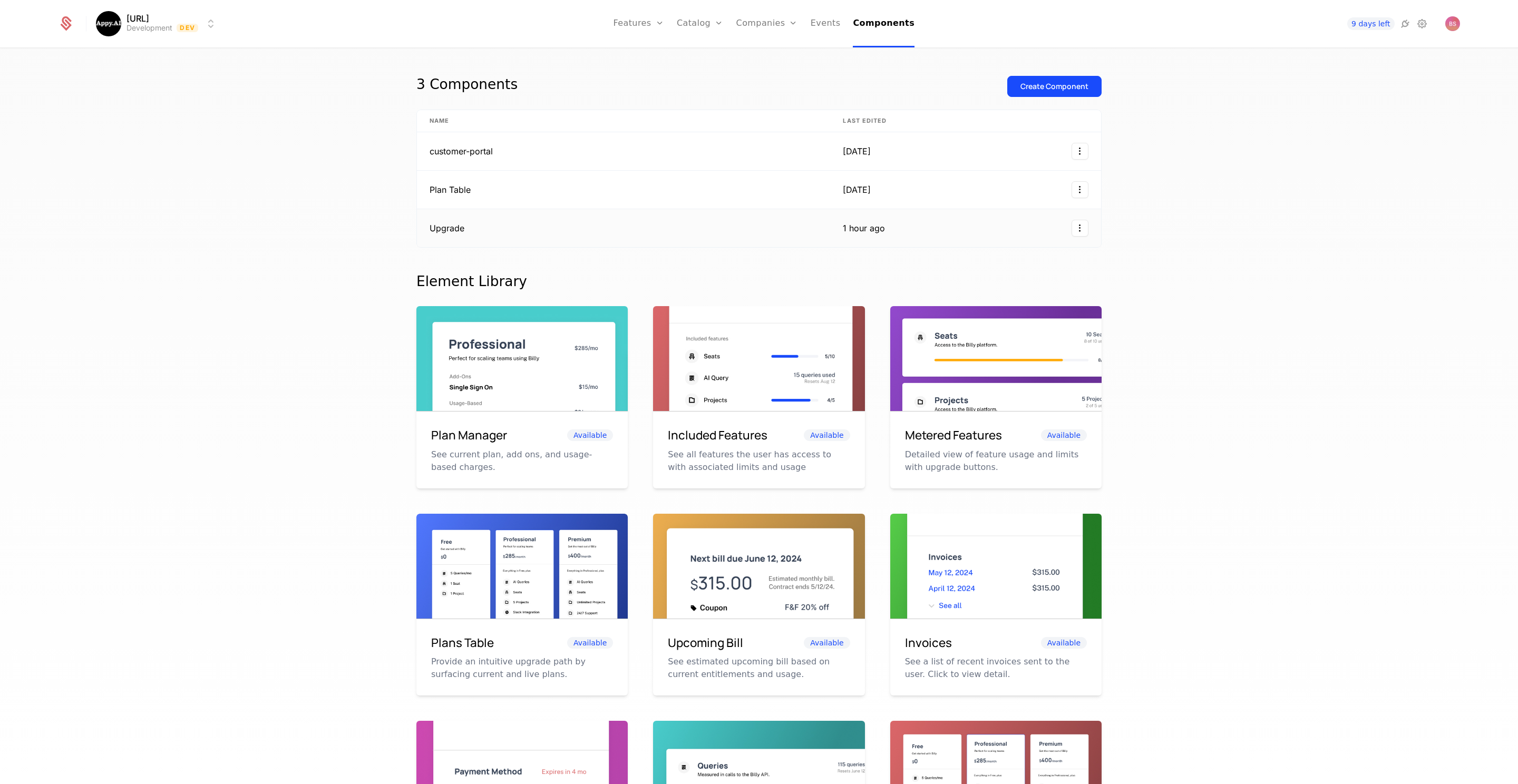
click at [558, 234] on td "Upgrade" at bounding box center [624, 228] width 413 height 38
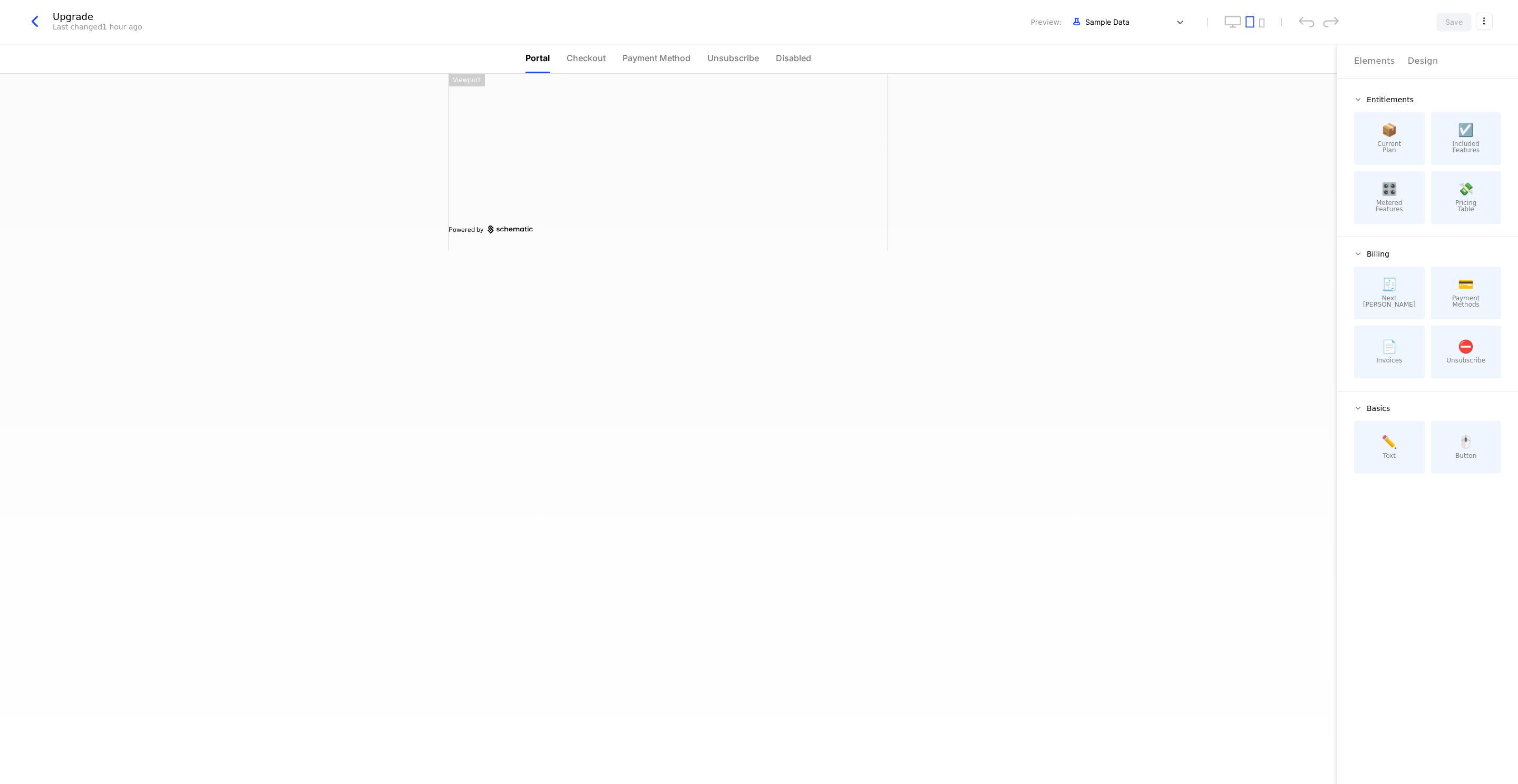
drag, startPoint x: 1389, startPoint y: 203, endPoint x: 1380, endPoint y: 204, distance: 9.1
click at [510, 133] on div at bounding box center [559, 124] width 220 height 68
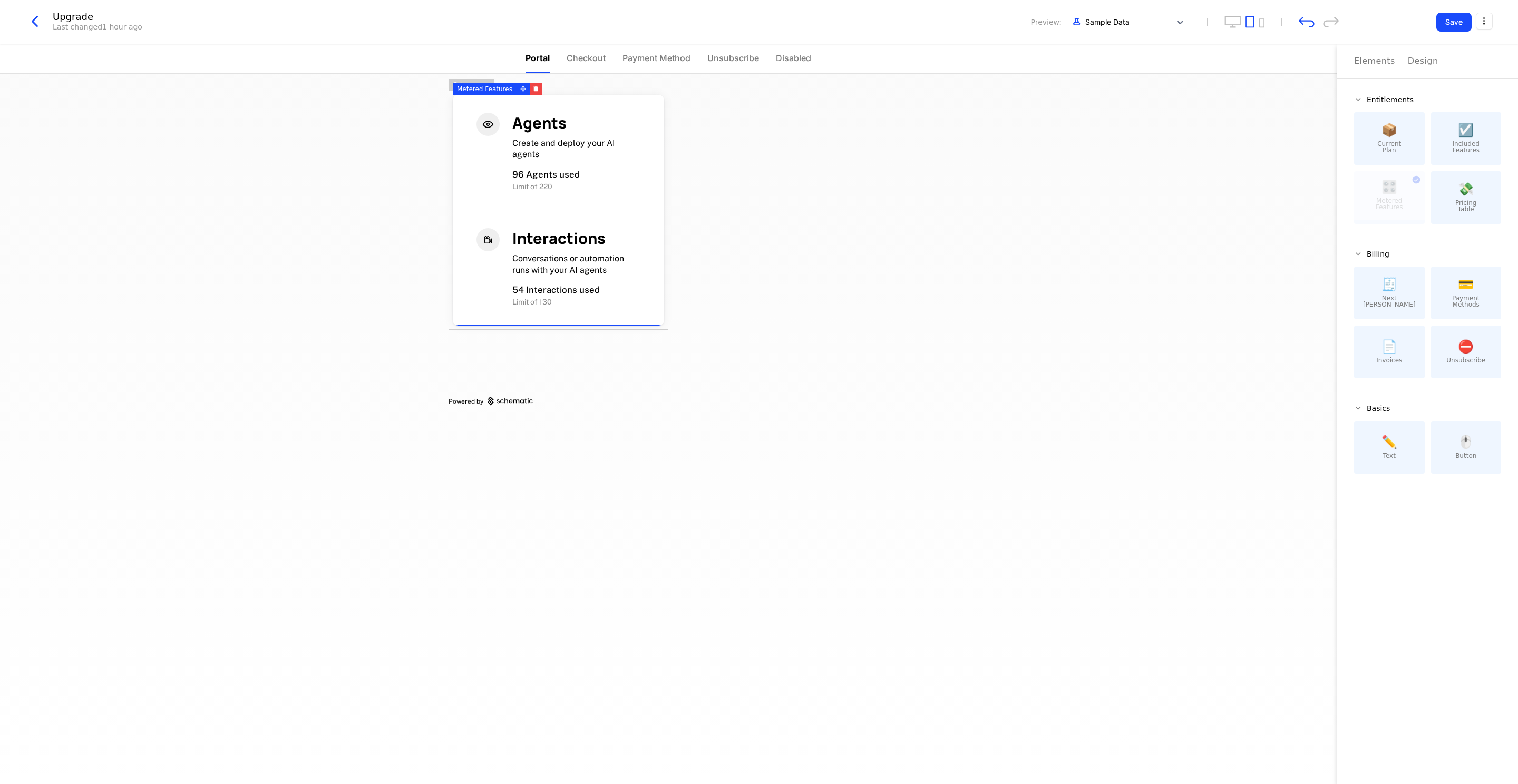
click at [584, 187] on div "Limit of 220" at bounding box center [576, 186] width 128 height 12
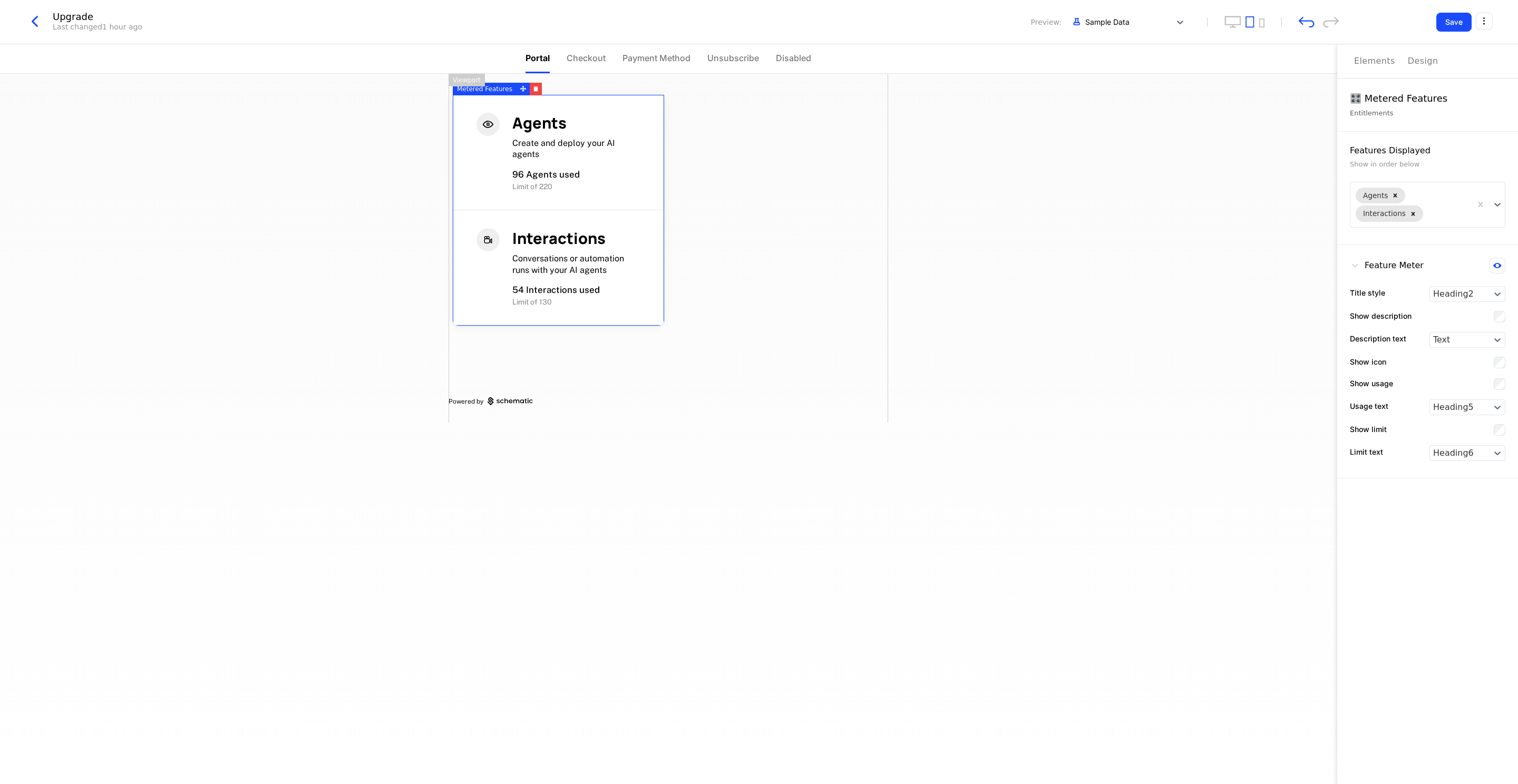
click at [594, 58] on span "Checkout" at bounding box center [586, 58] width 39 height 13
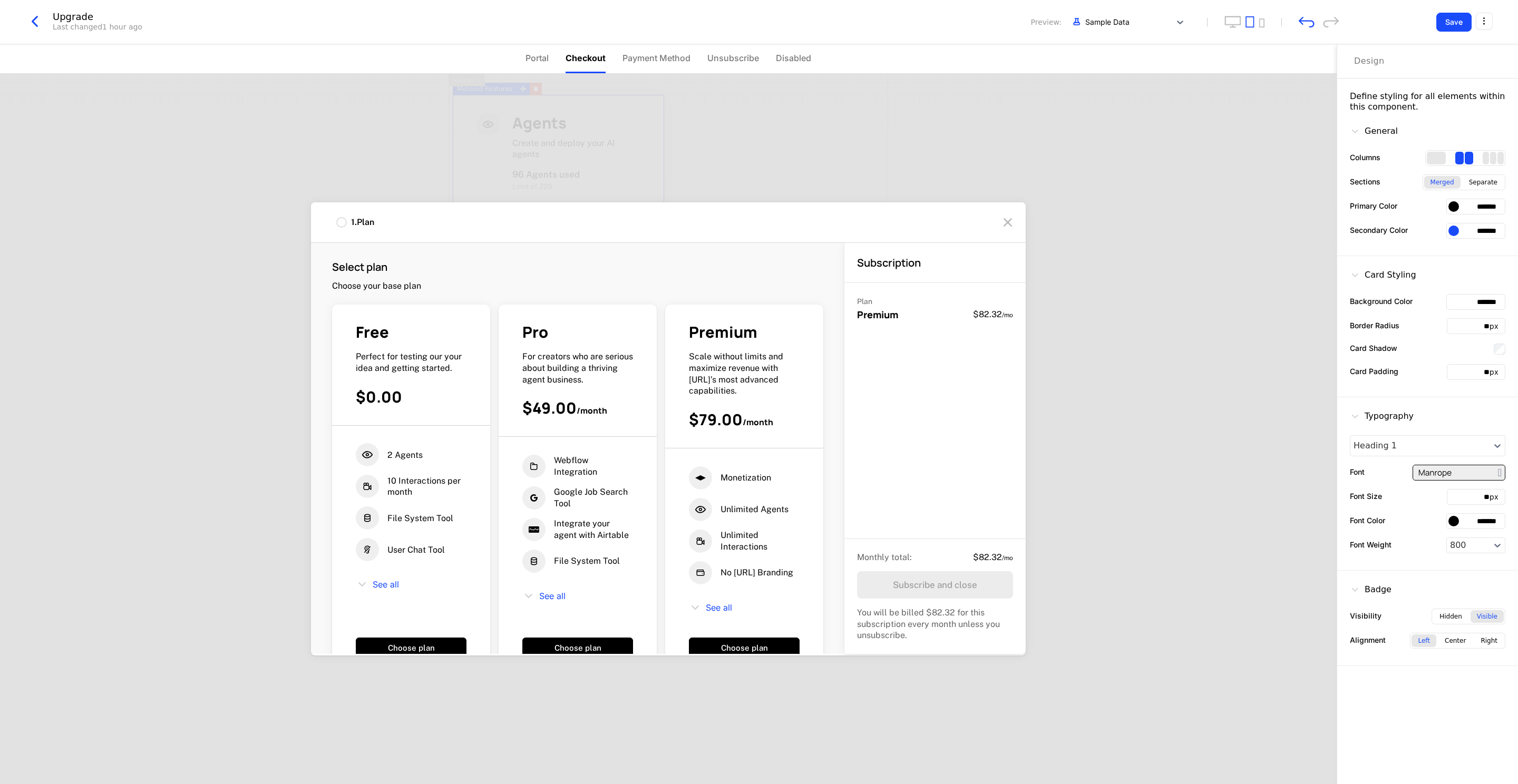
click at [652, 64] on span "Payment Method" at bounding box center [656, 58] width 68 height 13
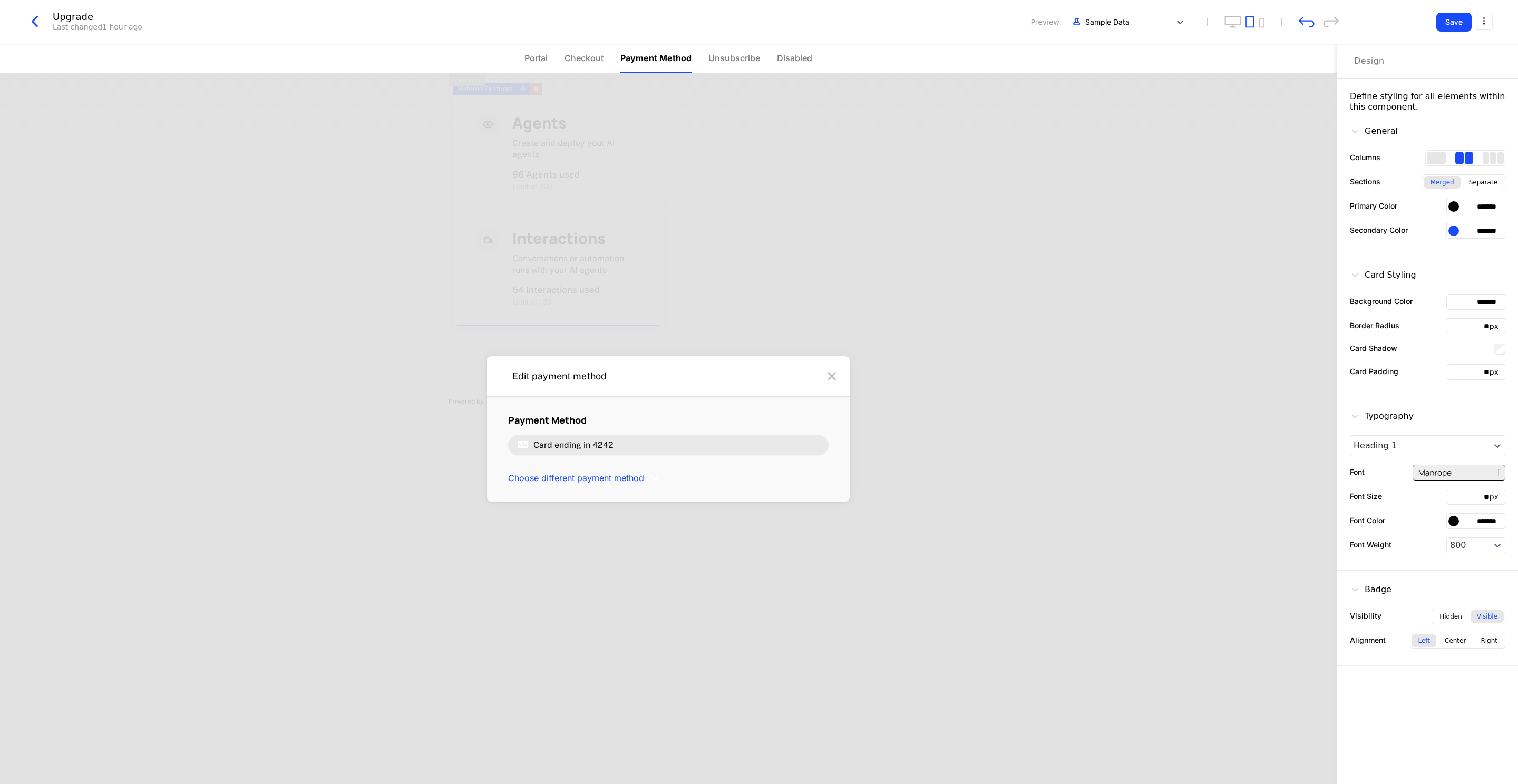
click at [531, 64] on span "Portal" at bounding box center [536, 58] width 24 height 13
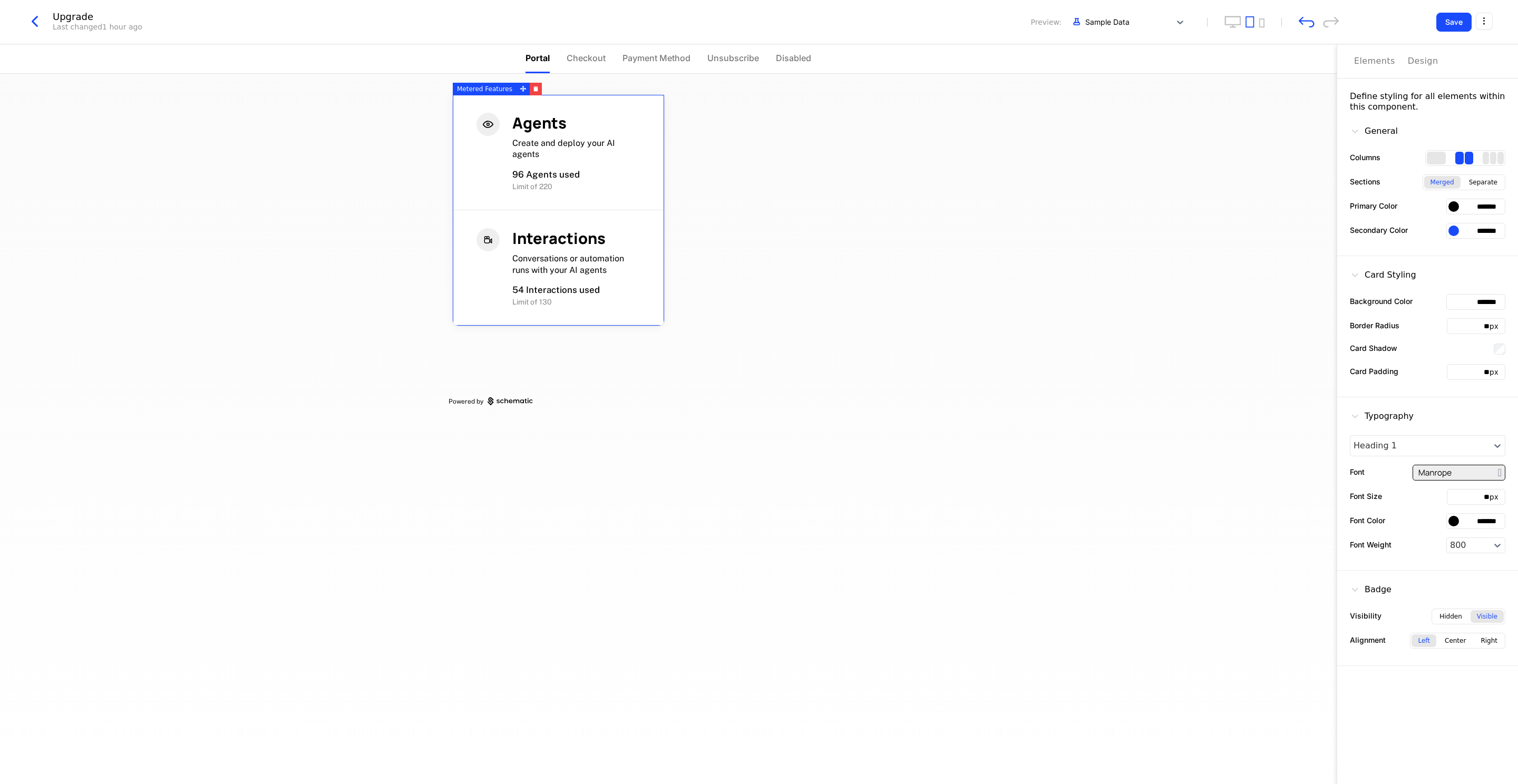
click at [35, 25] on icon "button" at bounding box center [35, 21] width 19 height 19
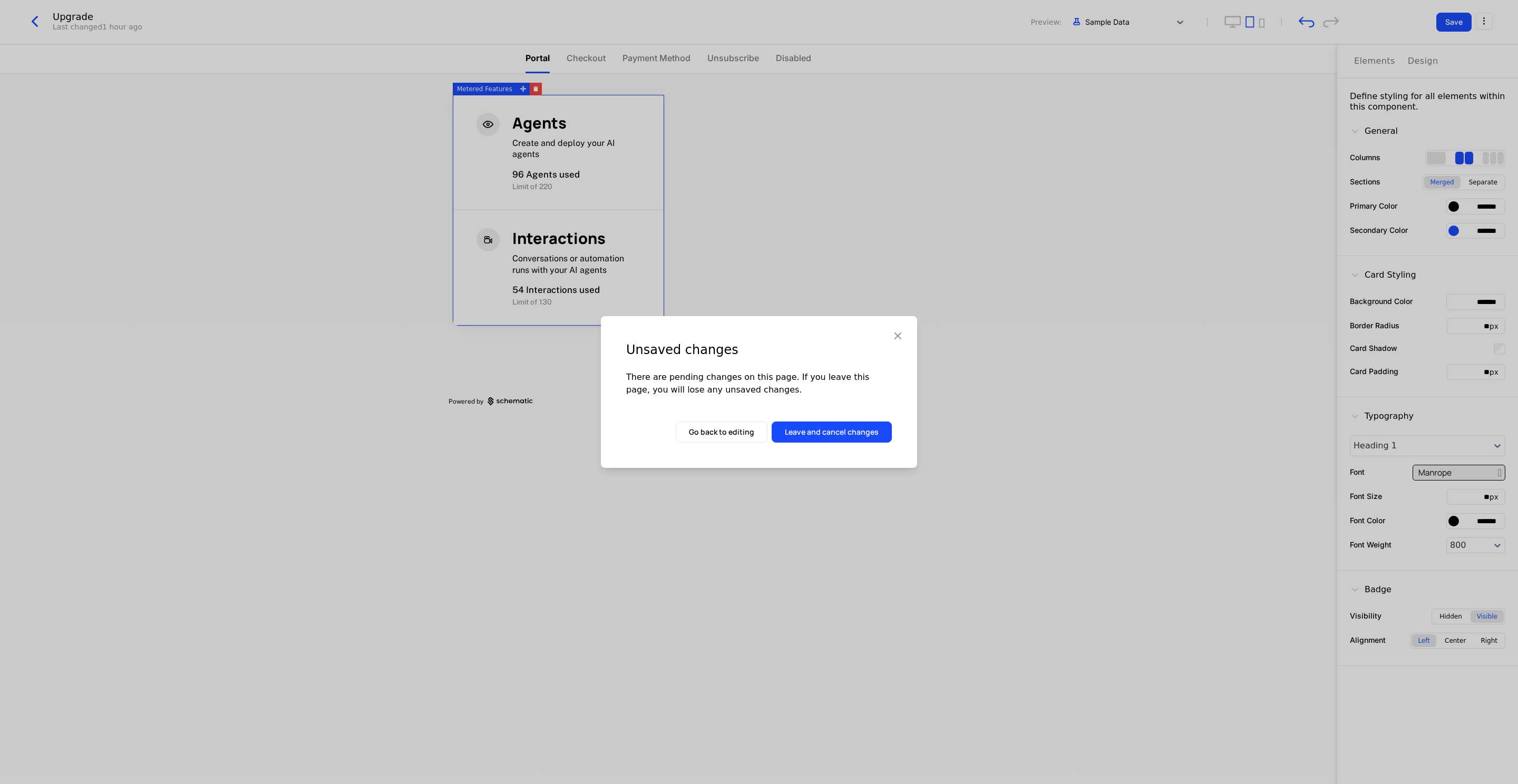
click at [808, 434] on button "Leave and cancel changes" at bounding box center [831, 432] width 120 height 21
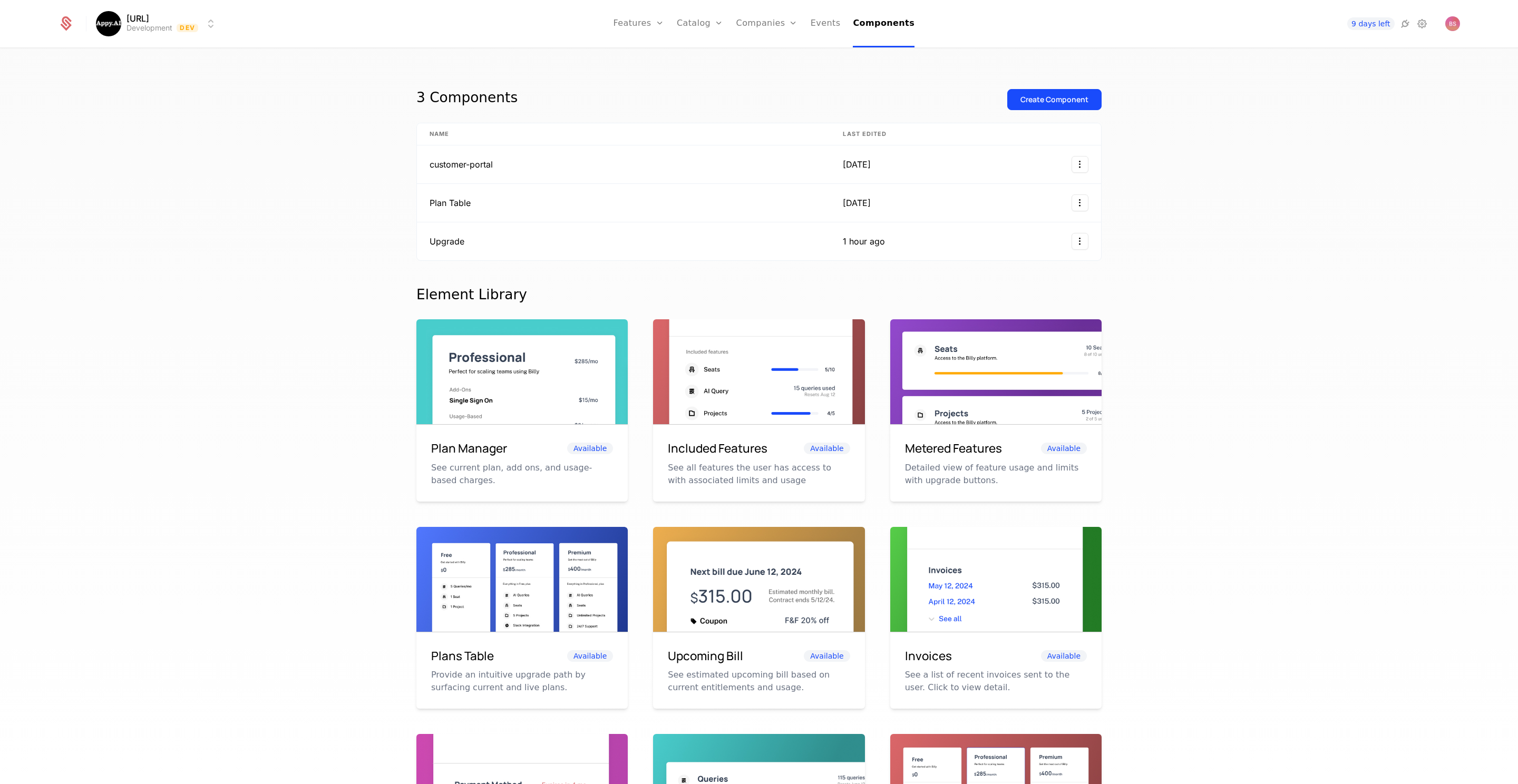
click at [1049, 104] on button "Create Component" at bounding box center [1054, 99] width 94 height 21
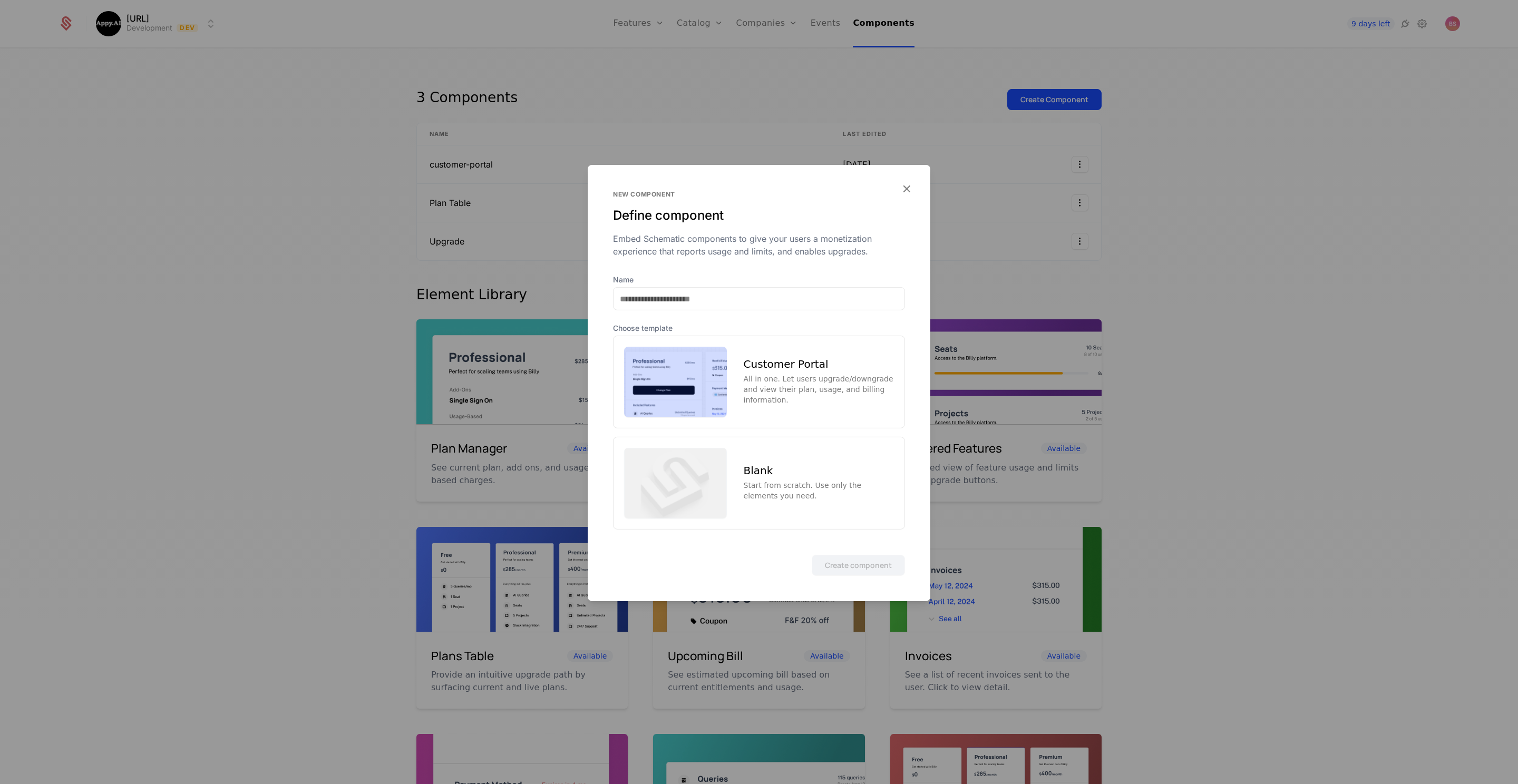
click at [850, 479] on div "Blank Start from scratch. Use only the elements you need." at bounding box center [819, 483] width 150 height 36
click at [744, 287] on div "Name" at bounding box center [759, 293] width 292 height 36
click at [739, 295] on input "Name" at bounding box center [759, 299] width 291 height 22
type input "**********"
click at [812, 555] on button "Create component" at bounding box center [858, 565] width 94 height 21
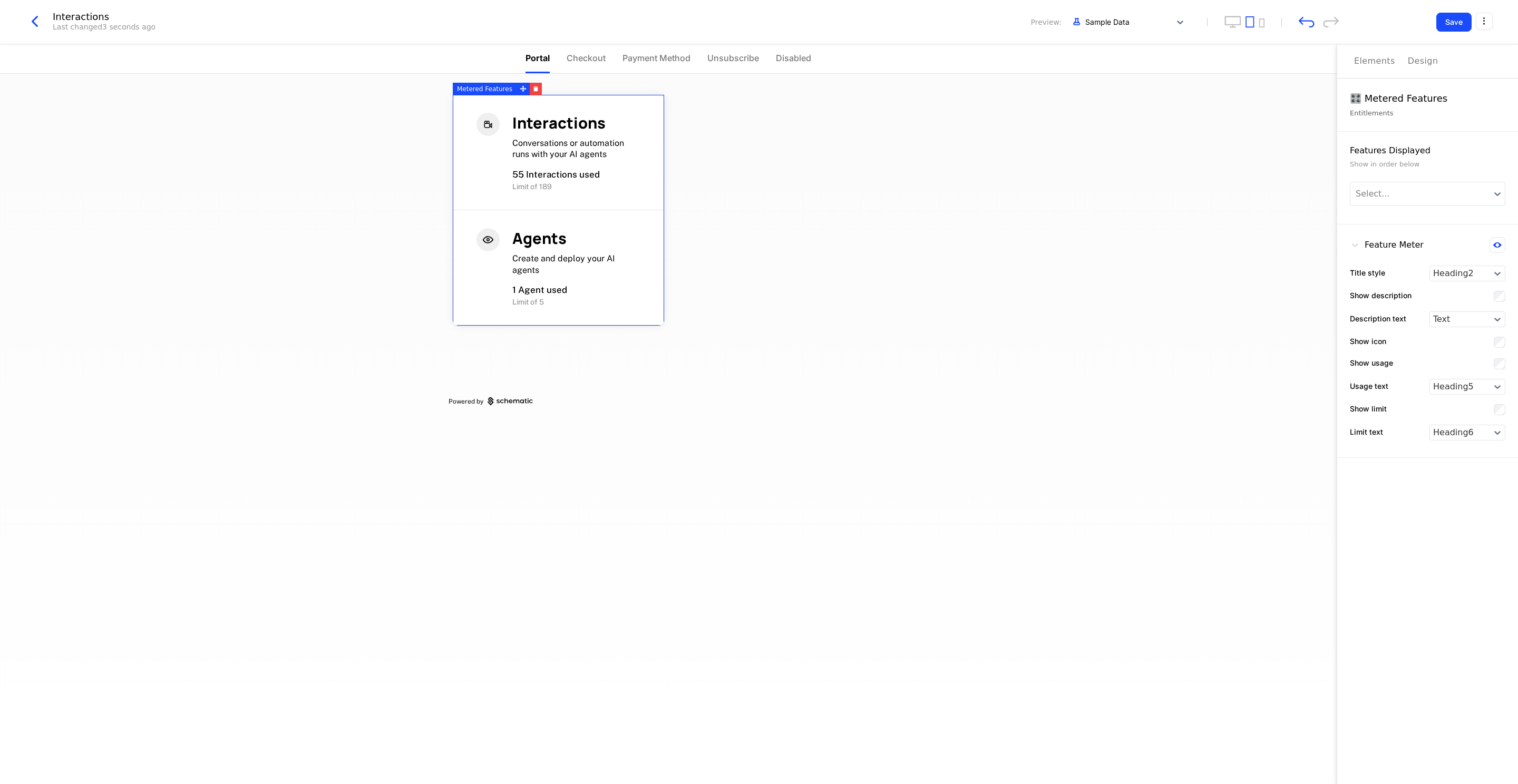
click at [563, 182] on div "Limit of 189" at bounding box center [576, 186] width 128 height 12
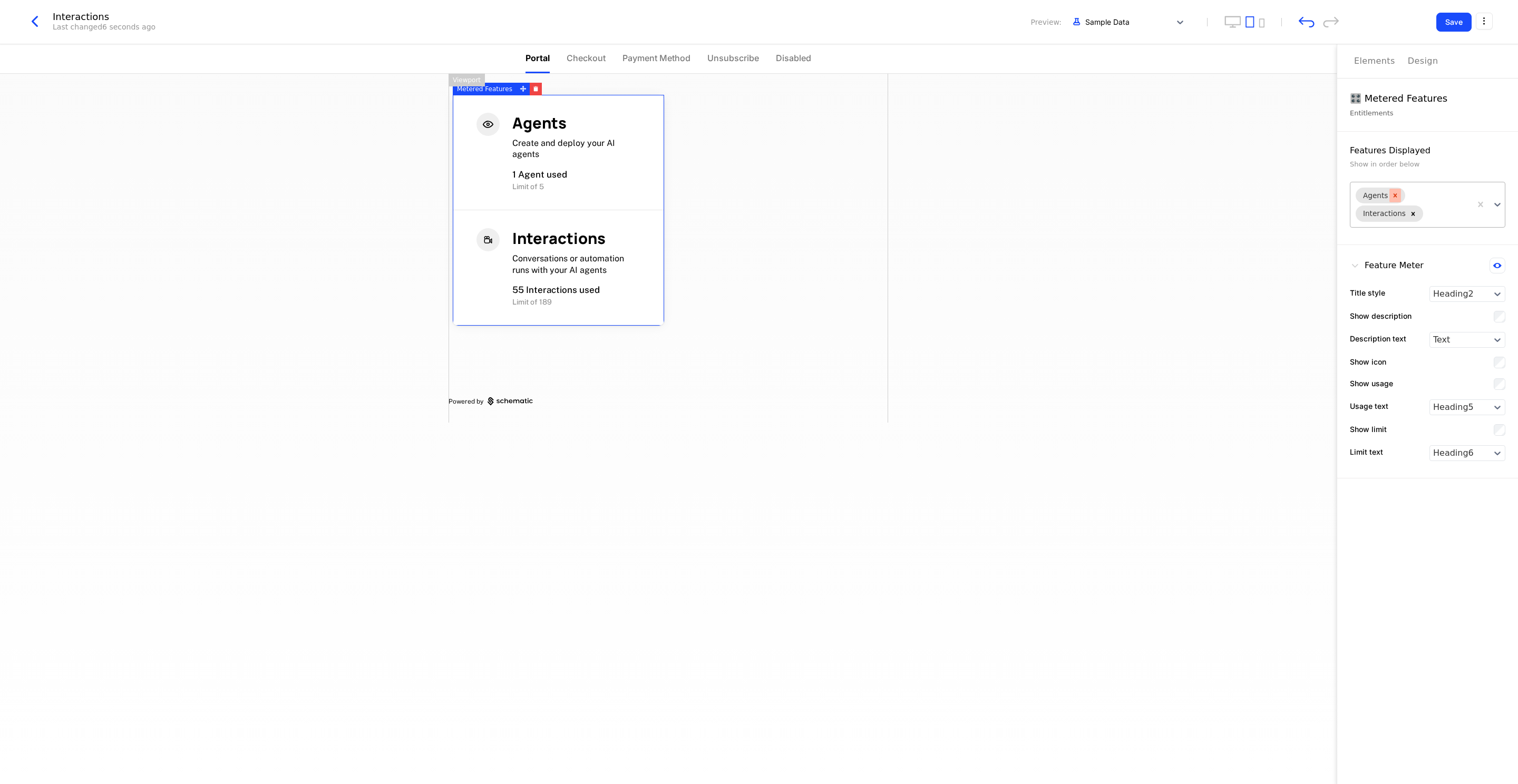
click at [1396, 200] on div "Remove Agents" at bounding box center [1395, 195] width 12 height 13
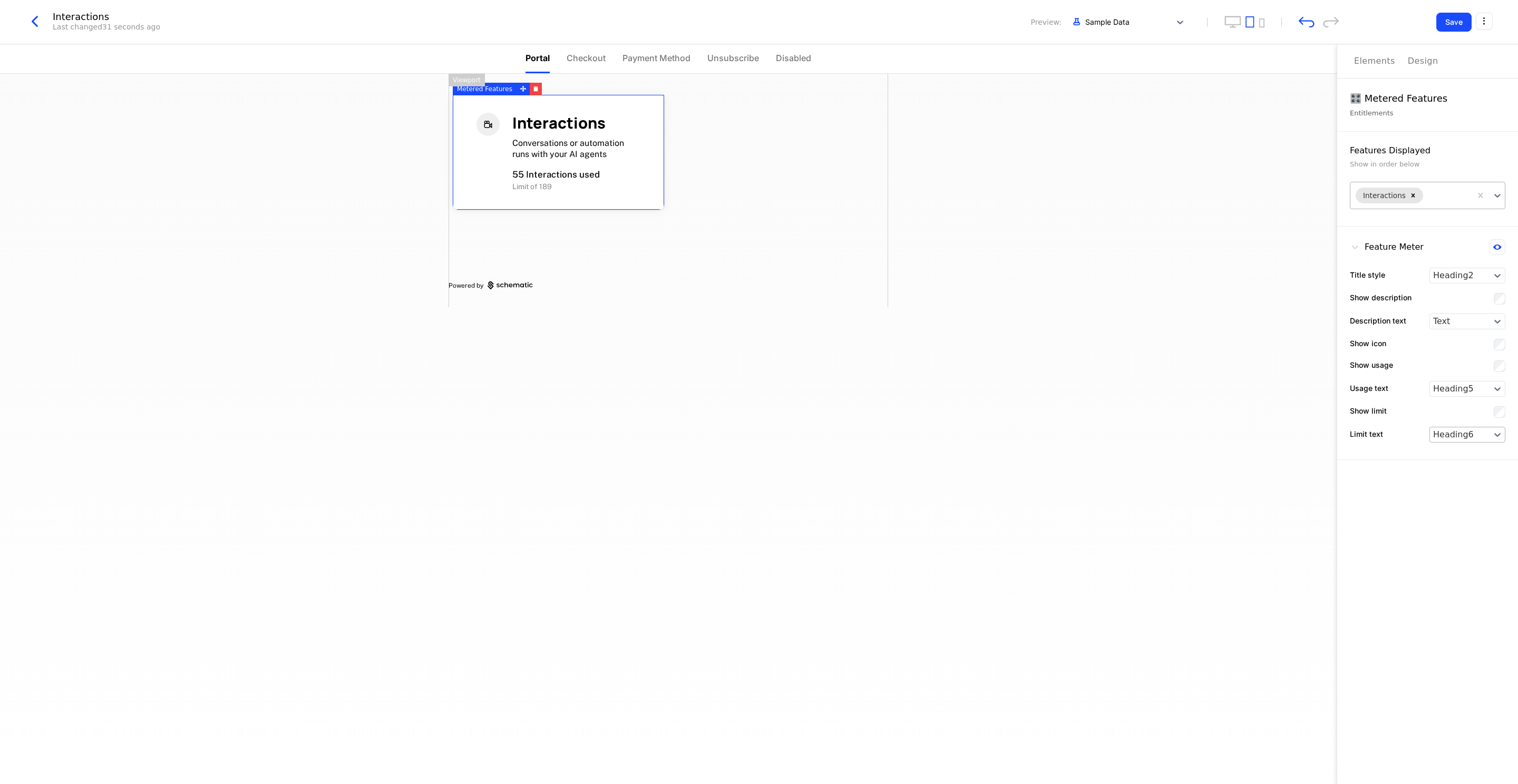
click at [1467, 431] on div at bounding box center [1460, 434] width 53 height 13
click at [1460, 463] on div "Heading1" at bounding box center [1467, 457] width 76 height 16
click at [1476, 434] on div at bounding box center [1460, 434] width 53 height 13
click at [1469, 540] on div "Heading6" at bounding box center [1467, 541] width 76 height 16
click at [1447, 446] on div "Feature Meter Title style Heading2 Show description Description text Text Show …" at bounding box center [1428, 343] width 181 height 233
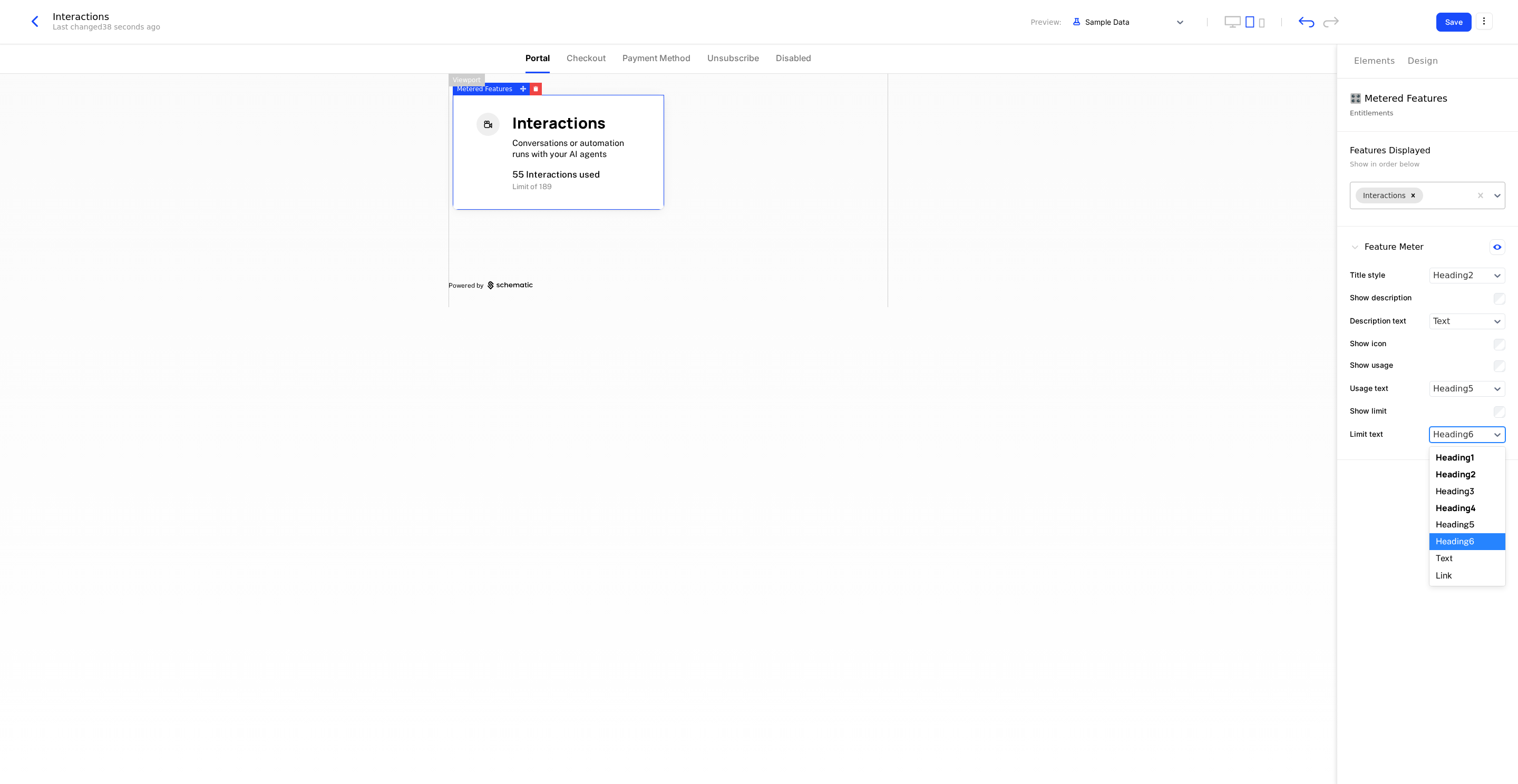
click at [1451, 433] on div at bounding box center [1460, 434] width 53 height 13
click at [1454, 570] on div "Link" at bounding box center [1467, 575] width 76 height 16
click at [1495, 248] on icon at bounding box center [1497, 247] width 9 height 5
click at [1498, 249] on icon at bounding box center [1498, 247] width 8 height 8
click at [1408, 57] on div "Design" at bounding box center [1423, 61] width 31 height 13
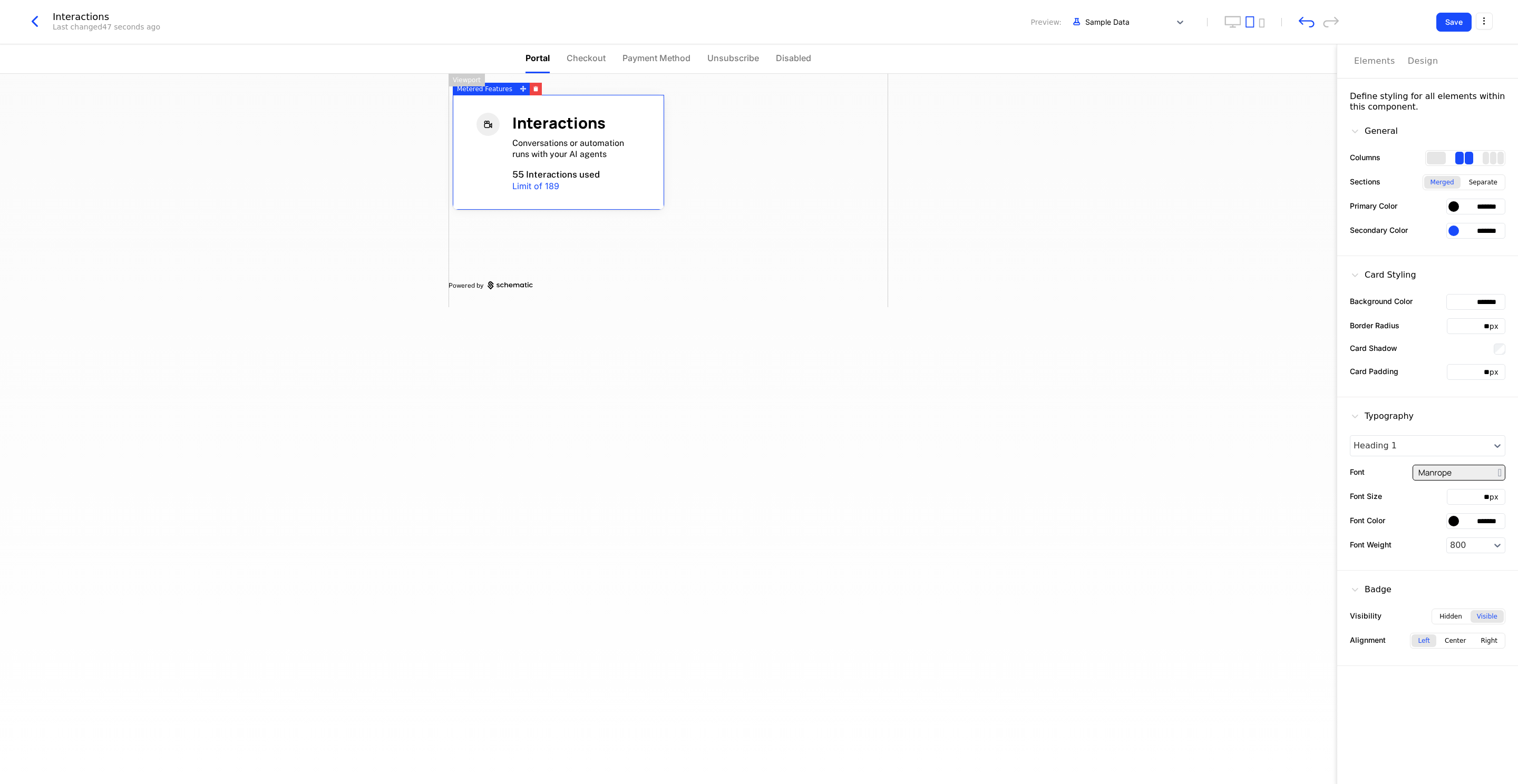
click at [1460, 641] on div "Center" at bounding box center [1455, 641] width 34 height 13
click at [1436, 640] on div "Left" at bounding box center [1424, 641] width 25 height 13
click at [1446, 616] on div "Hidden" at bounding box center [1450, 617] width 35 height 13
click at [1443, 155] on div "1 columns" at bounding box center [1436, 158] width 19 height 13
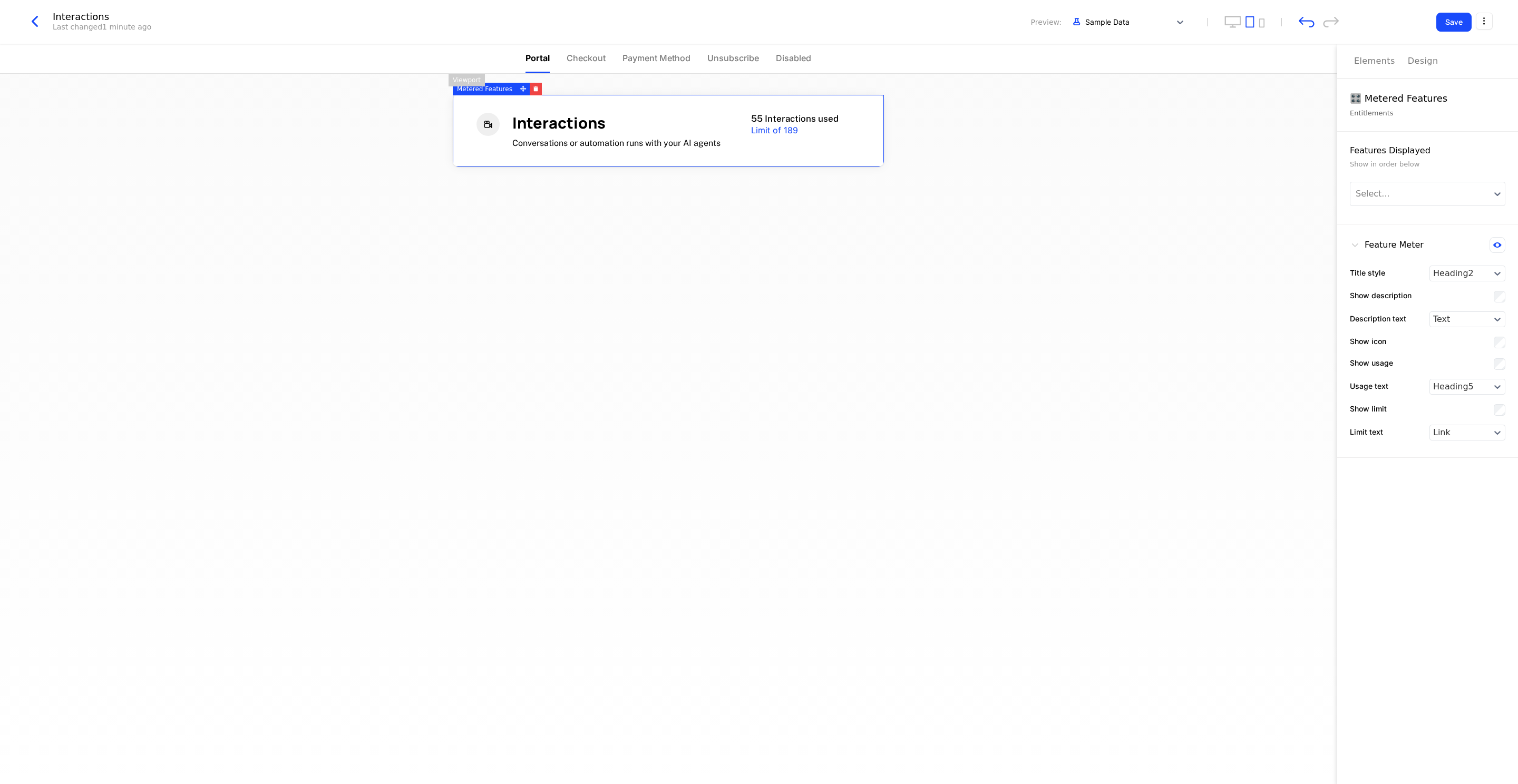
click at [1365, 65] on div "Elements" at bounding box center [1374, 61] width 41 height 13
click at [1422, 62] on div "Design" at bounding box center [1423, 61] width 31 height 13
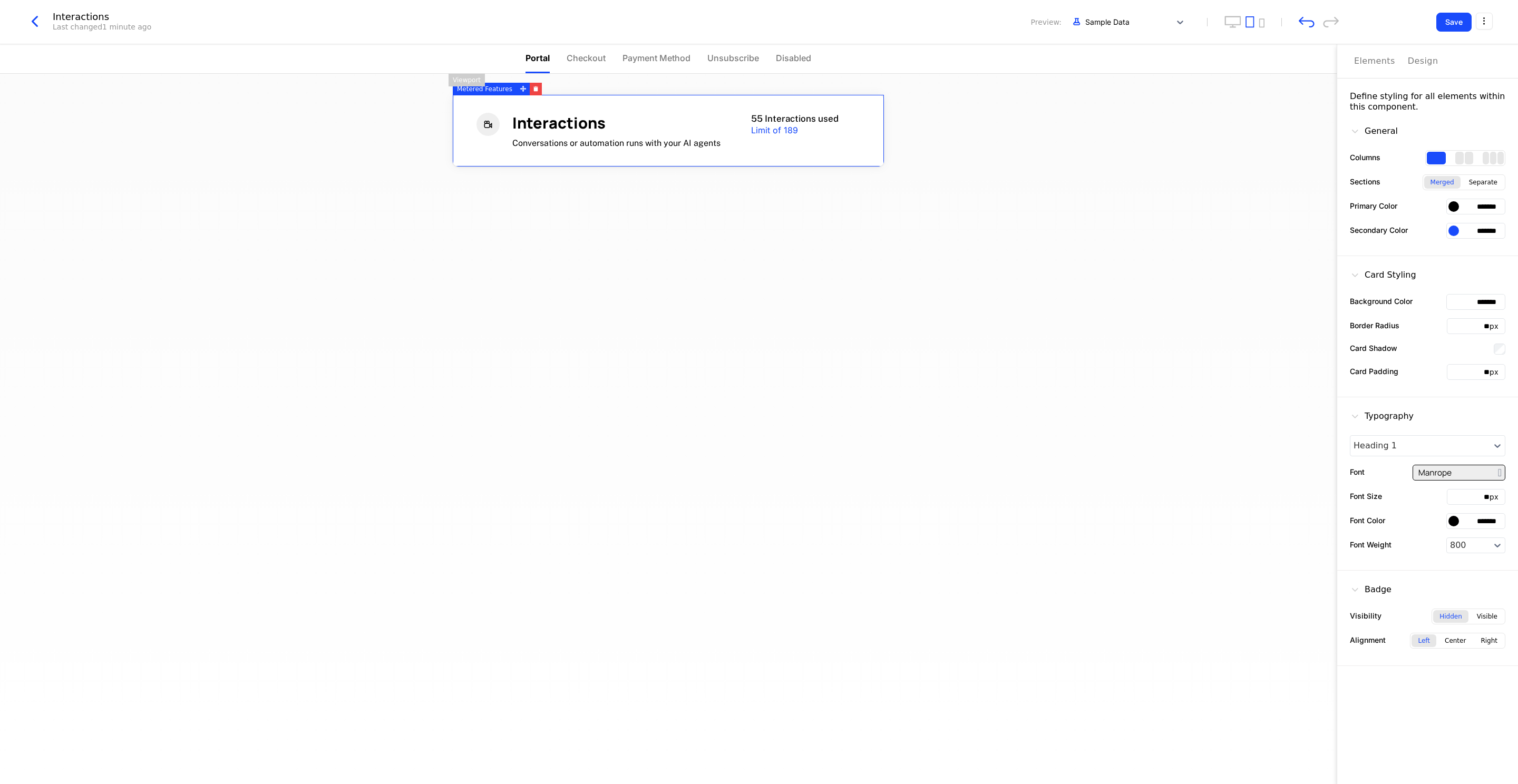
click at [1487, 187] on div "Separate" at bounding box center [1483, 182] width 41 height 13
click at [1447, 185] on div "Merged" at bounding box center [1443, 182] width 36 height 13
click at [1480, 185] on div "Separate" at bounding box center [1483, 182] width 41 height 13
click at [1441, 188] on div "Merged Separate" at bounding box center [1464, 182] width 82 height 16
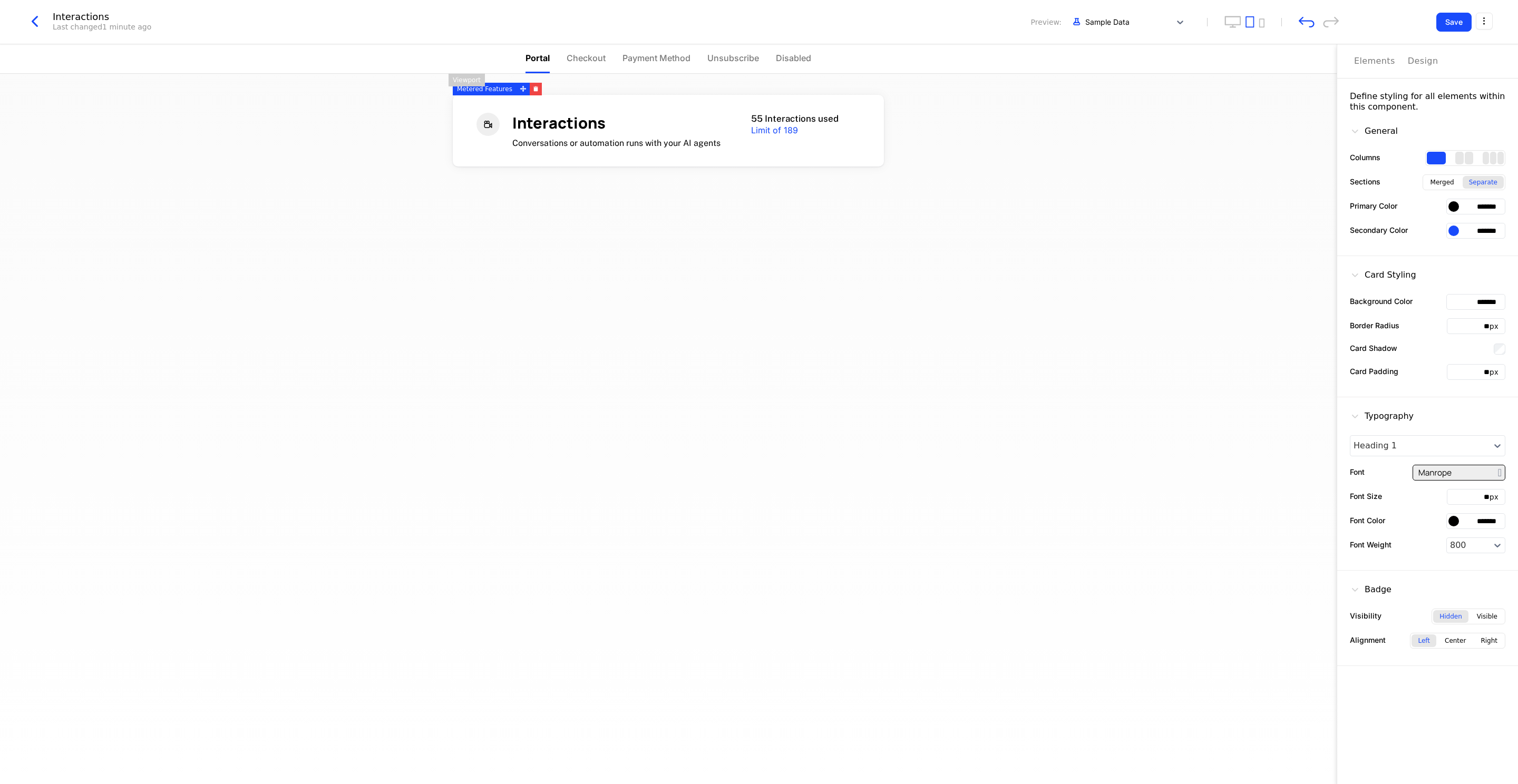
click at [1480, 158] on div at bounding box center [1465, 158] width 80 height 16
click at [1468, 160] on div "2 columns" at bounding box center [1468, 158] width 9 height 13
click at [1502, 159] on div "3 columns" at bounding box center [1501, 158] width 6 height 13
click at [1439, 159] on div "1 columns" at bounding box center [1436, 158] width 19 height 13
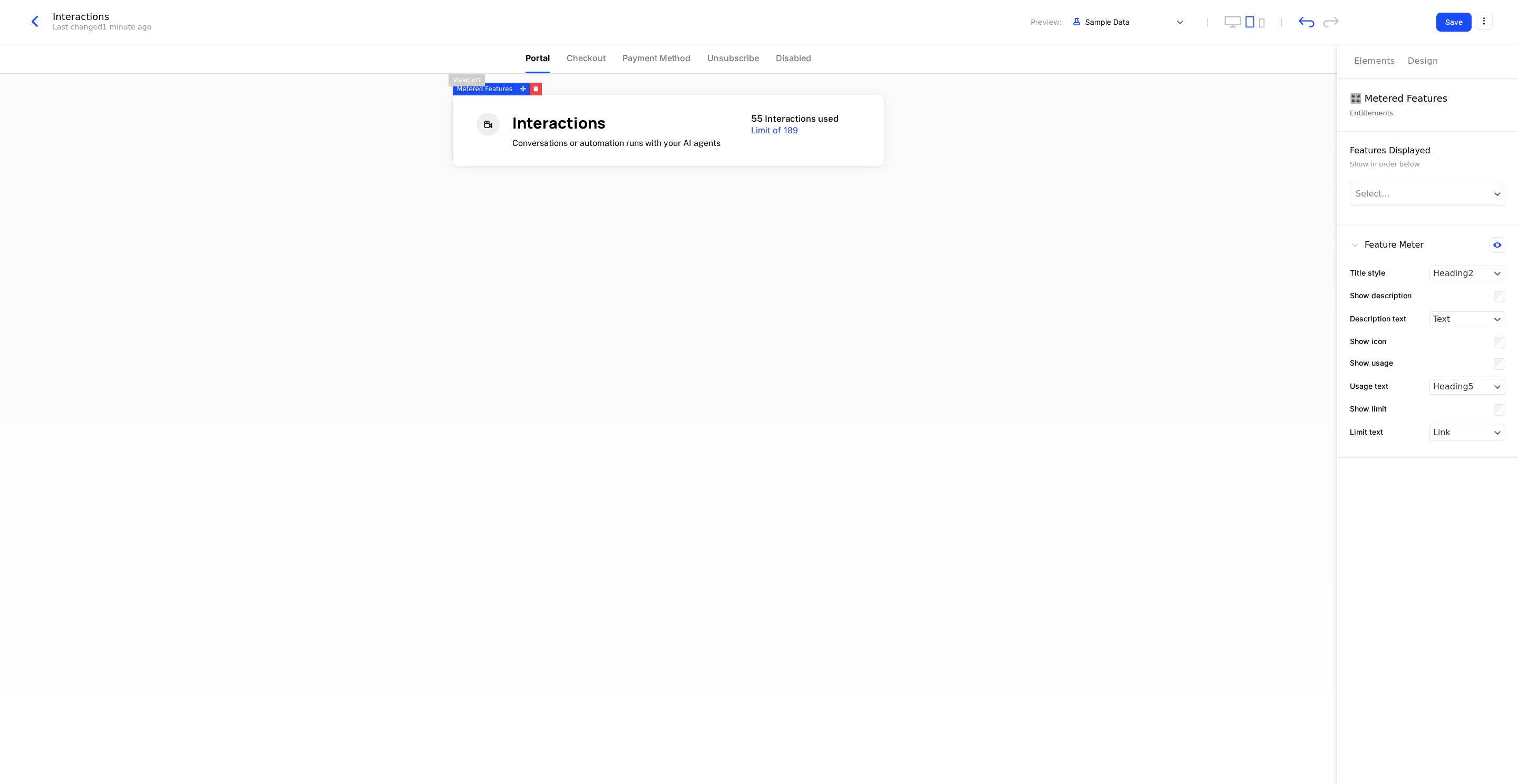
click at [1380, 63] on div "Elements" at bounding box center [1374, 61] width 41 height 13
click at [1497, 322] on icon at bounding box center [1497, 321] width 10 height 10
click at [1458, 465] on div "Link" at bounding box center [1467, 462] width 76 height 16
click at [1471, 323] on div at bounding box center [1460, 321] width 53 height 13
click at [1462, 443] on div "Text" at bounding box center [1467, 445] width 76 height 16
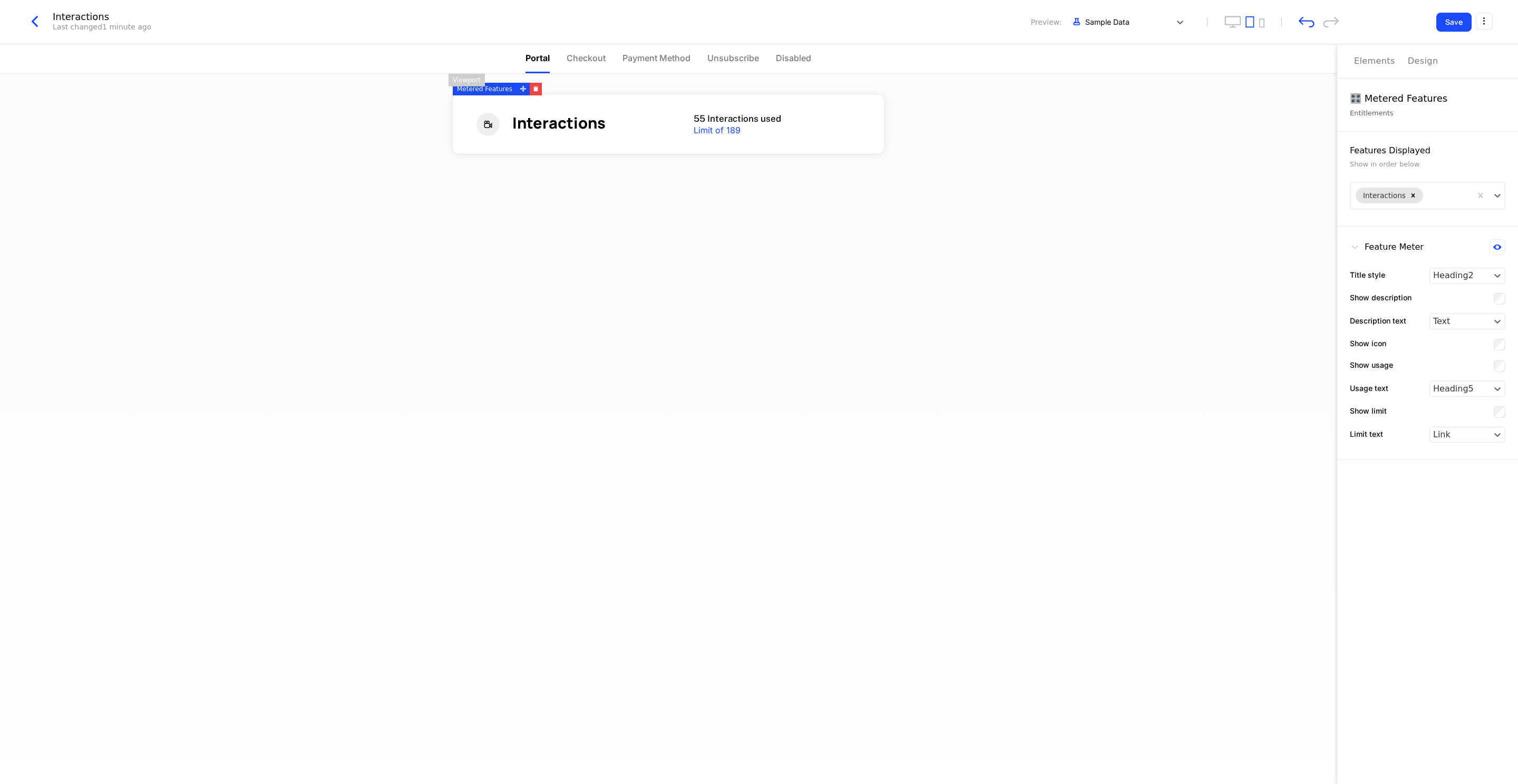
click at [1468, 149] on div "Features Displayed" at bounding box center [1428, 151] width 156 height 13
click at [1455, 433] on div at bounding box center [1460, 434] width 53 height 13
click at [1451, 414] on div "Show limit" at bounding box center [1428, 412] width 156 height 13
click at [42, 23] on icon "button" at bounding box center [35, 21] width 19 height 19
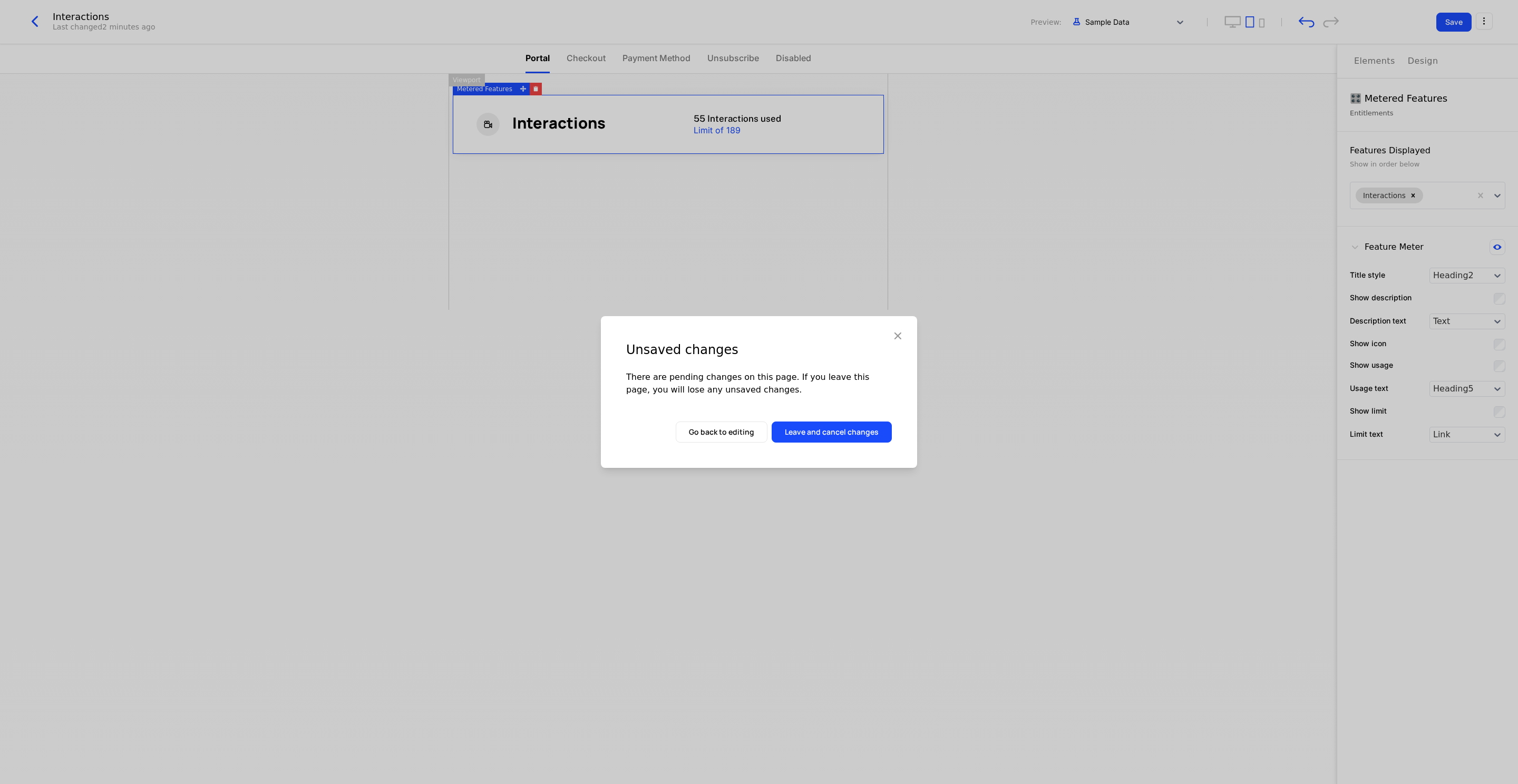
click at [862, 435] on button "Leave and cancel changes" at bounding box center [831, 432] width 120 height 21
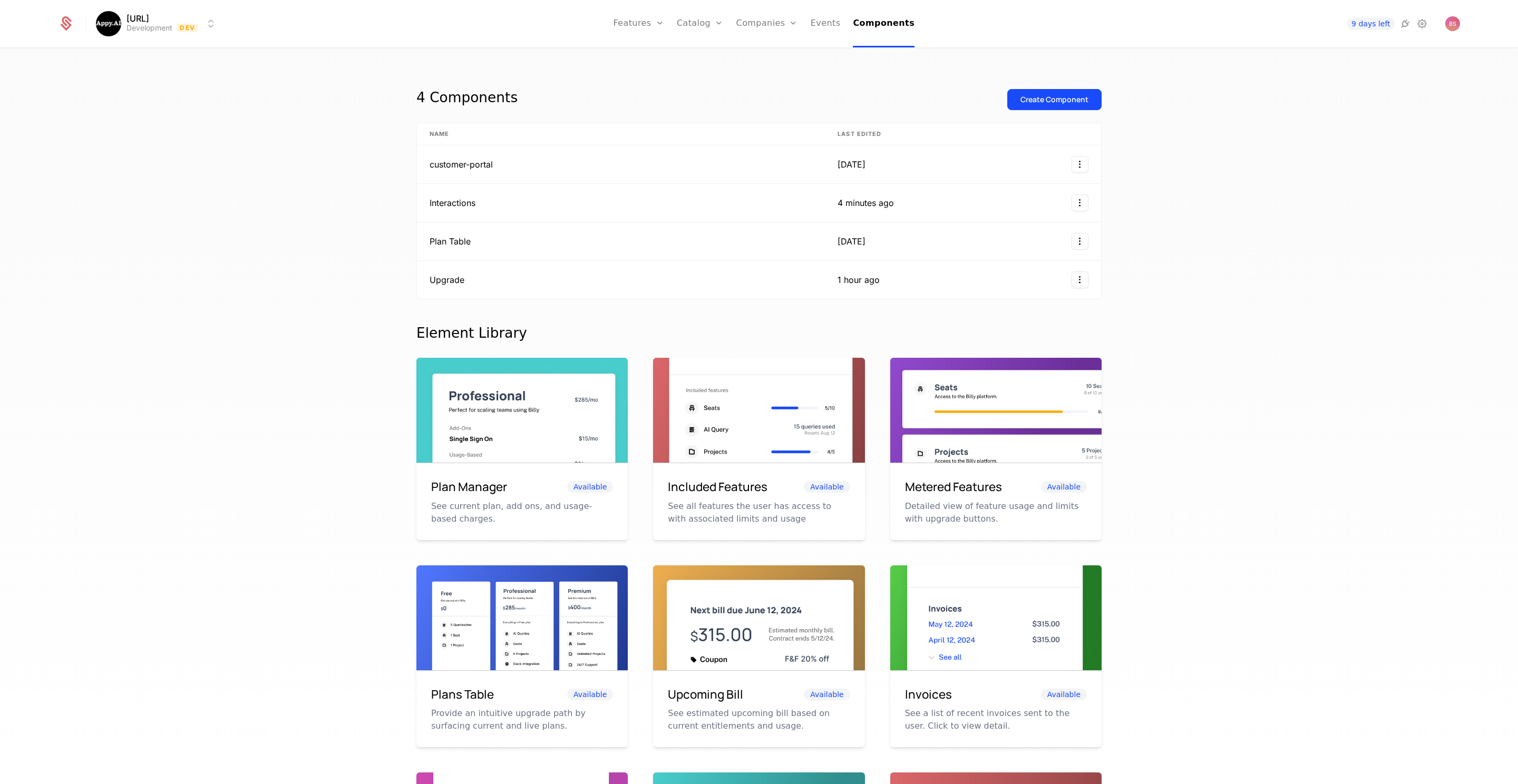
click at [703, 16] on link "Catalog" at bounding box center [700, 24] width 47 height 47
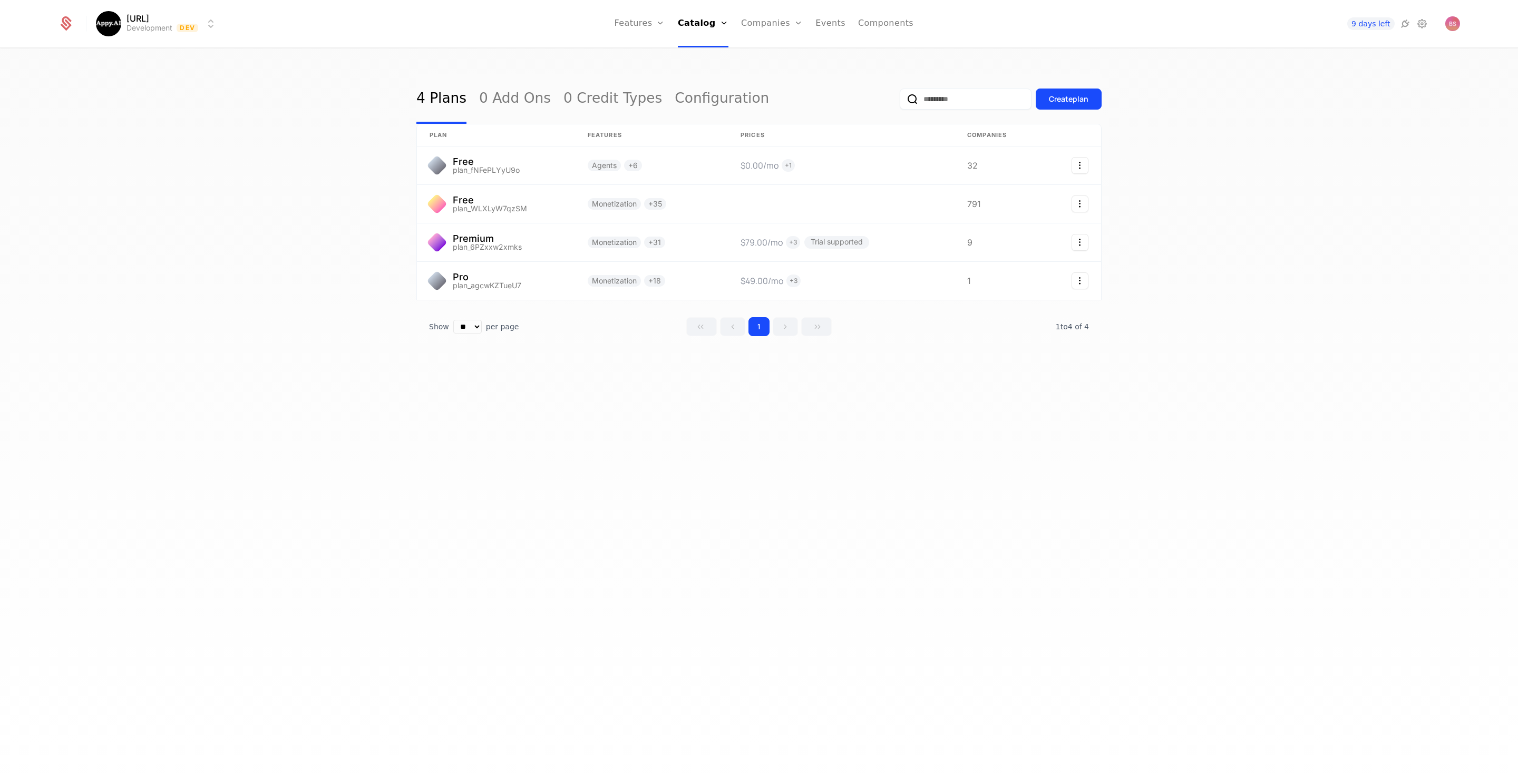
click at [710, 56] on link "Plans" at bounding box center [717, 51] width 54 height 9
click at [1067, 104] on div "Create plan" at bounding box center [1069, 98] width 39 height 10
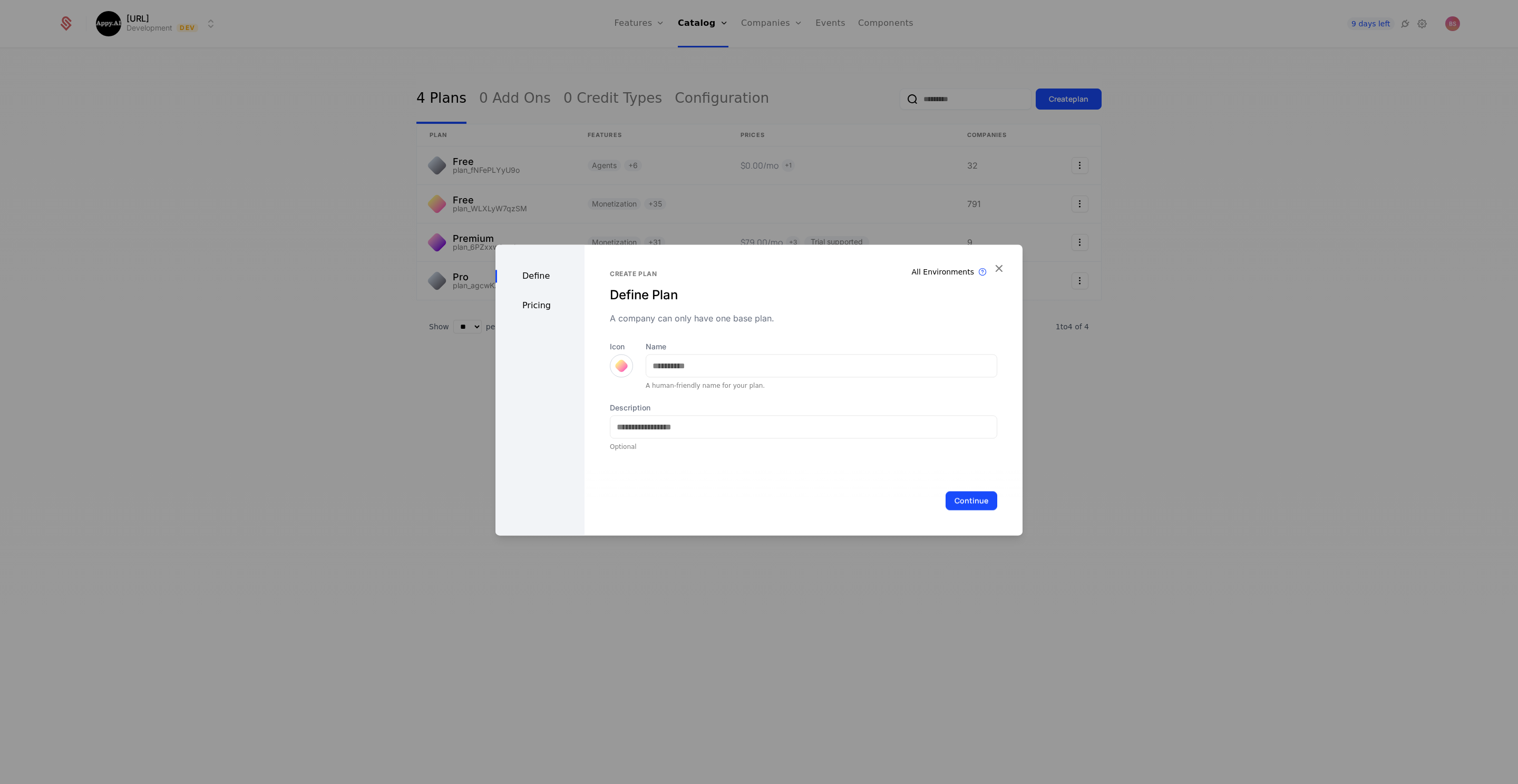
click at [542, 318] on div "Define Pricing" at bounding box center [540, 390] width 89 height 291
click at [548, 307] on div "Pricing" at bounding box center [540, 306] width 89 height 13
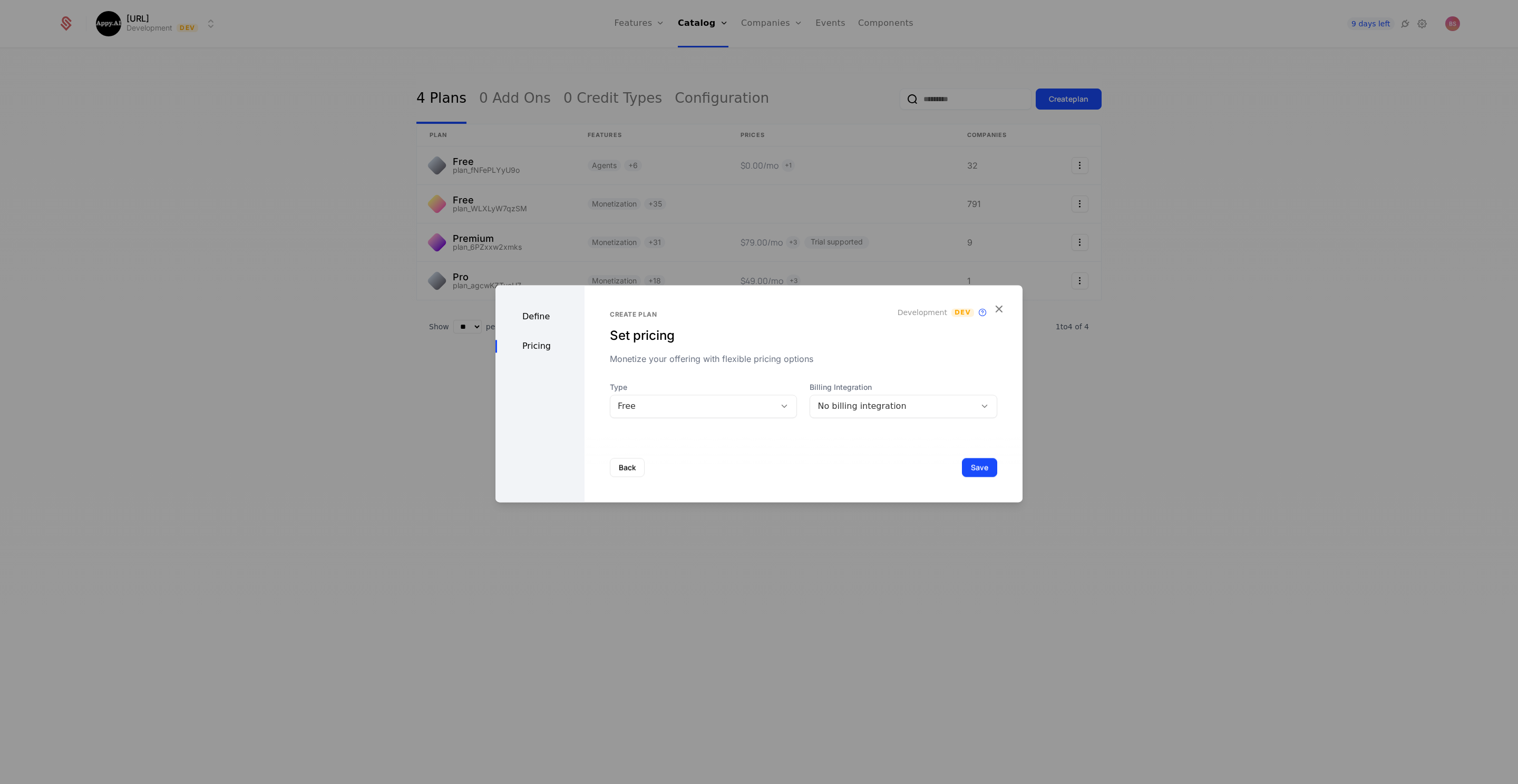
click at [652, 404] on div "Free" at bounding box center [693, 406] width 151 height 13
click at [680, 371] on div "Create plan Set pricing Monetize your offering with flexible pricing options De…" at bounding box center [803, 364] width 387 height 108
click at [864, 405] on div "No billing integration" at bounding box center [893, 406] width 151 height 13
click at [857, 354] on div "Monetize your offering with flexible pricing options" at bounding box center [803, 359] width 387 height 13
click at [1002, 311] on icon "button" at bounding box center [999, 308] width 13 height 13
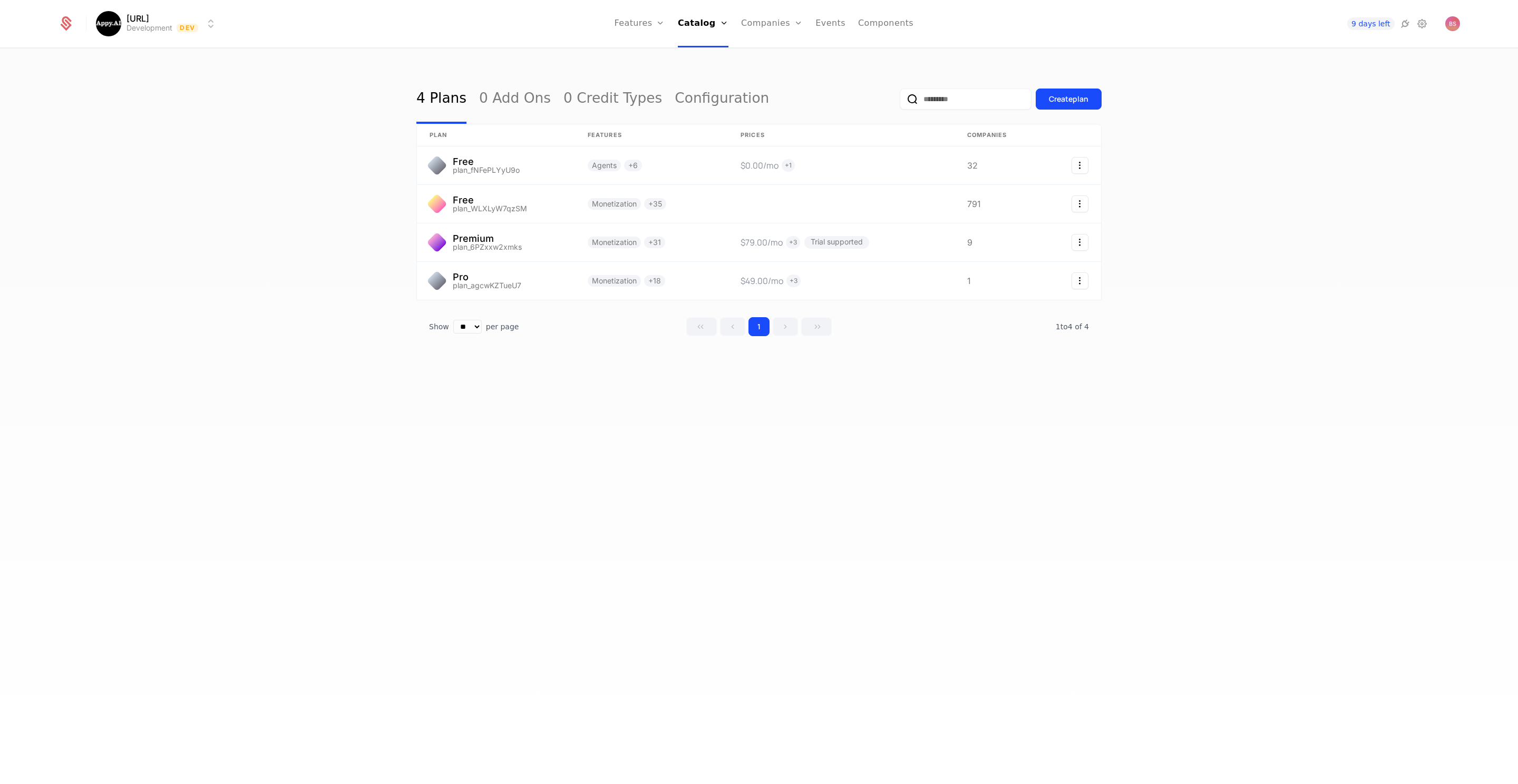
click at [714, 105] on link "Configuration" at bounding box center [717, 102] width 54 height 9
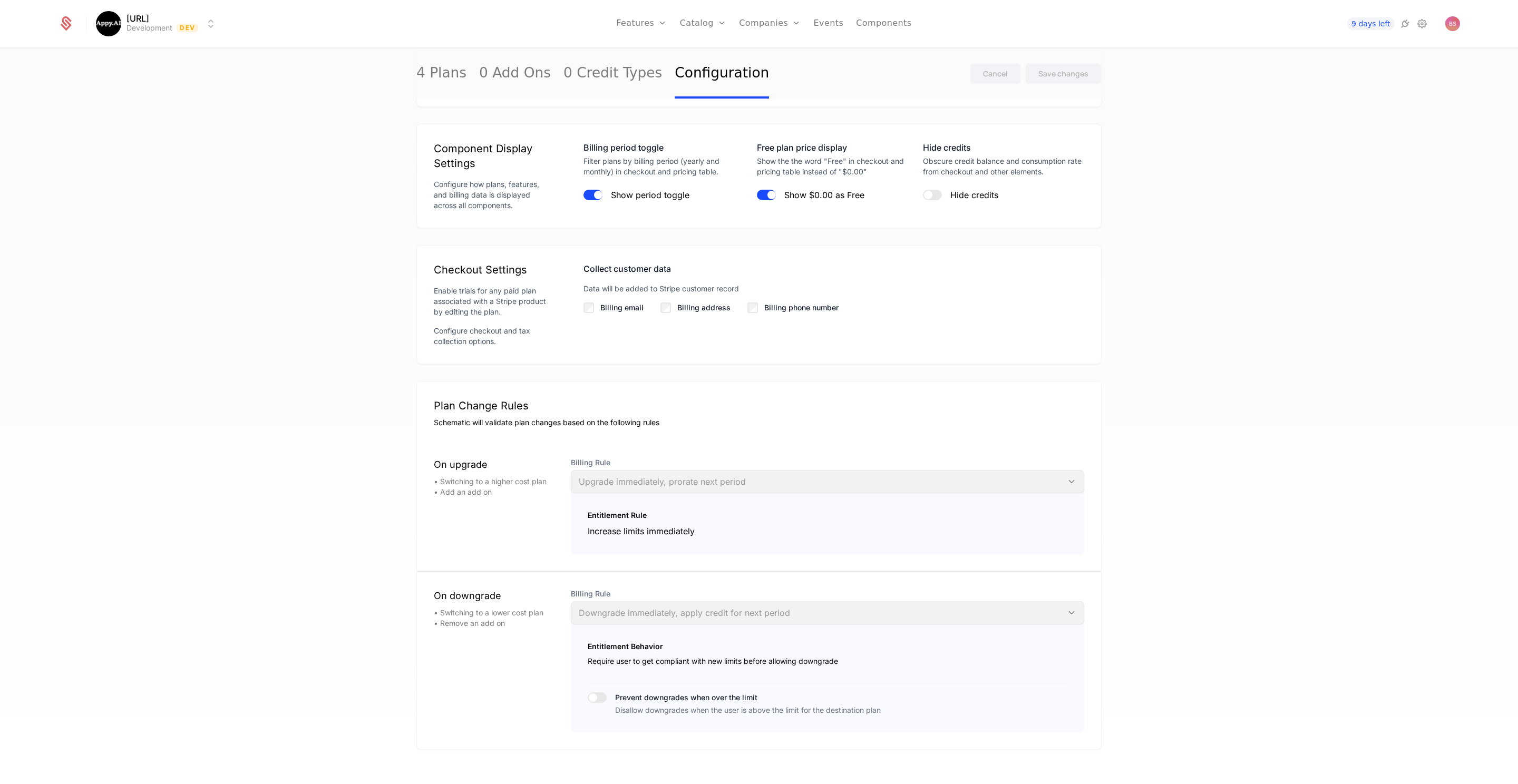
scroll to position [1052, 0]
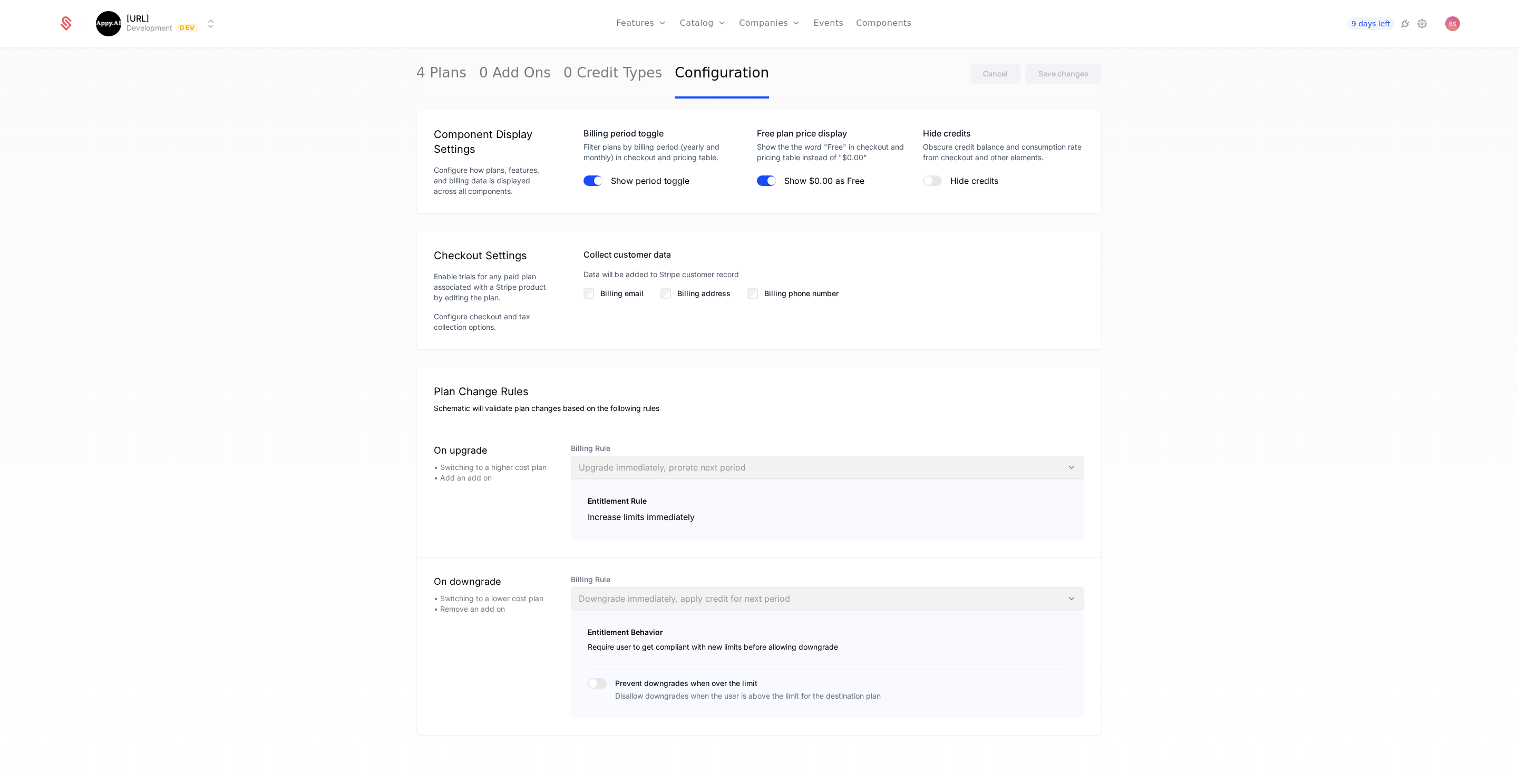
click at [595, 680] on span "button" at bounding box center [592, 683] width 9 height 9
click at [684, 581] on span "Billing Rule" at bounding box center [827, 579] width 513 height 10
click at [678, 595] on div "Billing Rule Downgrade immediately, apply credit for next period" at bounding box center [827, 592] width 513 height 36
click at [1021, 585] on div "Billing Rule Downgrade immediately, apply credit for next period" at bounding box center [827, 592] width 513 height 36
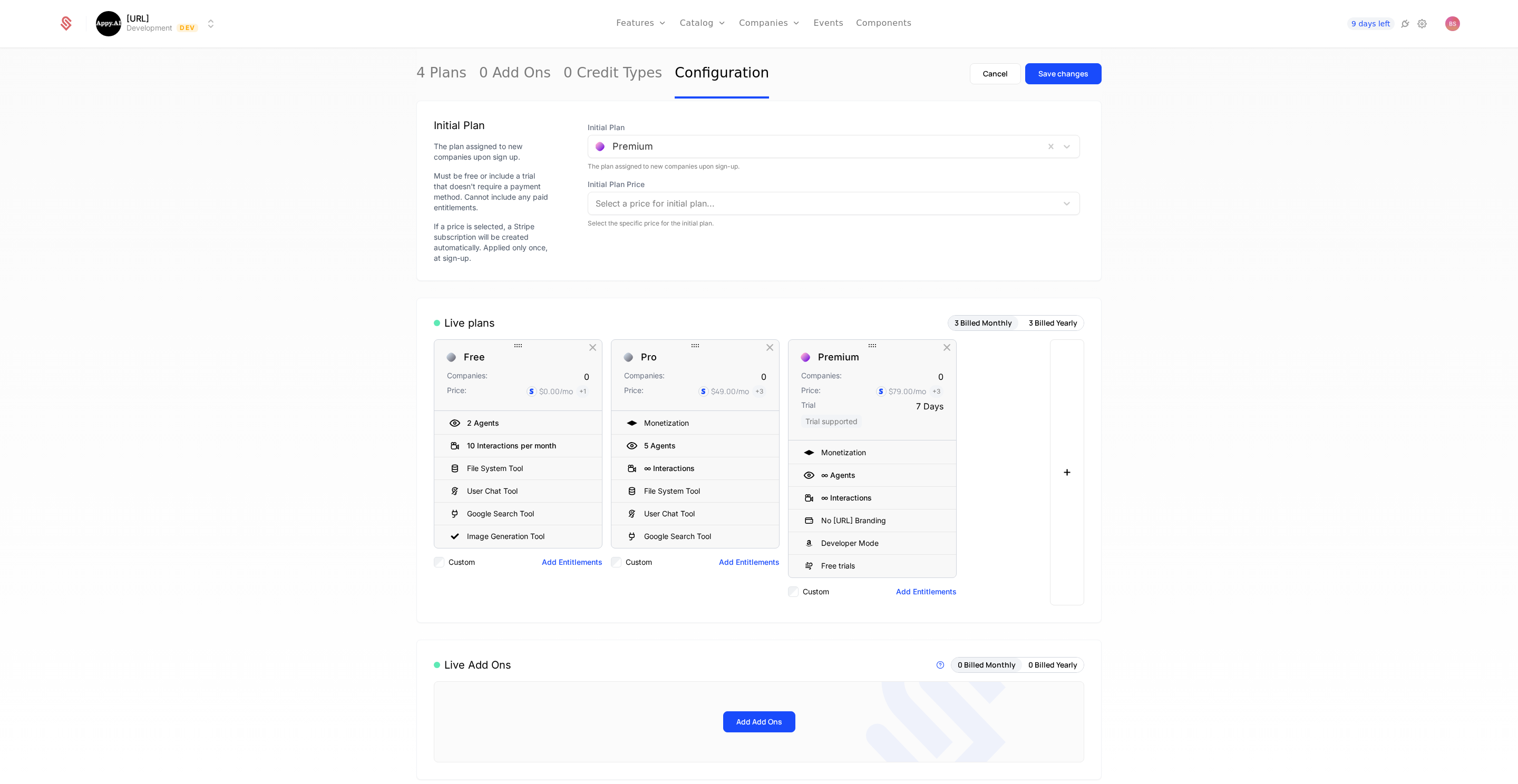
scroll to position [65, 0]
click at [667, 347] on div at bounding box center [695, 346] width 169 height 13
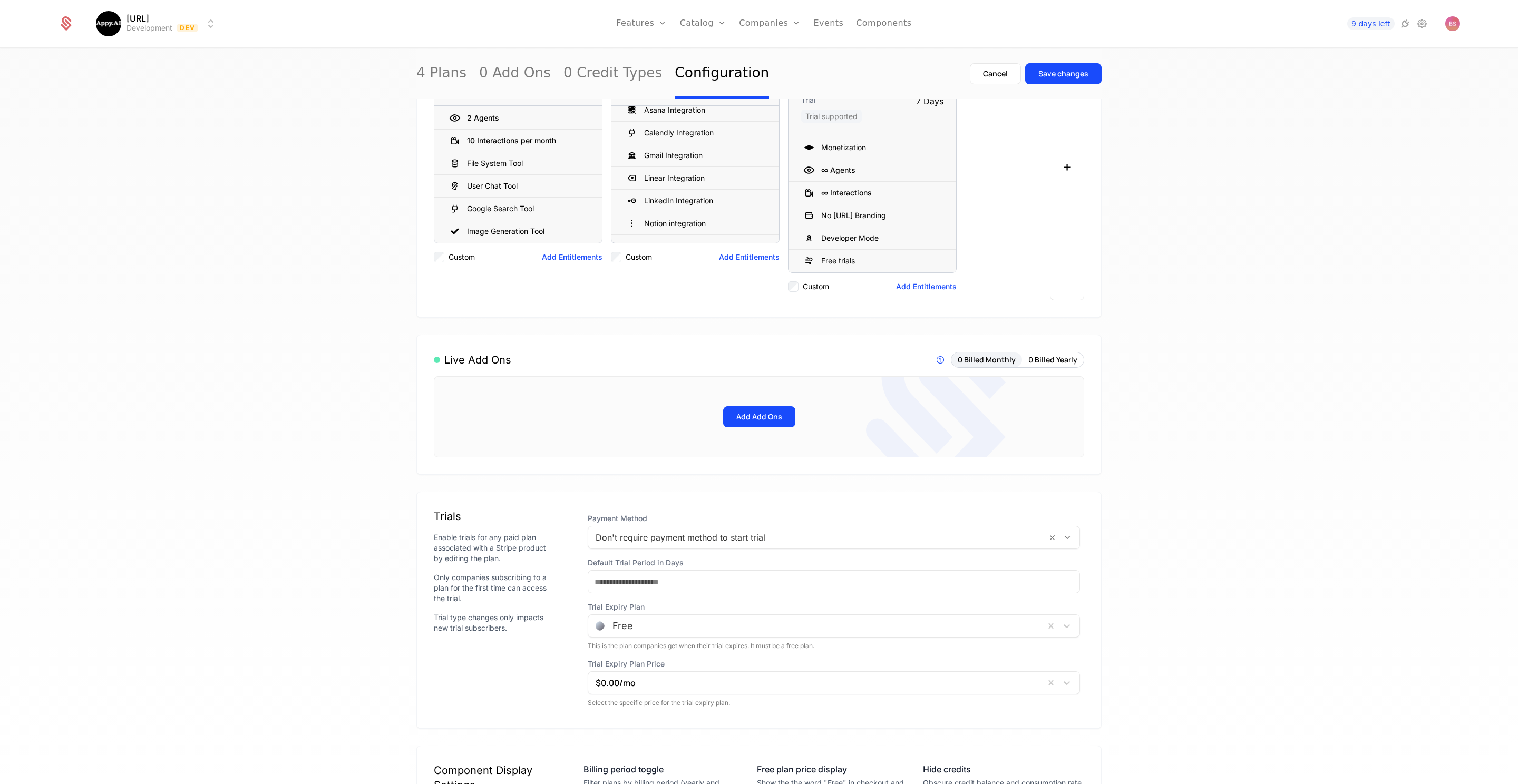
scroll to position [420, 0]
click at [692, 622] on div at bounding box center [816, 621] width 442 height 15
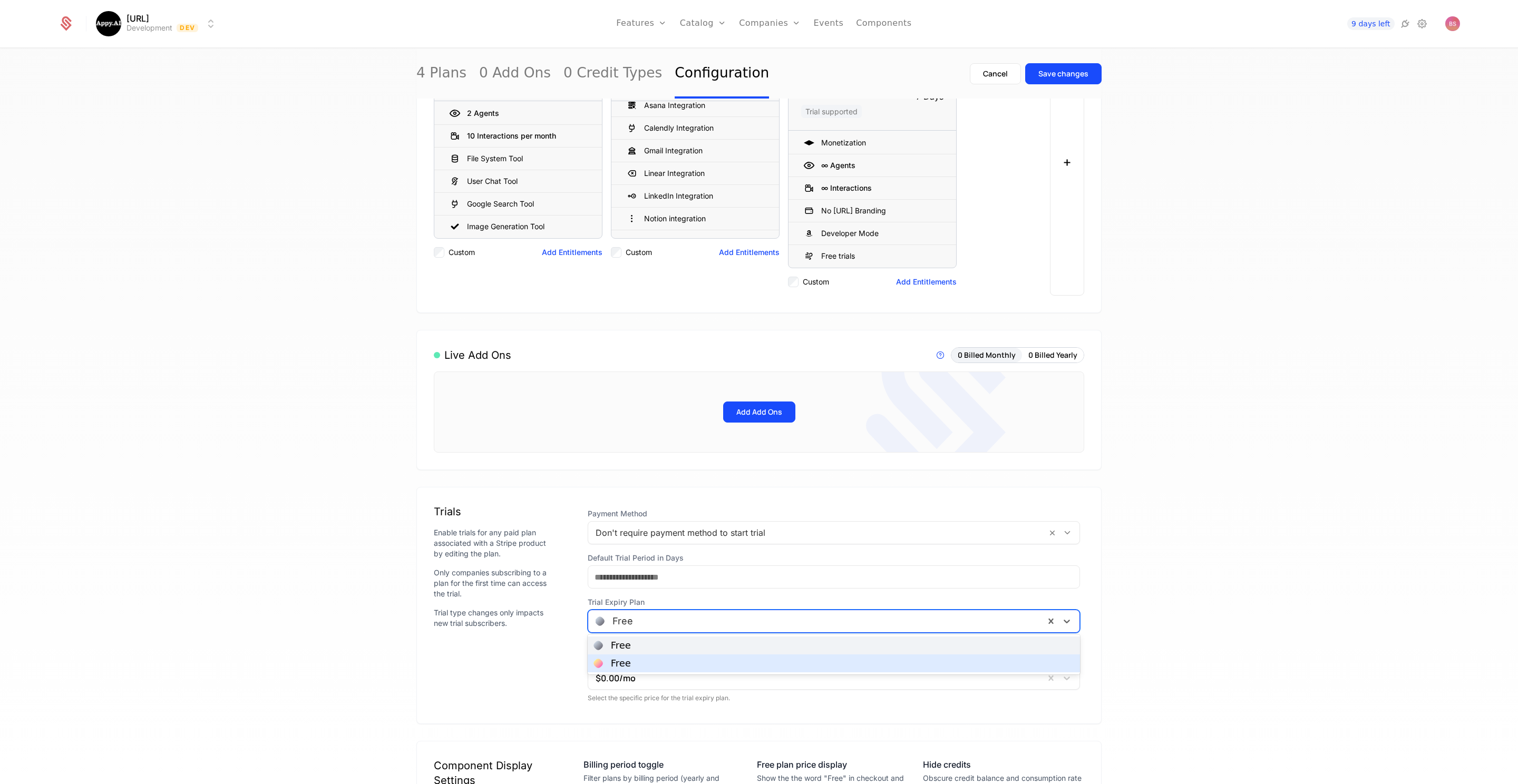
click at [689, 722] on div "Fallback Plan Choose a plan all companies are assigned to if they don't have a …" at bounding box center [759, 535] width 685 height 1664
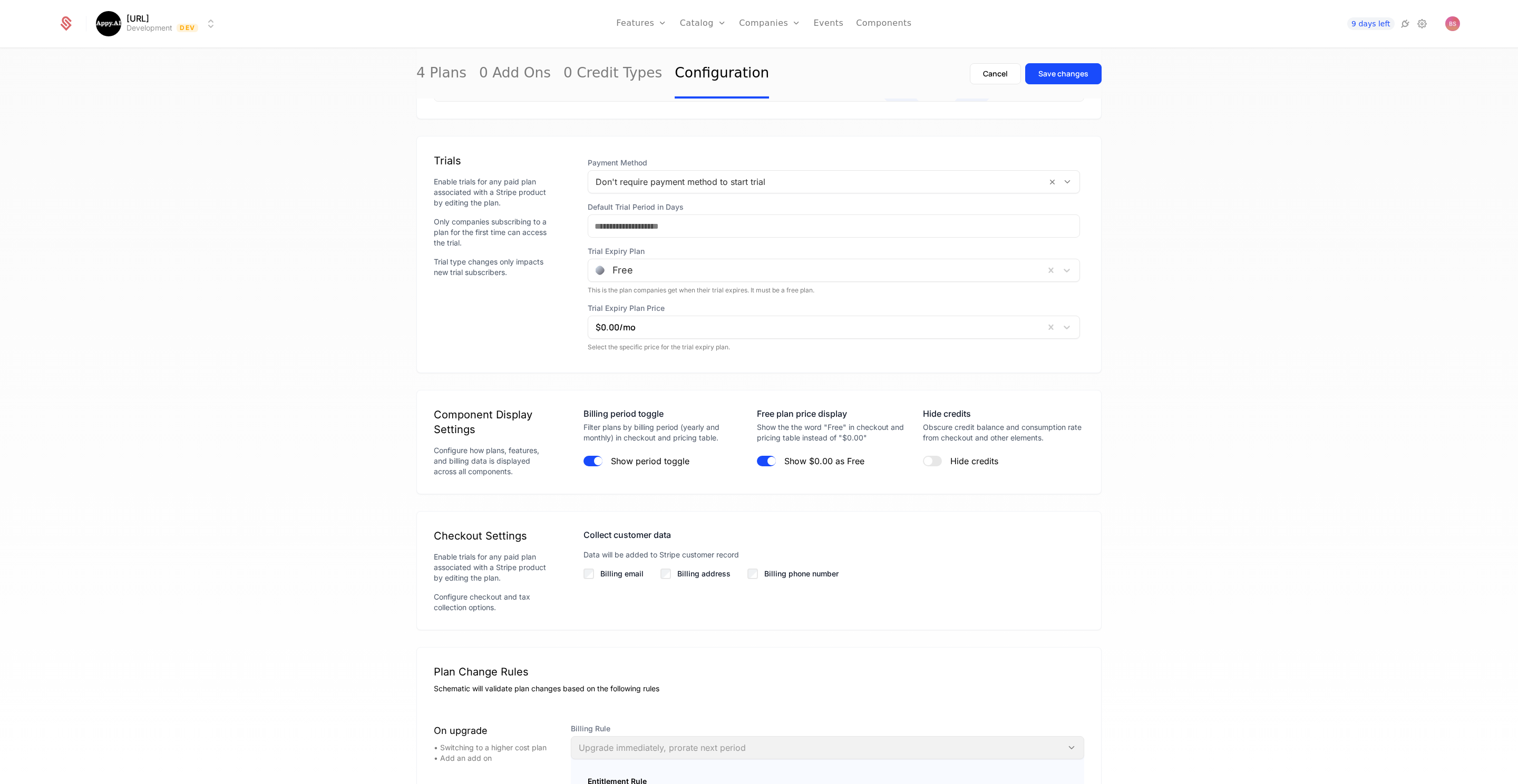
scroll to position [698, 0]
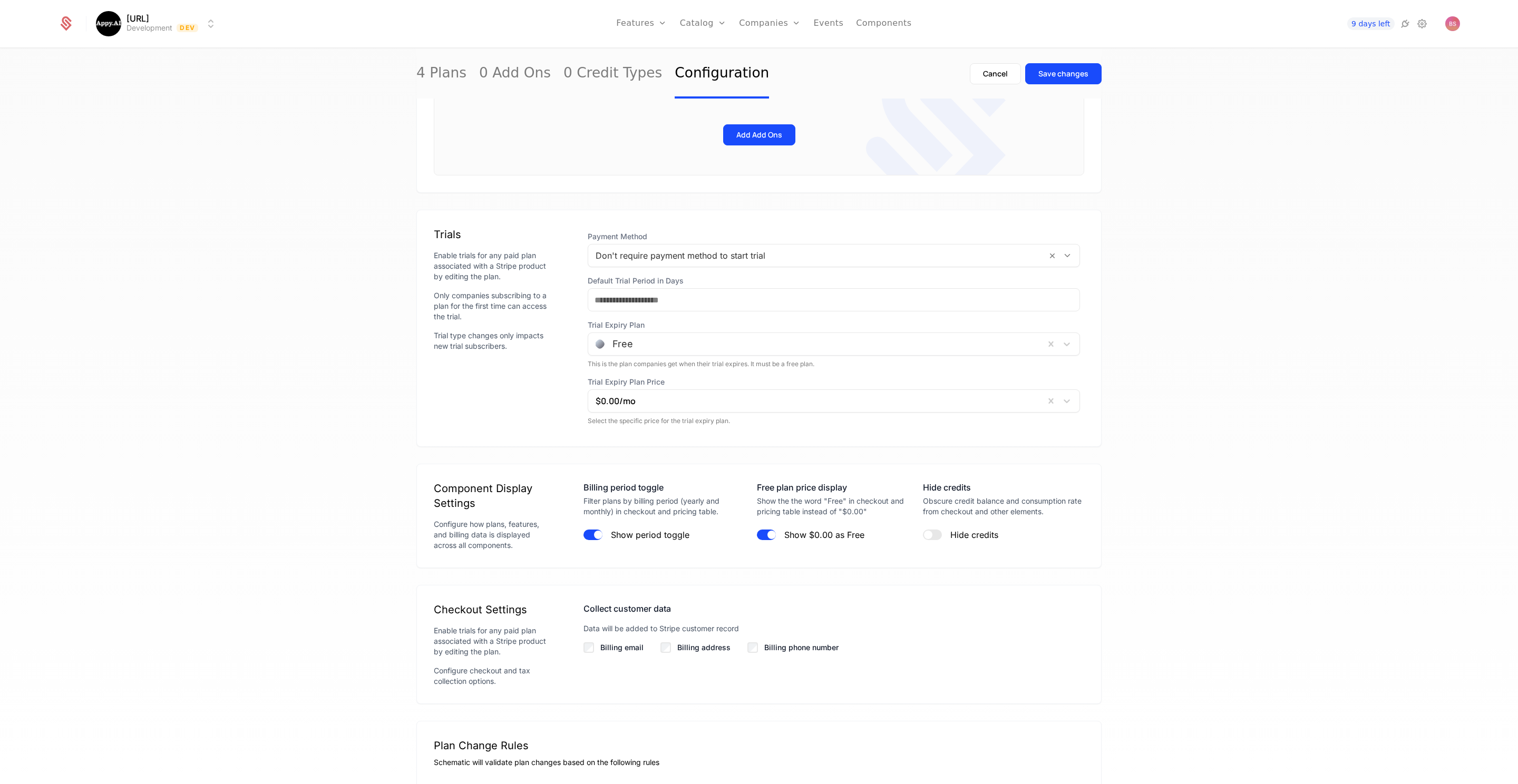
click at [636, 339] on div at bounding box center [816, 344] width 442 height 15
click at [500, 379] on div "Trials Enable trials for any paid plan associated with a Stripe product by edit…" at bounding box center [492, 328] width 116 height 203
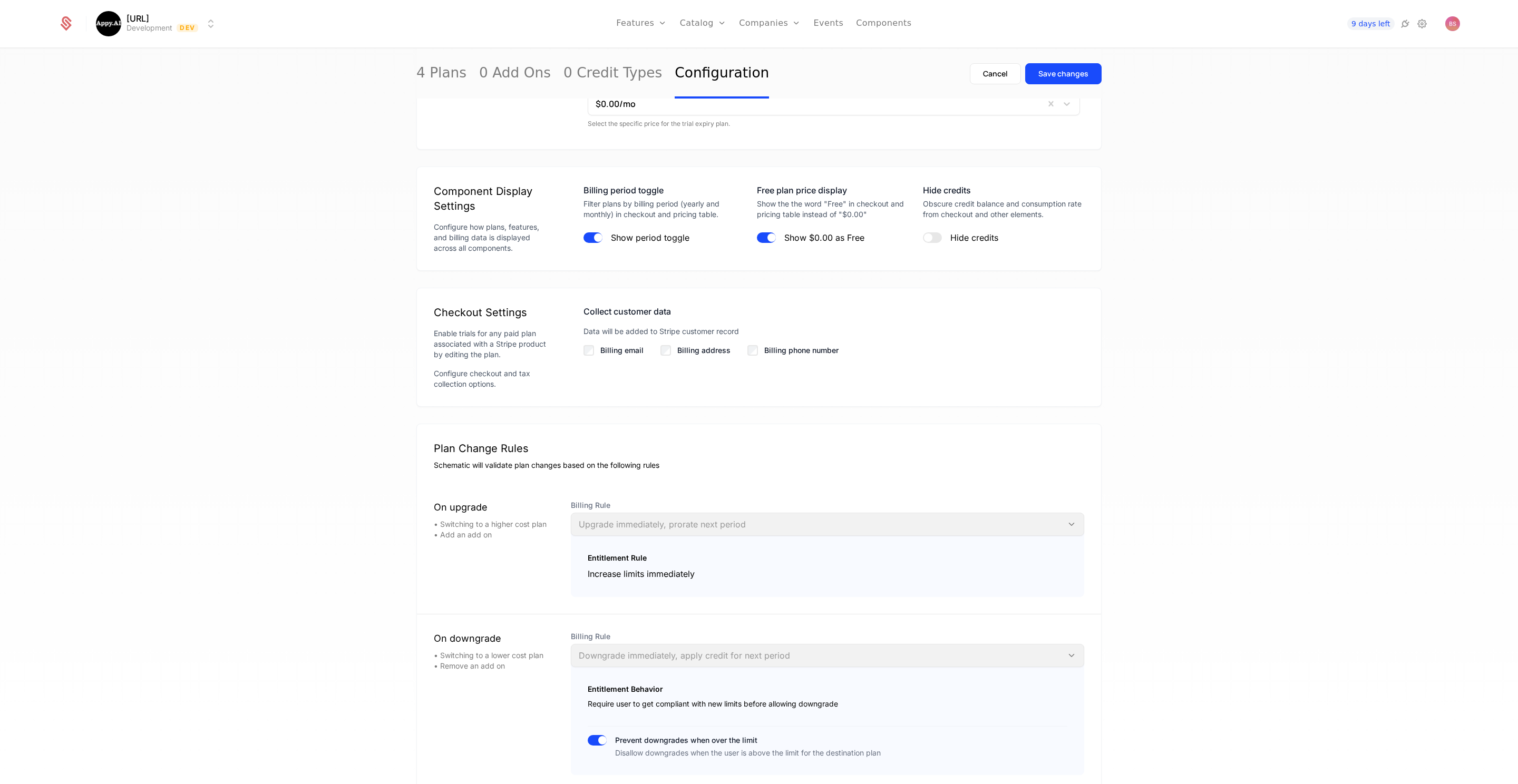
scroll to position [998, 0]
click at [732, 515] on div "Billing Rule Upgrade immediately, prorate next period" at bounding box center [827, 515] width 513 height 36
click at [1070, 518] on div "Billing Rule Upgrade immediately, prorate next period" at bounding box center [827, 515] width 513 height 36
click at [1074, 650] on div "Billing Rule Downgrade immediately, apply credit for next period" at bounding box center [827, 647] width 513 height 36
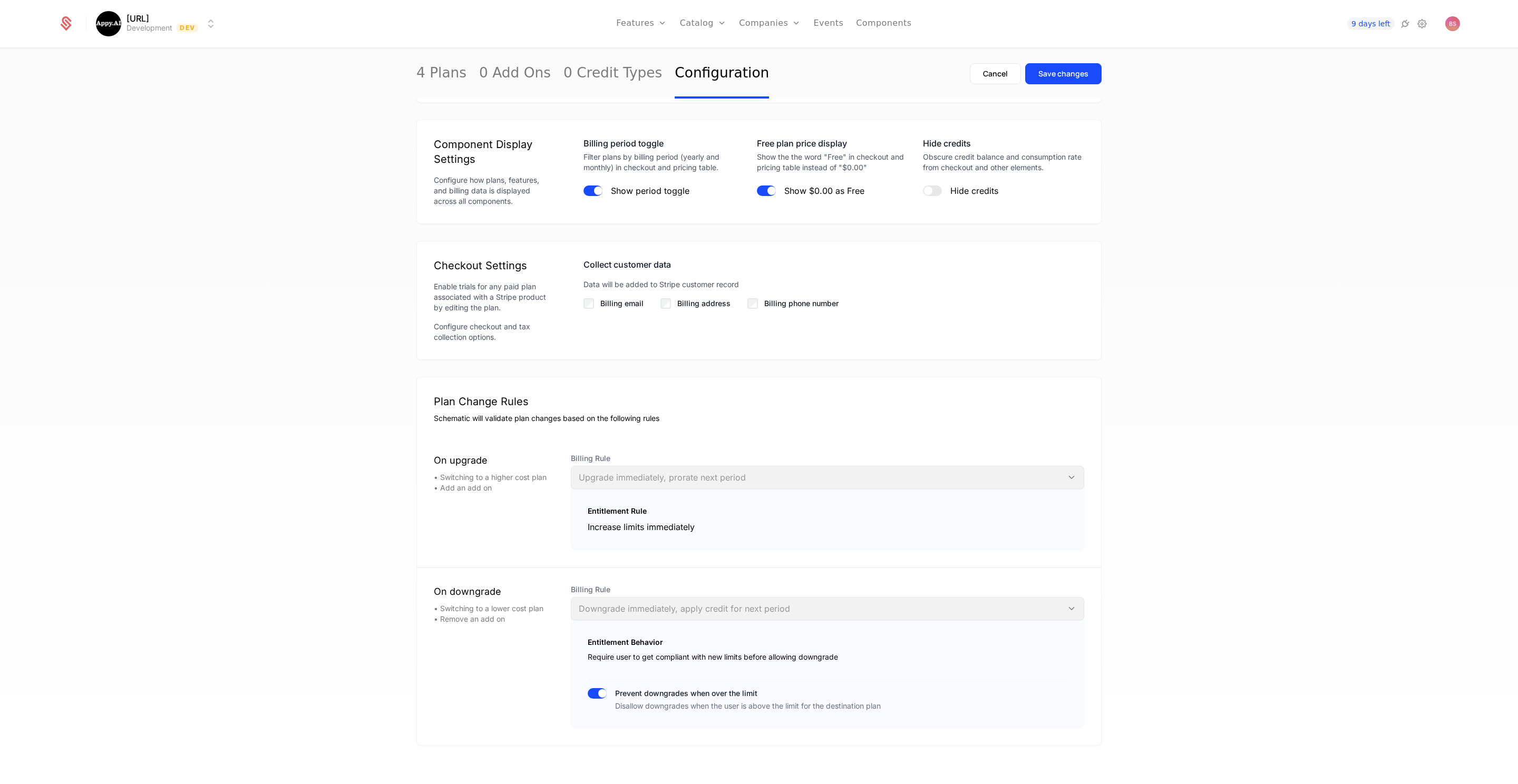
scroll to position [1052, 0]
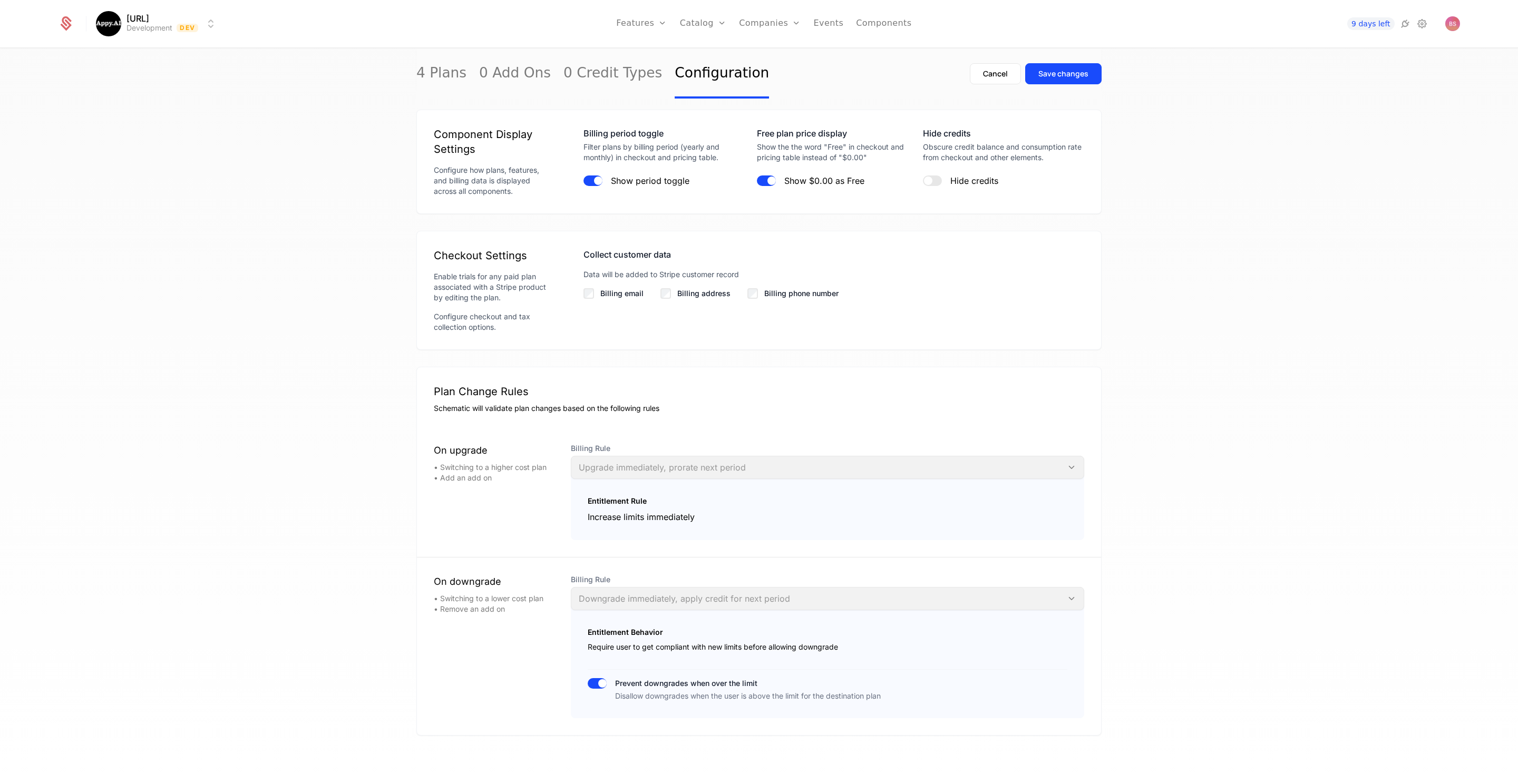
click at [596, 680] on button "Prevent downgrades when over the limit Disallow downgrades when the user is abo…" at bounding box center [597, 683] width 19 height 10
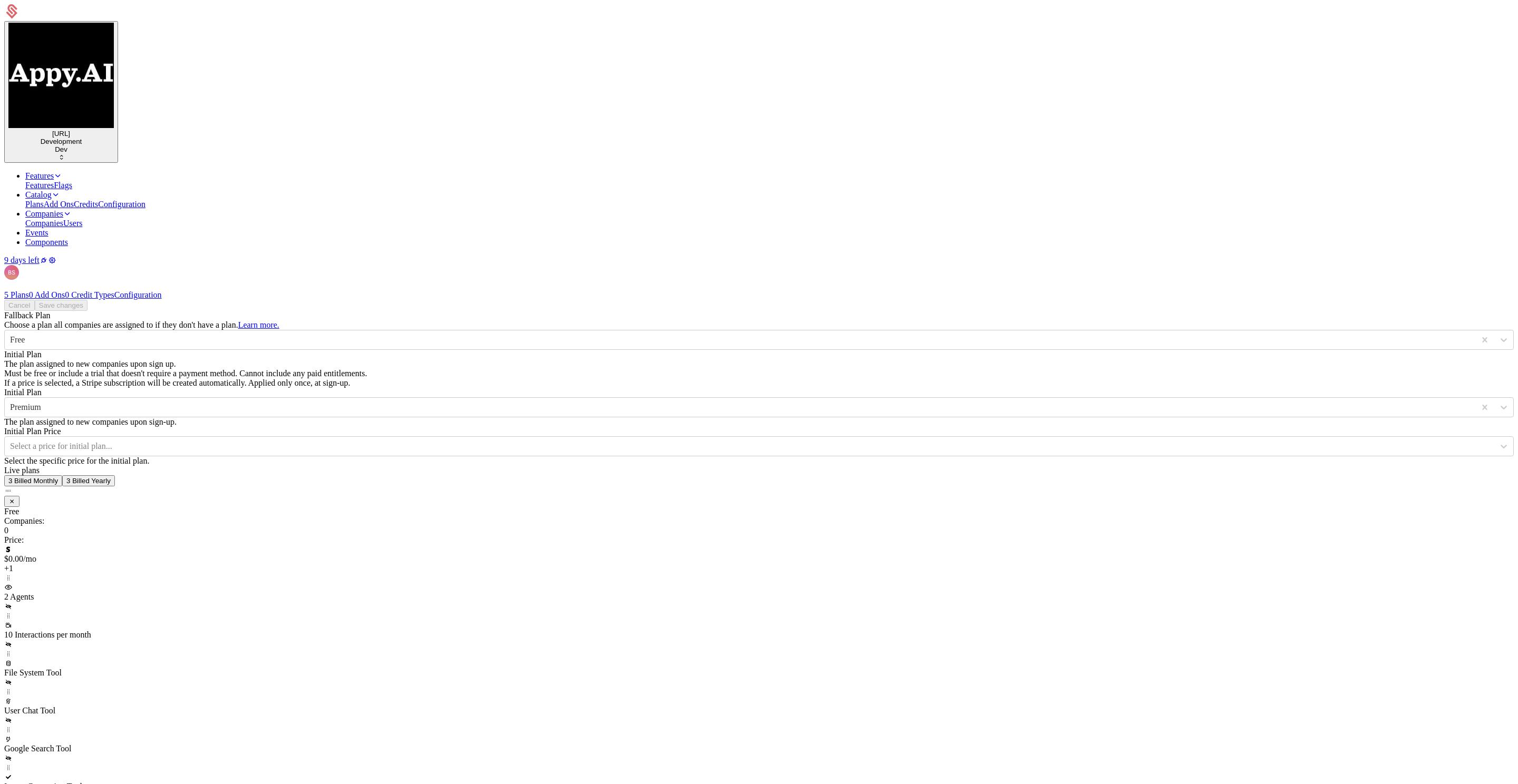
scroll to position [258, 0]
